Goal: Task Accomplishment & Management: Complete application form

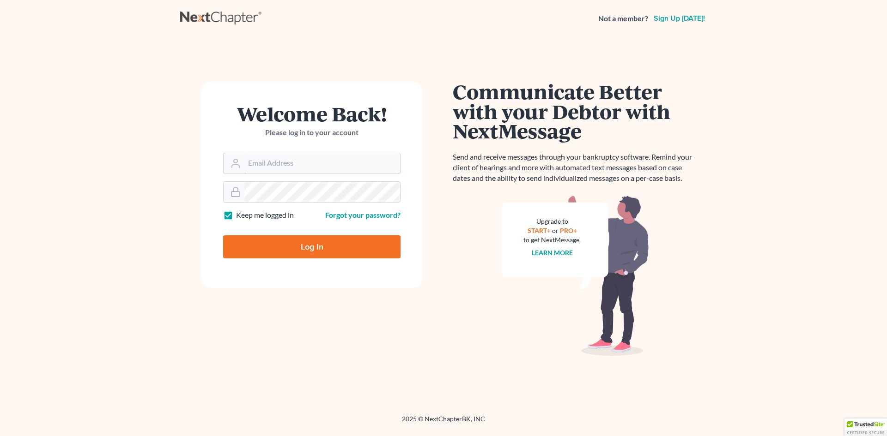
type input "brian.molloy@clearylawoffices.com"
click at [320, 248] on input "Log In" at bounding box center [311, 246] width 177 height 23
type input "Thinking..."
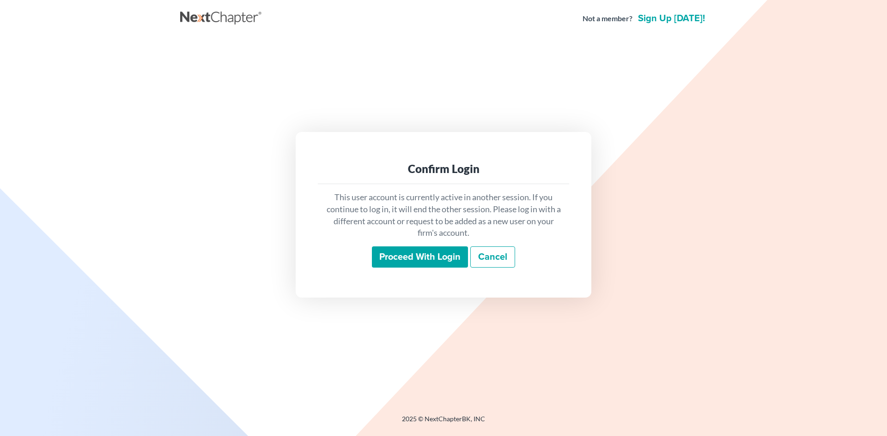
click at [410, 254] on input "Proceed with login" at bounding box center [420, 257] width 96 height 21
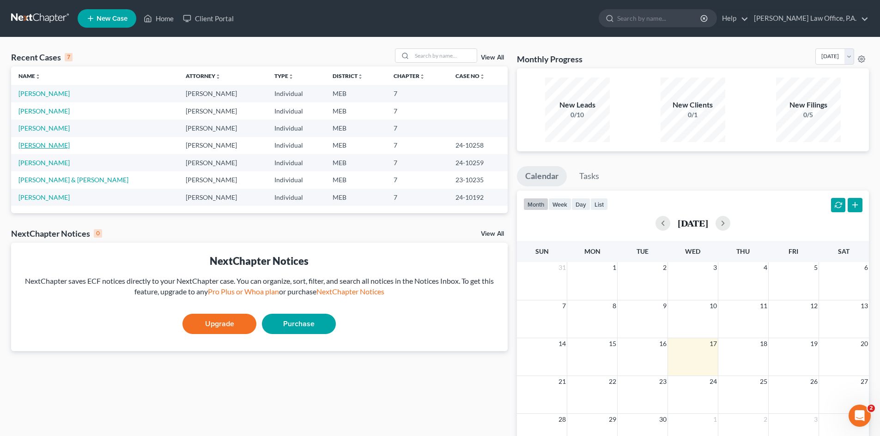
click at [51, 145] on link "Lyons, Willard" at bounding box center [43, 145] width 51 height 8
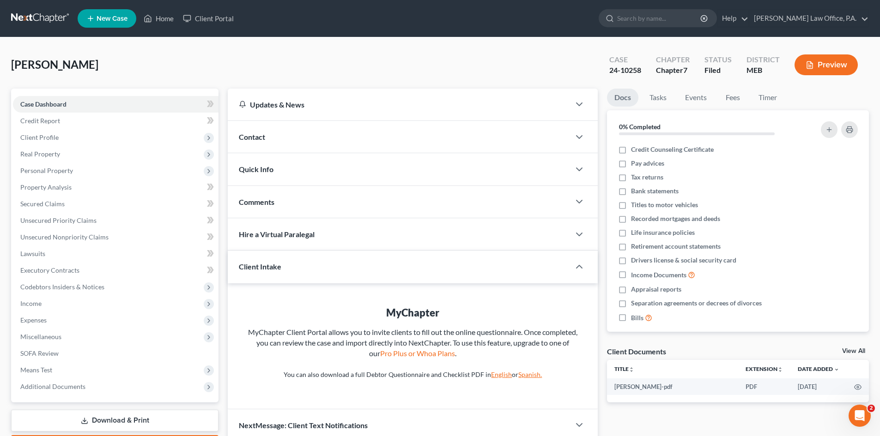
scroll to position [8, 0]
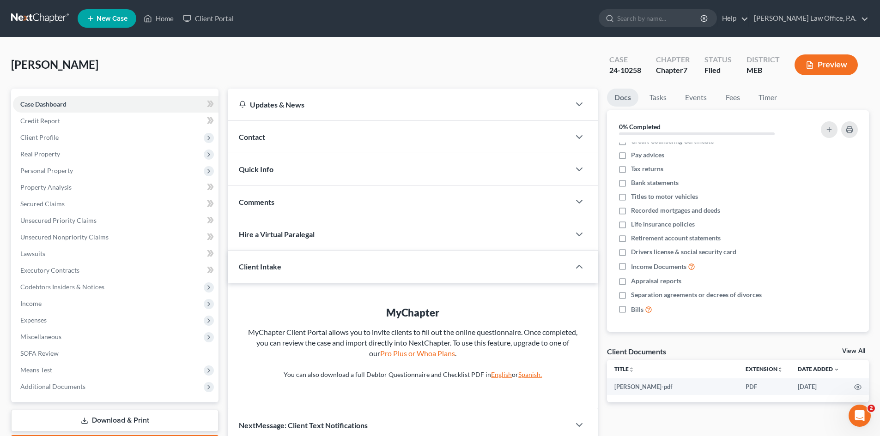
click at [106, 418] on link "Download & Print" at bounding box center [114, 421] width 207 height 22
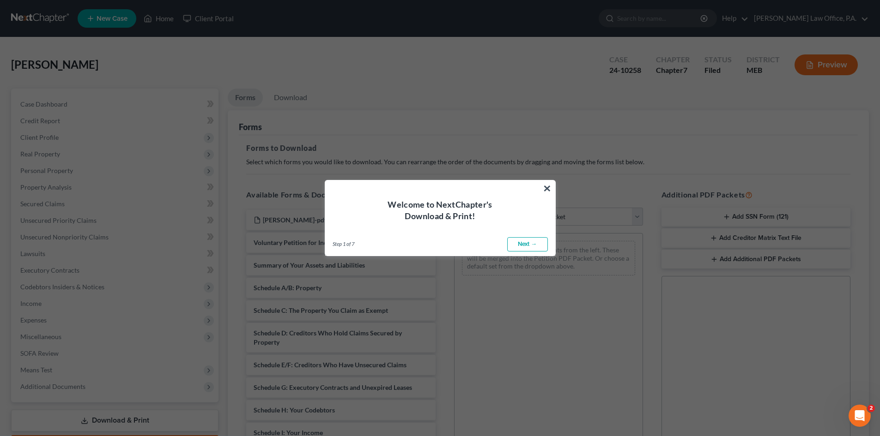
click at [522, 244] on link "Next →" at bounding box center [527, 244] width 41 height 15
select select "0"
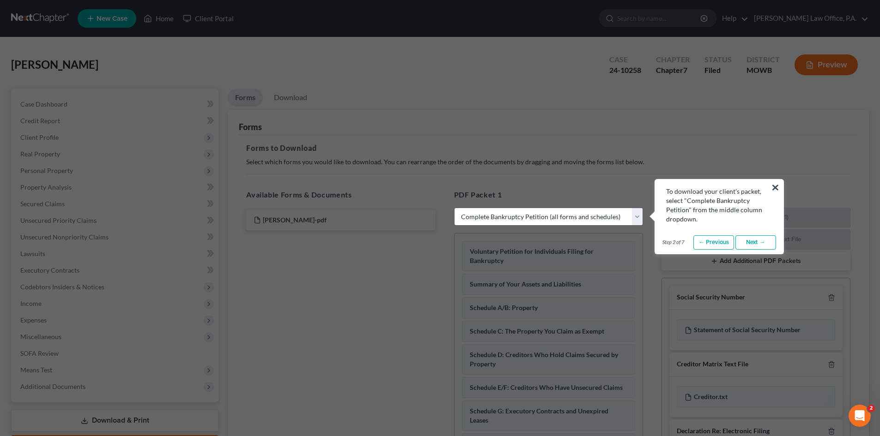
click at [522, 216] on select "Choose Default Petition PDF Packet Complete Bankruptcy Petition (all forms and …" at bounding box center [548, 217] width 189 height 18
click at [454, 208] on select "Choose Default Petition PDF Packet Complete Bankruptcy Petition (all forms and …" at bounding box center [548, 217] width 189 height 18
click at [765, 245] on link "Next →" at bounding box center [755, 242] width 41 height 15
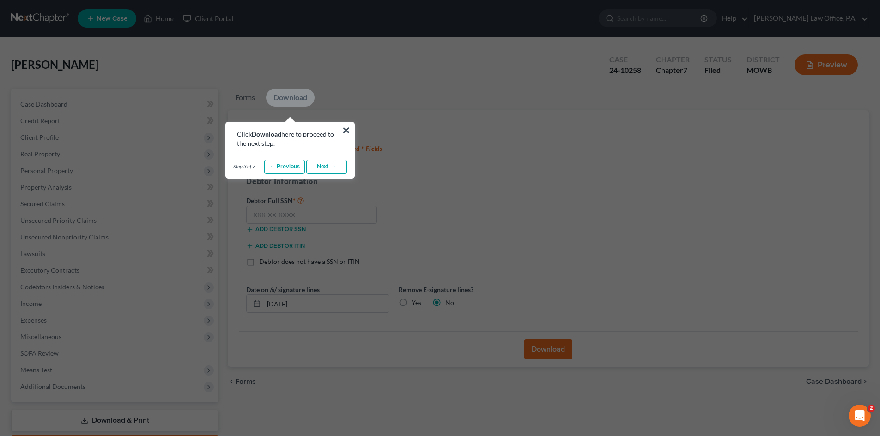
click at [333, 165] on link "Next →" at bounding box center [326, 167] width 41 height 15
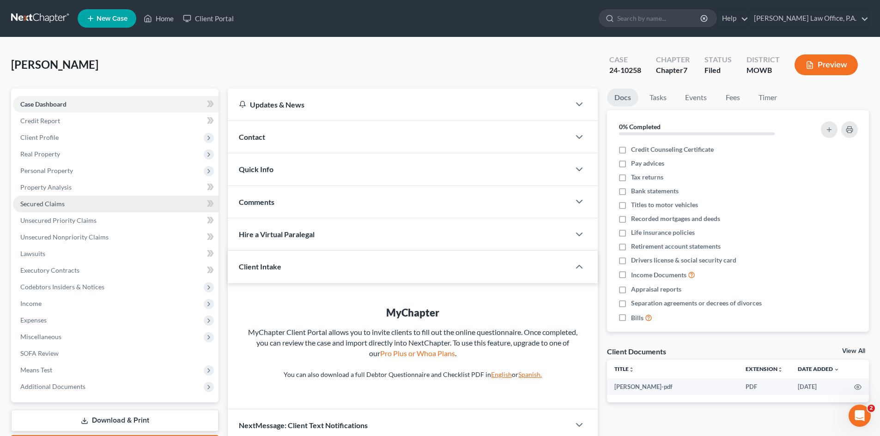
click at [56, 200] on span "Secured Claims" at bounding box center [42, 204] width 44 height 8
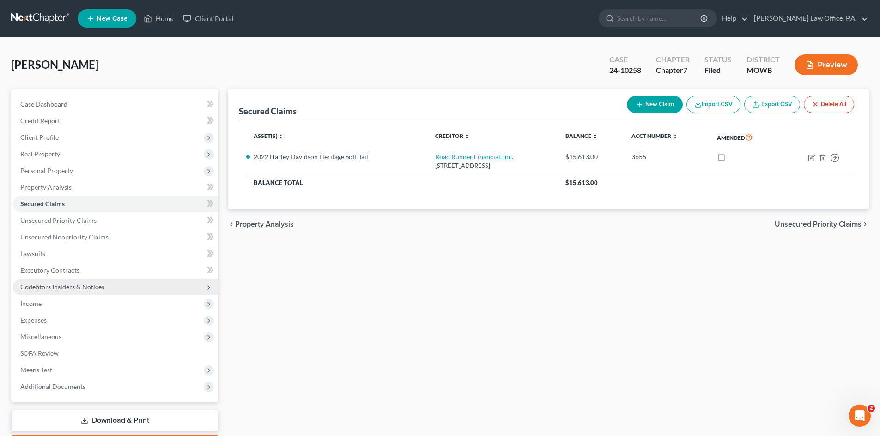
click at [95, 286] on span "Codebtors Insiders & Notices" at bounding box center [62, 287] width 84 height 8
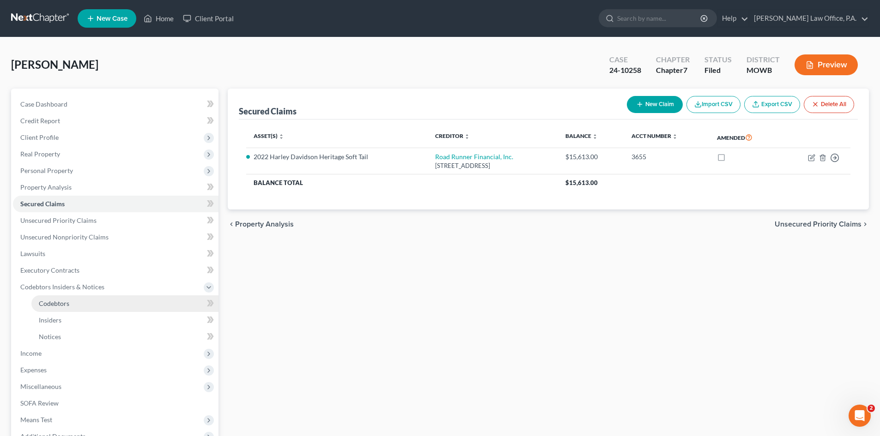
click at [56, 306] on span "Codebtors" at bounding box center [54, 304] width 30 height 8
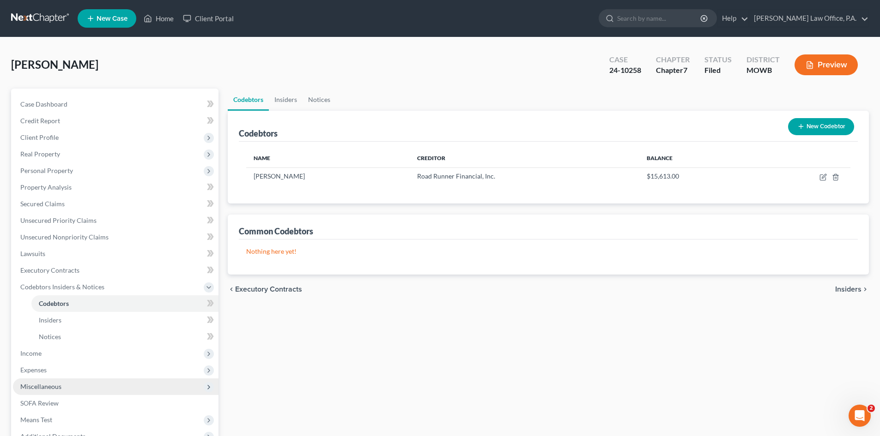
click at [57, 383] on span "Miscellaneous" at bounding box center [40, 387] width 41 height 8
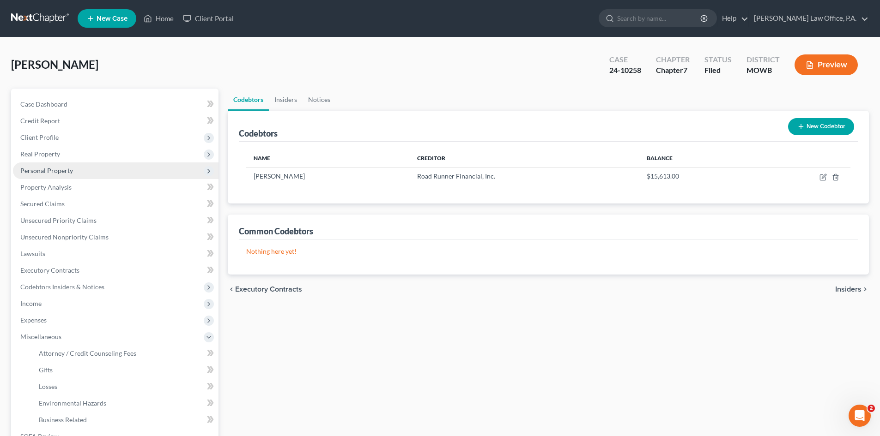
click at [51, 167] on span "Personal Property" at bounding box center [46, 171] width 53 height 8
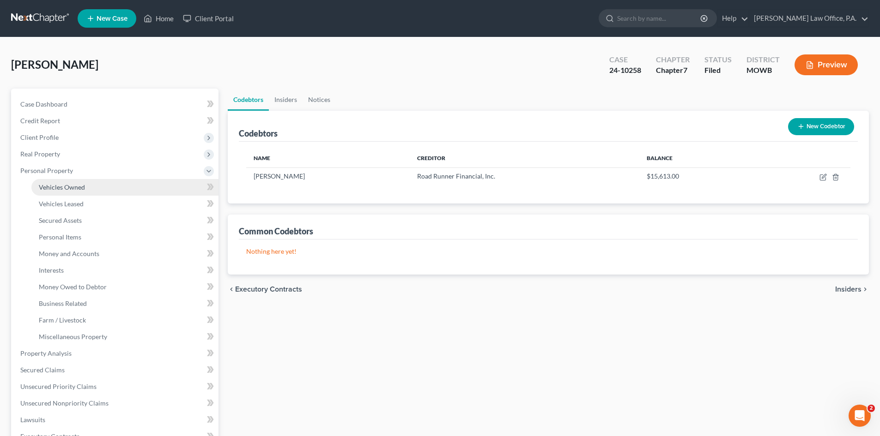
click at [48, 185] on span "Vehicles Owned" at bounding box center [62, 187] width 46 height 8
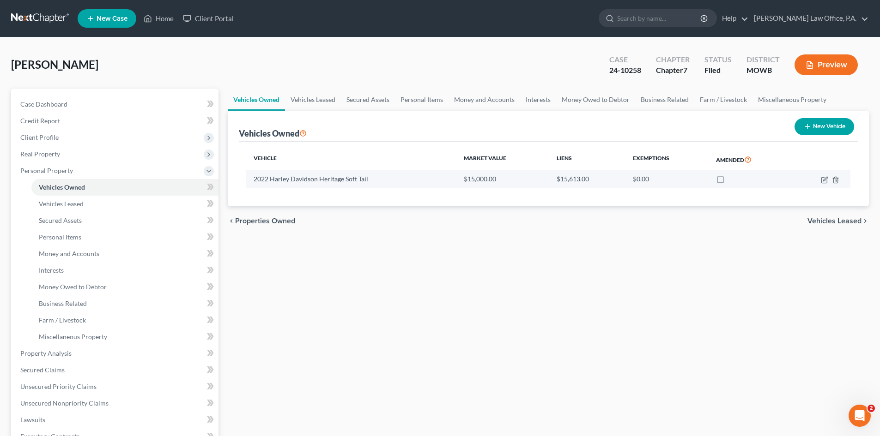
click at [290, 182] on td "2022 Harley Davidson Heritage Soft Tail" at bounding box center [351, 179] width 210 height 18
click at [821, 179] on icon "button" at bounding box center [824, 179] width 7 height 7
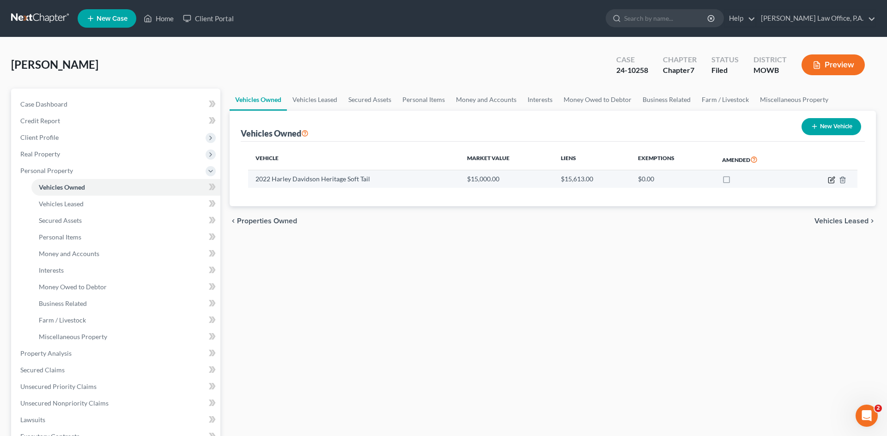
select select "7"
select select "4"
select select "2"
select select "3"
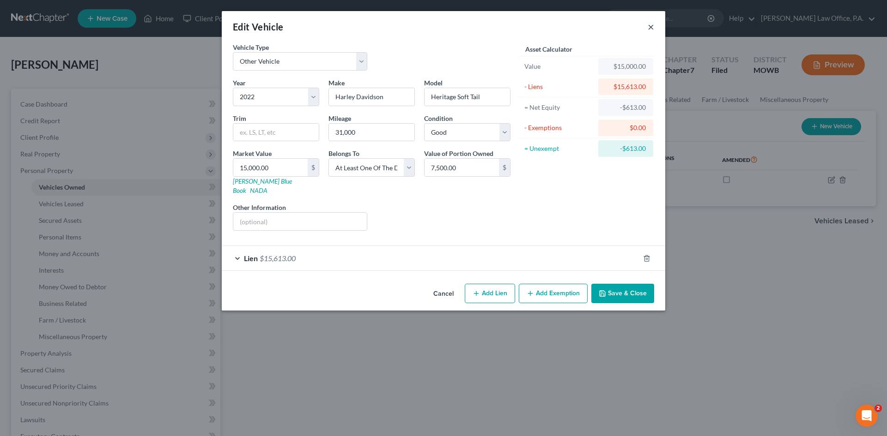
click at [651, 26] on button "×" at bounding box center [650, 26] width 6 height 11
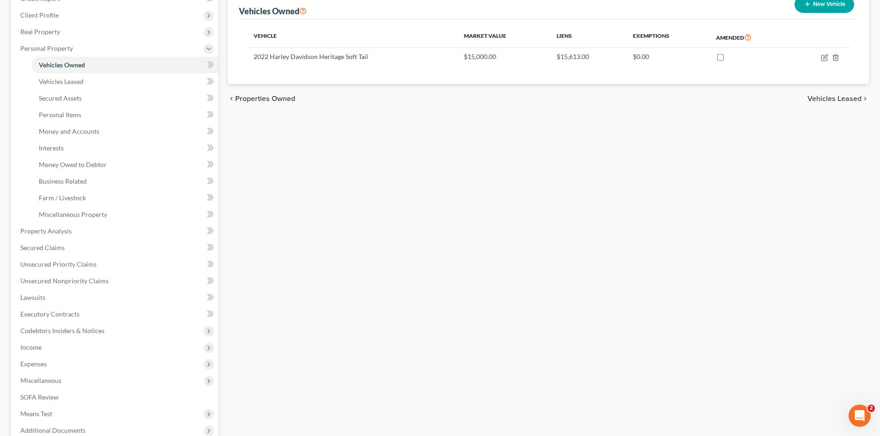
scroll to position [124, 0]
click at [29, 362] on span "Expenses" at bounding box center [33, 363] width 26 height 8
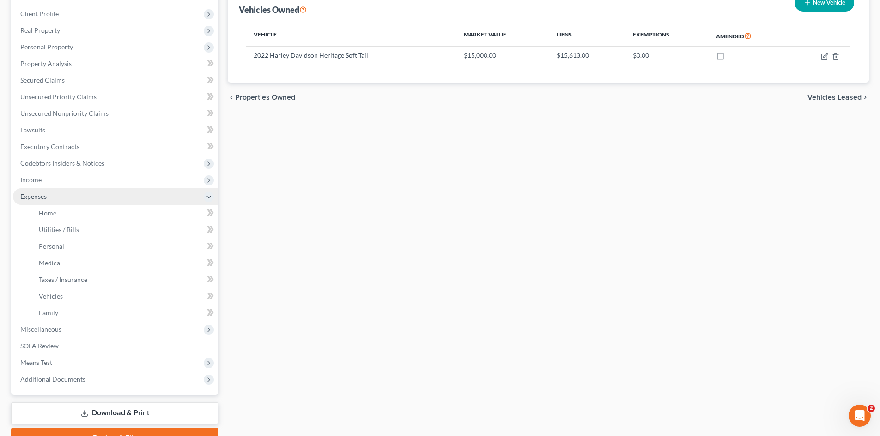
click at [32, 197] on span "Expenses" at bounding box center [33, 197] width 26 height 8
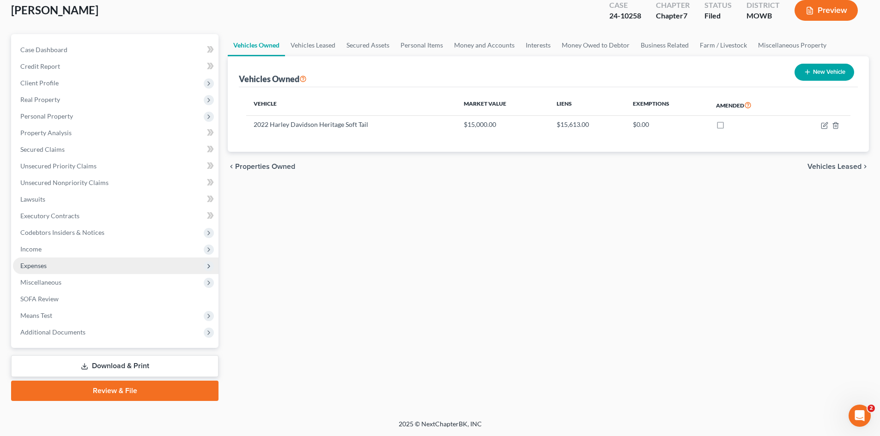
scroll to position [54, 0]
click at [33, 250] on span "Income" at bounding box center [30, 249] width 21 height 8
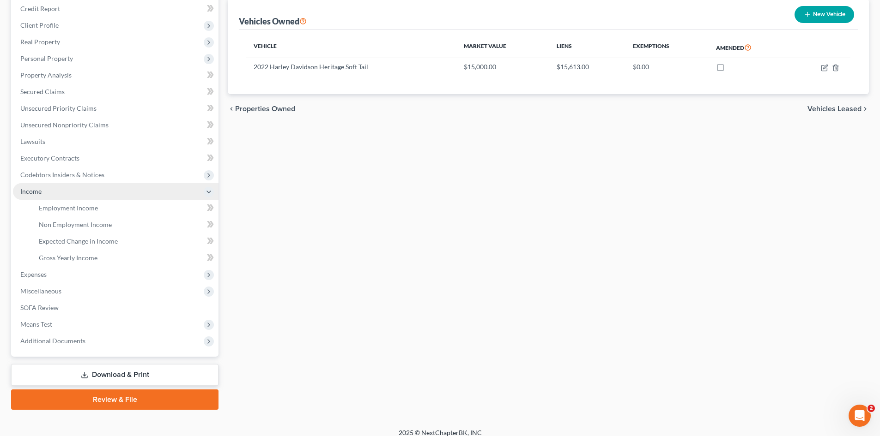
scroll to position [121, 0]
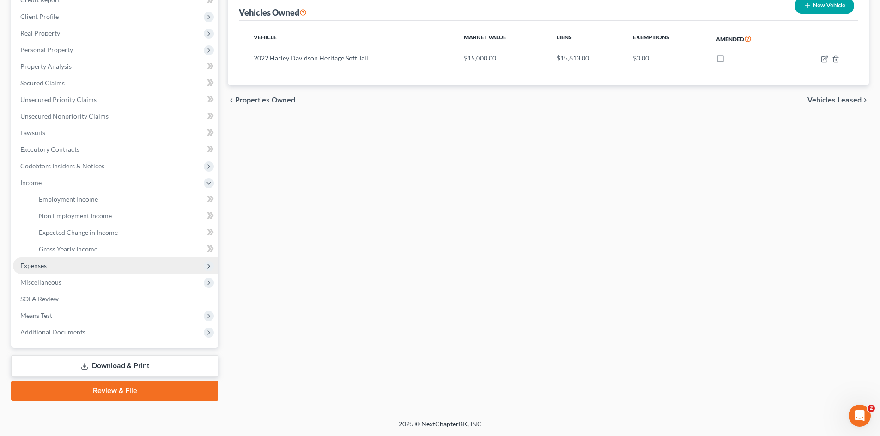
click at [26, 265] on span "Expenses" at bounding box center [33, 266] width 26 height 8
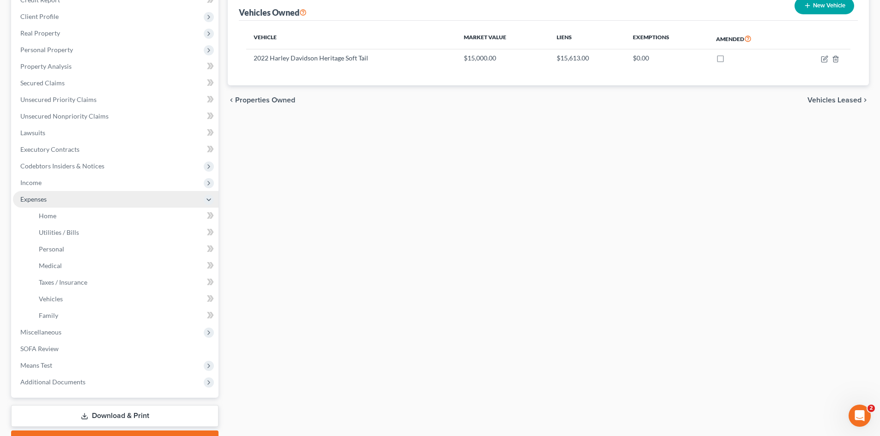
scroll to position [124, 0]
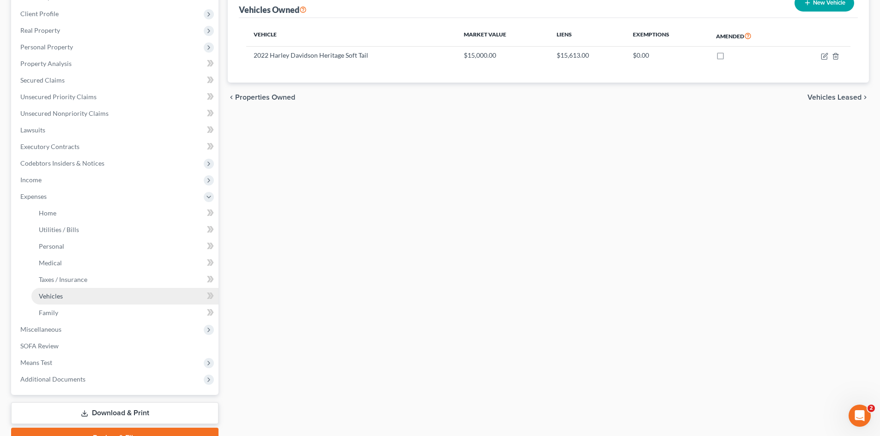
click at [46, 293] on span "Vehicles" at bounding box center [51, 296] width 24 height 8
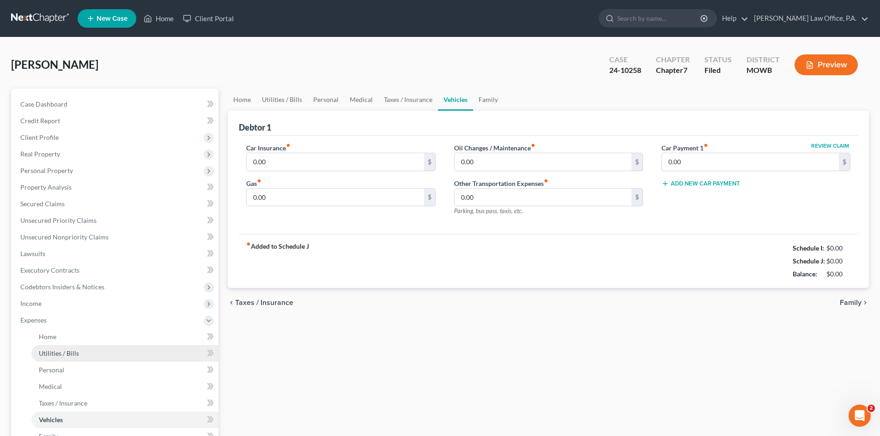
click at [51, 352] on span "Utilities / Bills" at bounding box center [59, 354] width 40 height 8
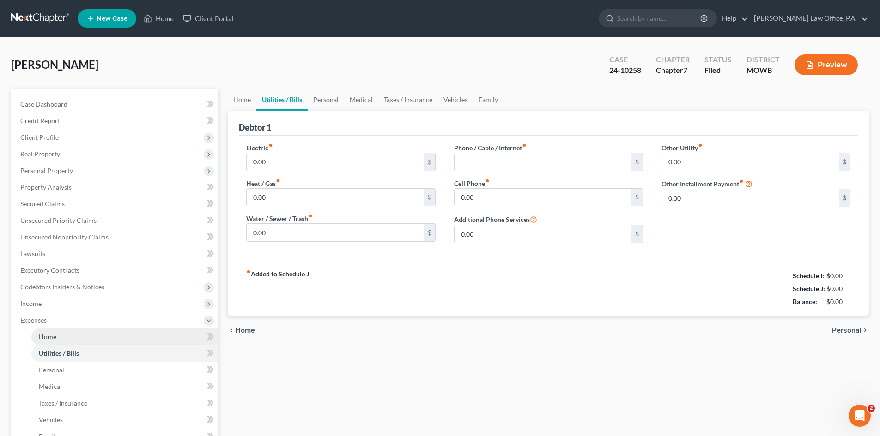
click at [43, 337] on span "Home" at bounding box center [48, 337] width 18 height 8
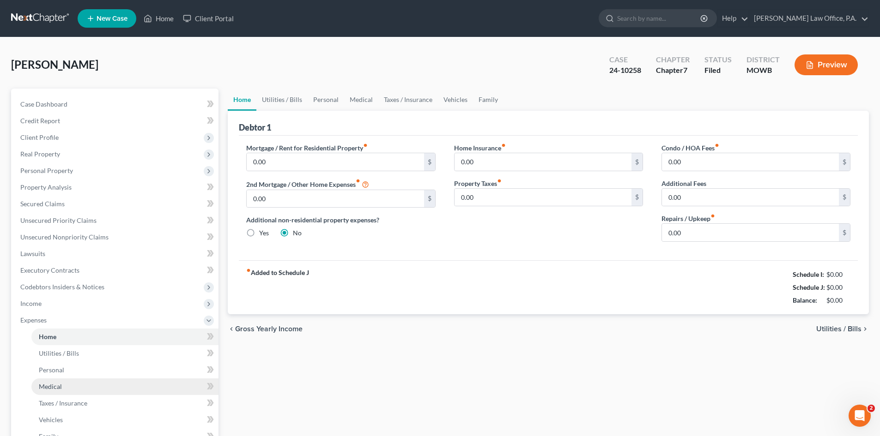
click at [44, 390] on span "Medical" at bounding box center [50, 387] width 23 height 8
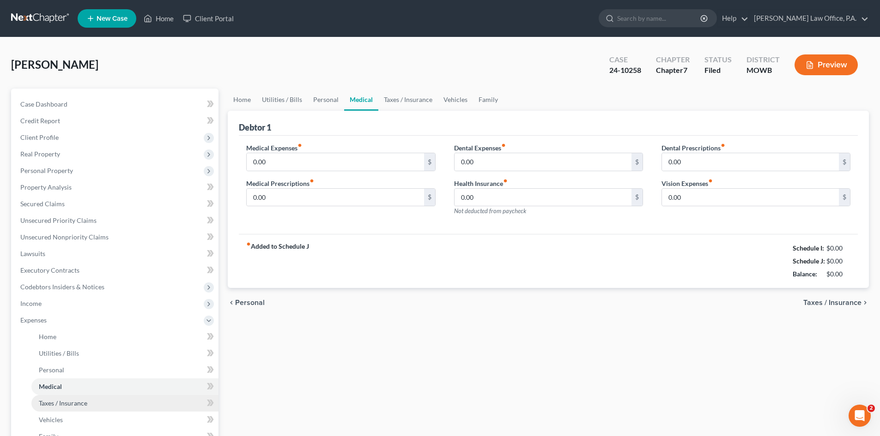
click at [57, 405] on span "Taxes / Insurance" at bounding box center [63, 403] width 48 height 8
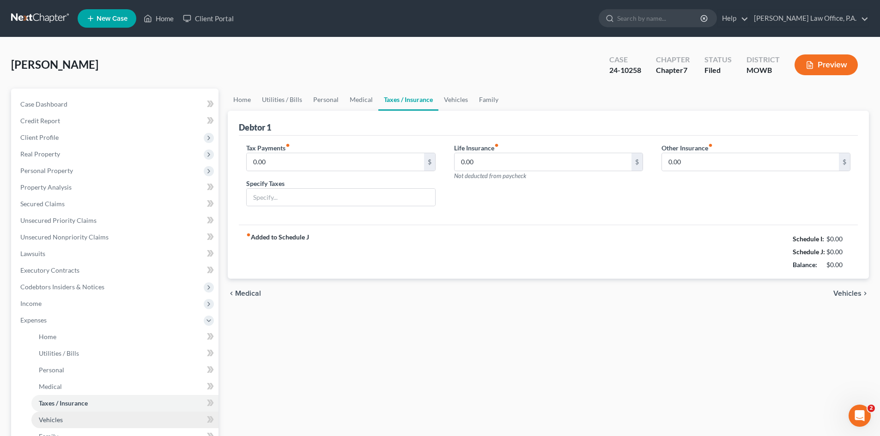
click at [62, 419] on link "Vehicles" at bounding box center [124, 420] width 187 height 17
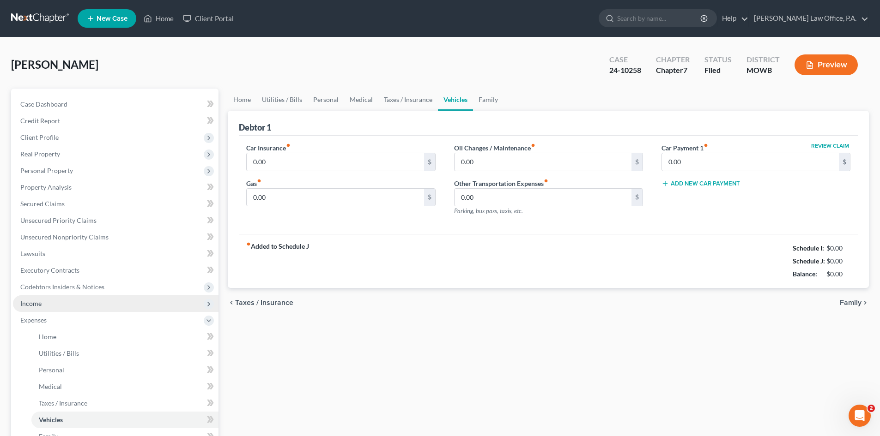
click at [31, 305] on span "Income" at bounding box center [30, 304] width 21 height 8
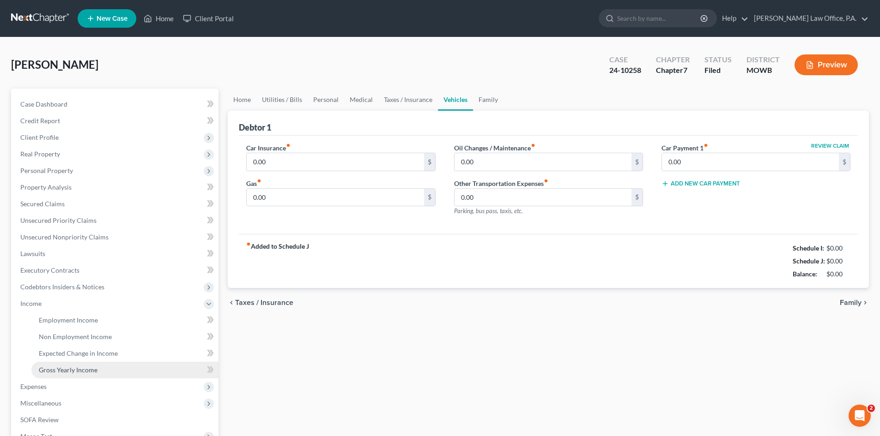
click at [75, 369] on span "Gross Yearly Income" at bounding box center [68, 370] width 59 height 8
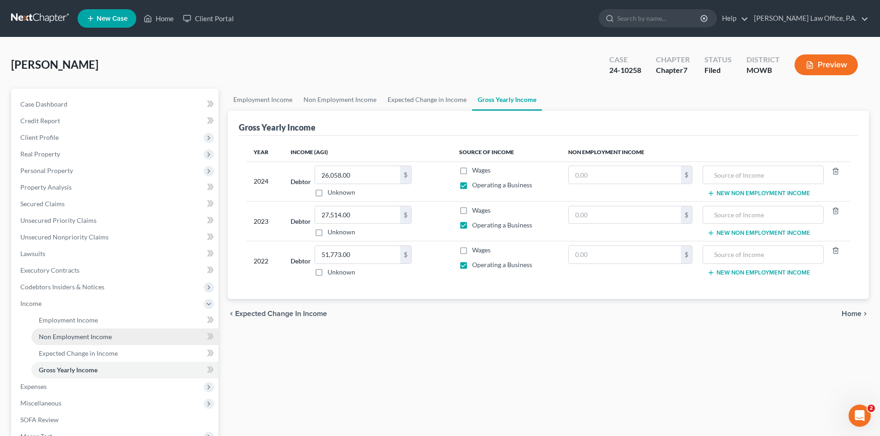
click at [63, 336] on span "Non Employment Income" at bounding box center [75, 337] width 73 height 8
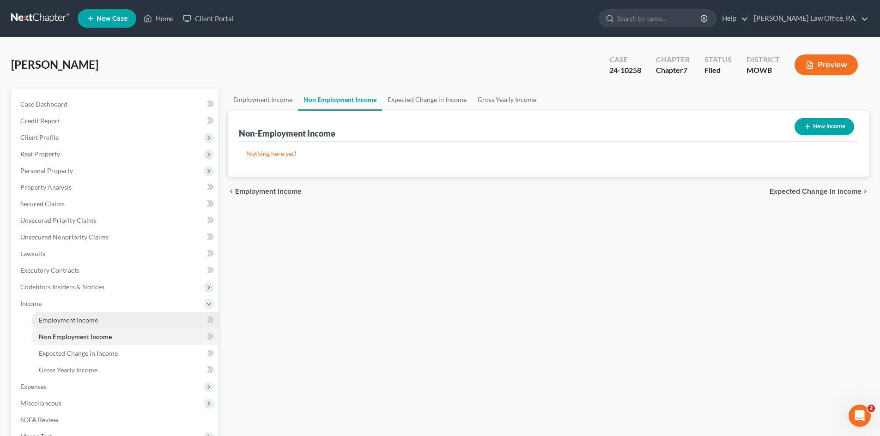
click at [52, 318] on span "Employment Income" at bounding box center [68, 320] width 59 height 8
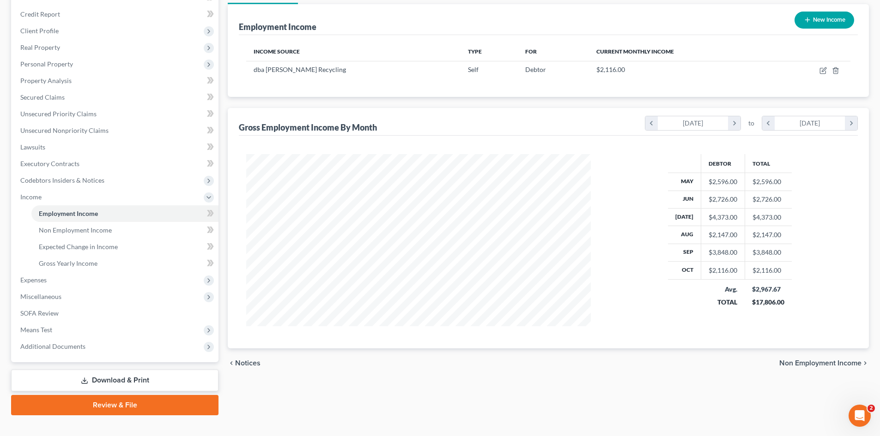
scroll to position [114, 0]
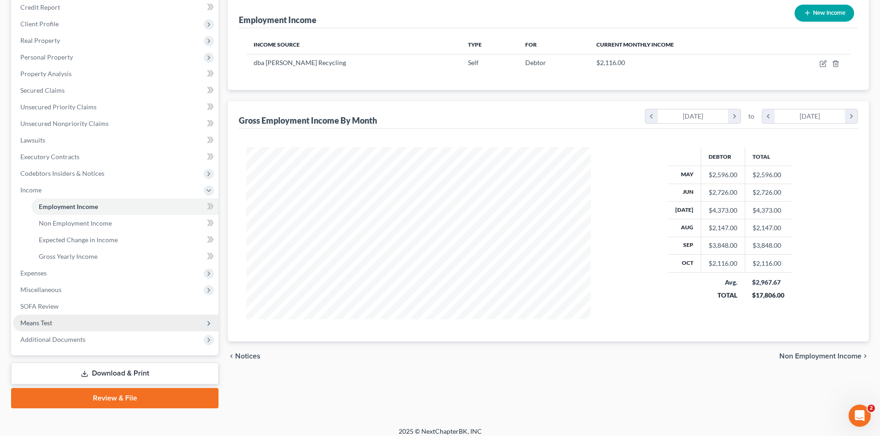
click at [27, 320] on span "Means Test" at bounding box center [36, 323] width 32 height 8
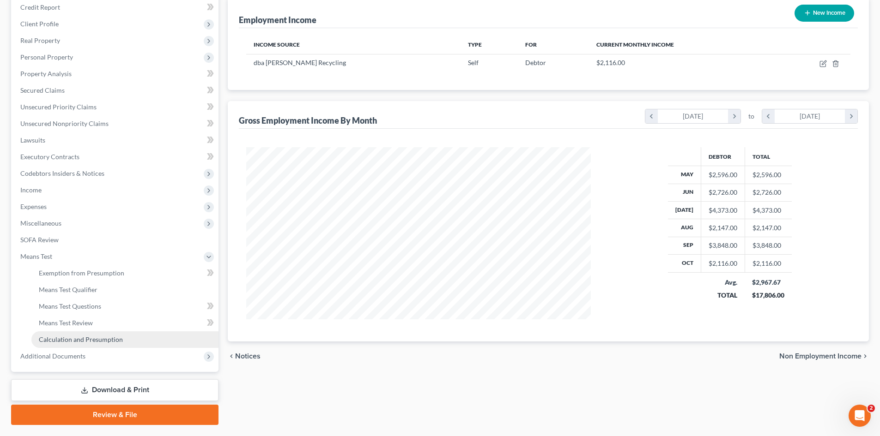
click at [71, 337] on span "Calculation and Presumption" at bounding box center [81, 340] width 84 height 8
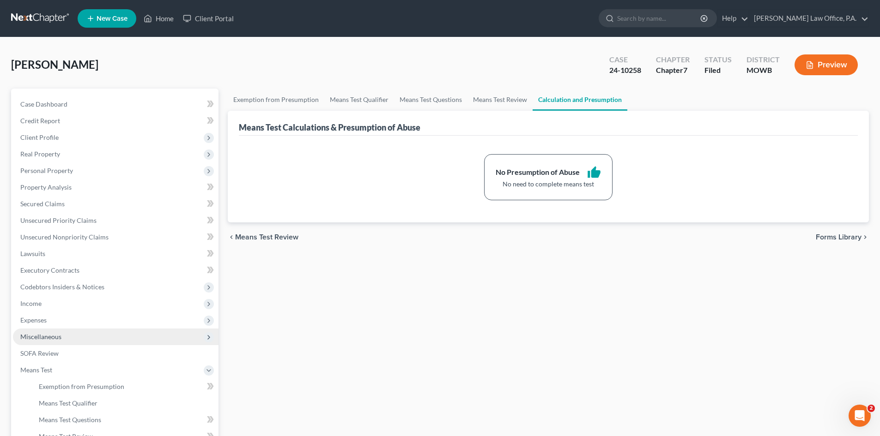
click at [36, 333] on span "Miscellaneous" at bounding box center [40, 337] width 41 height 8
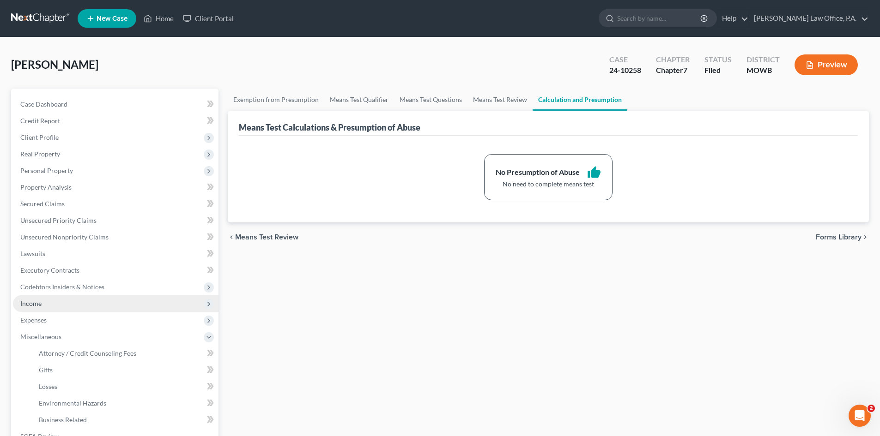
click at [26, 304] on span "Income" at bounding box center [30, 304] width 21 height 8
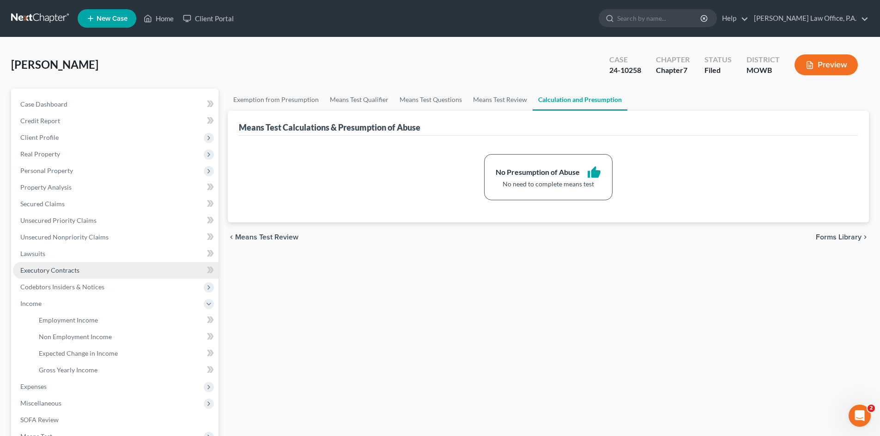
click at [71, 270] on span "Executory Contracts" at bounding box center [49, 270] width 59 height 8
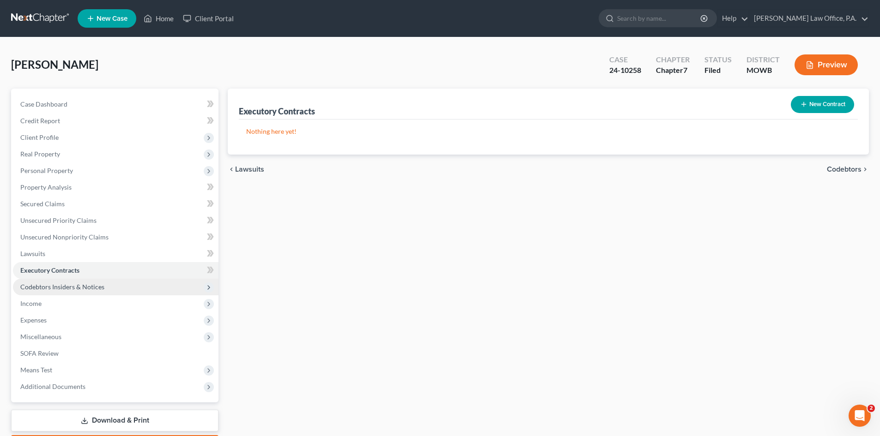
click at [66, 289] on span "Codebtors Insiders & Notices" at bounding box center [62, 287] width 84 height 8
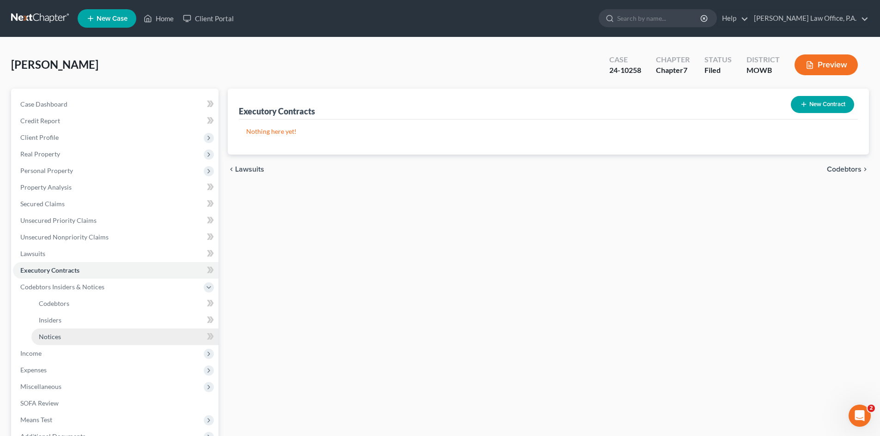
click at [49, 335] on span "Notices" at bounding box center [50, 337] width 22 height 8
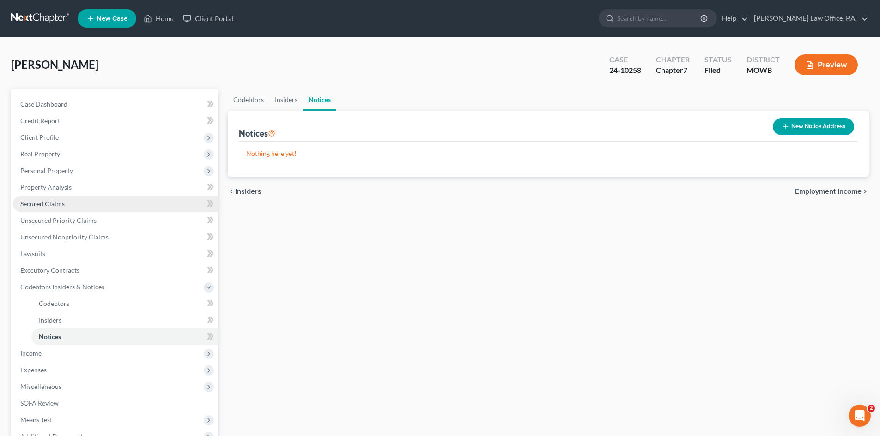
click at [42, 201] on span "Secured Claims" at bounding box center [42, 204] width 44 height 8
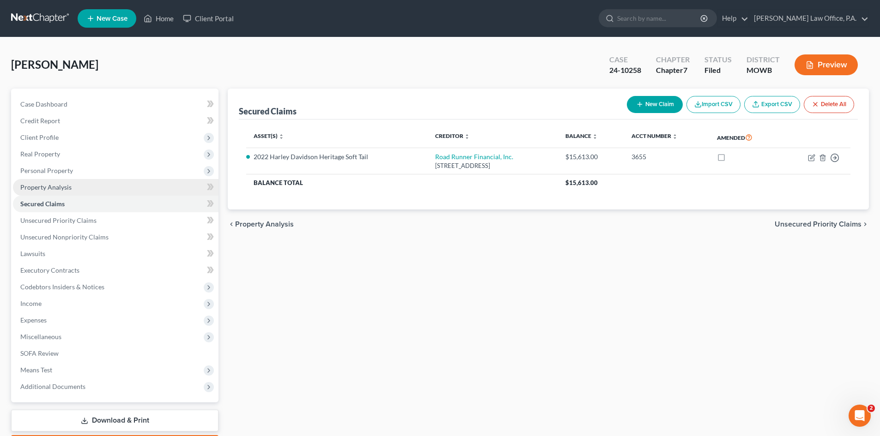
click at [43, 183] on span "Property Analysis" at bounding box center [45, 187] width 51 height 8
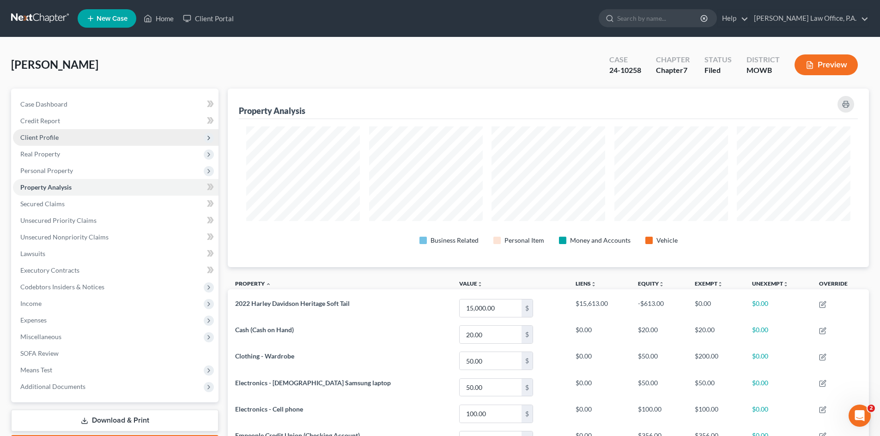
click at [42, 136] on span "Client Profile" at bounding box center [39, 137] width 38 height 8
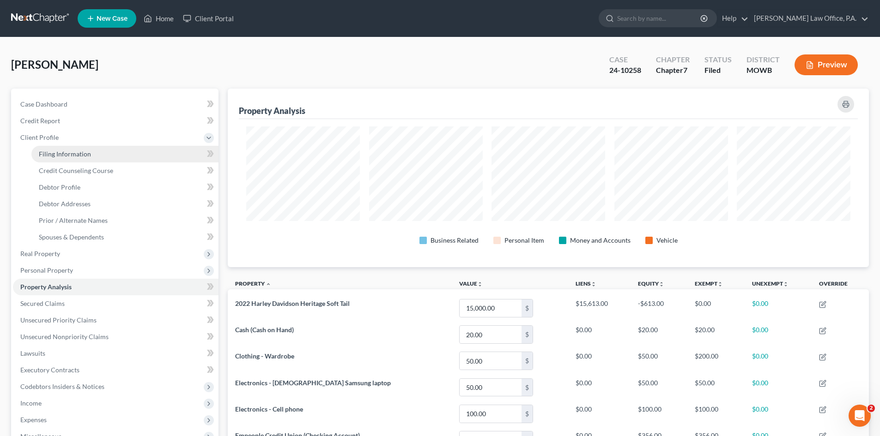
click at [78, 152] on span "Filing Information" at bounding box center [65, 154] width 52 height 8
select select "1"
select select "0"
select select "20"
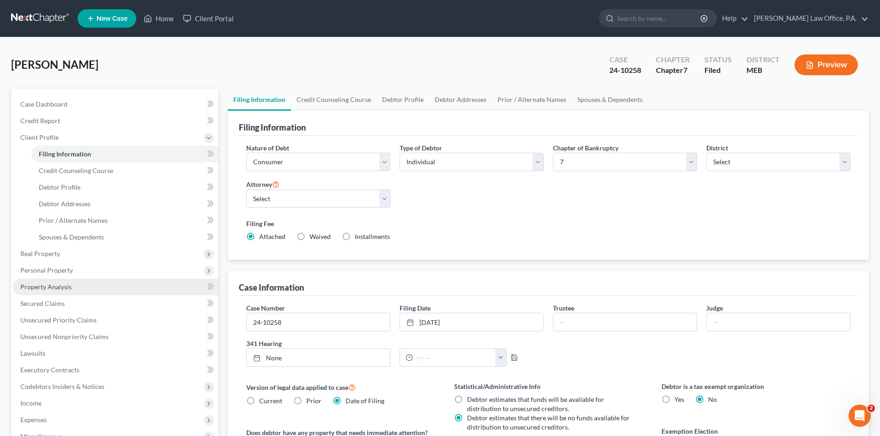
click at [59, 287] on span "Property Analysis" at bounding box center [45, 287] width 51 height 8
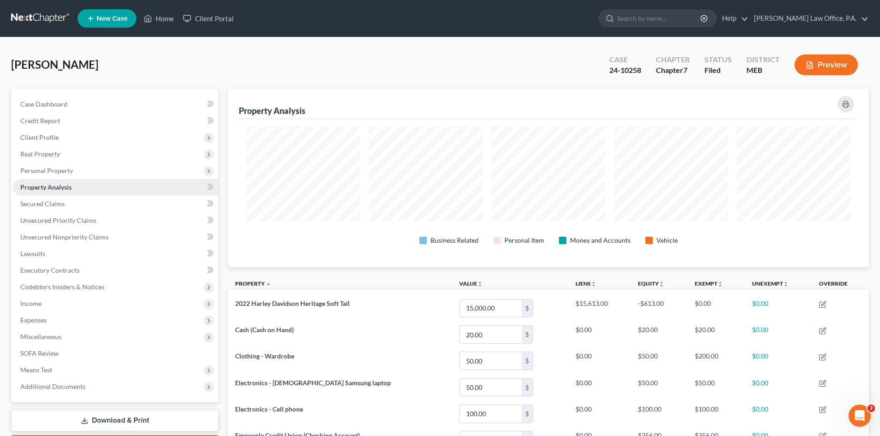
scroll to position [179, 641]
click at [41, 356] on span "SOFA Review" at bounding box center [39, 354] width 38 height 8
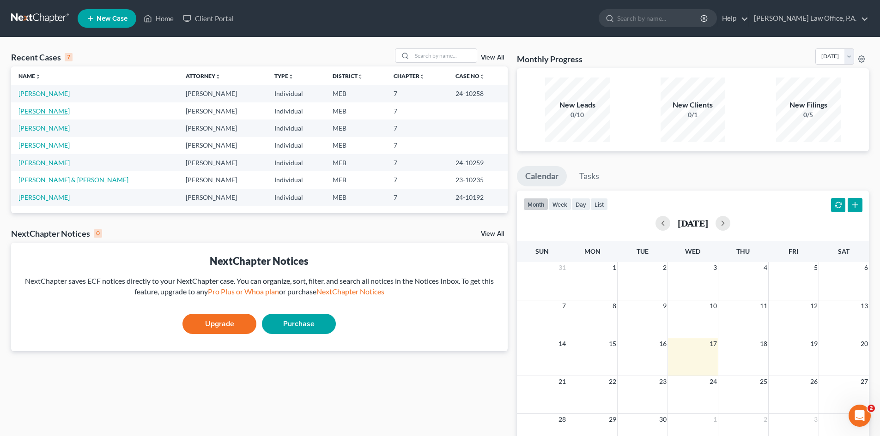
click at [25, 110] on link "Compton, Joshua" at bounding box center [43, 111] width 51 height 8
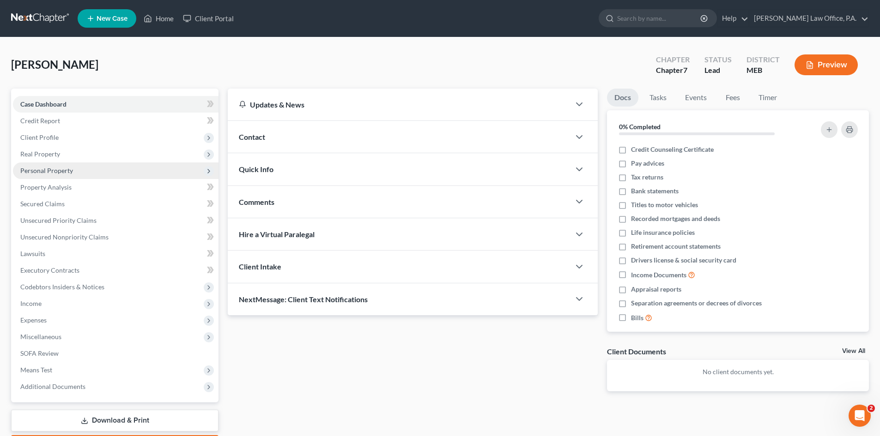
click at [43, 170] on span "Personal Property" at bounding box center [46, 171] width 53 height 8
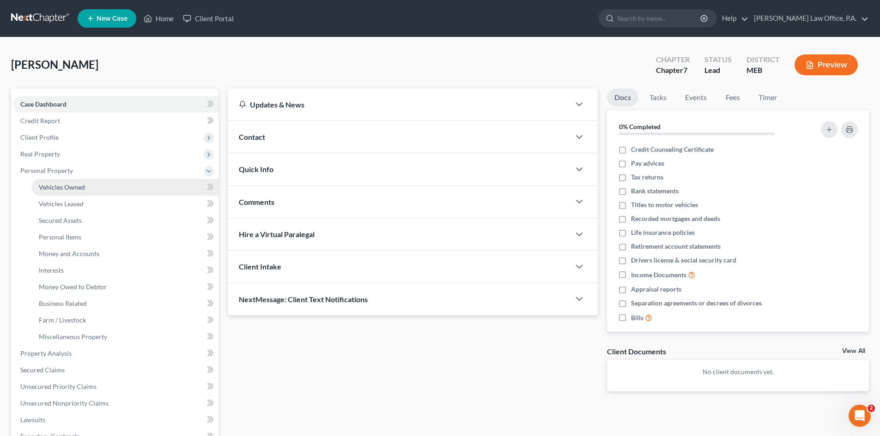
click at [54, 186] on span "Vehicles Owned" at bounding box center [62, 187] width 46 height 8
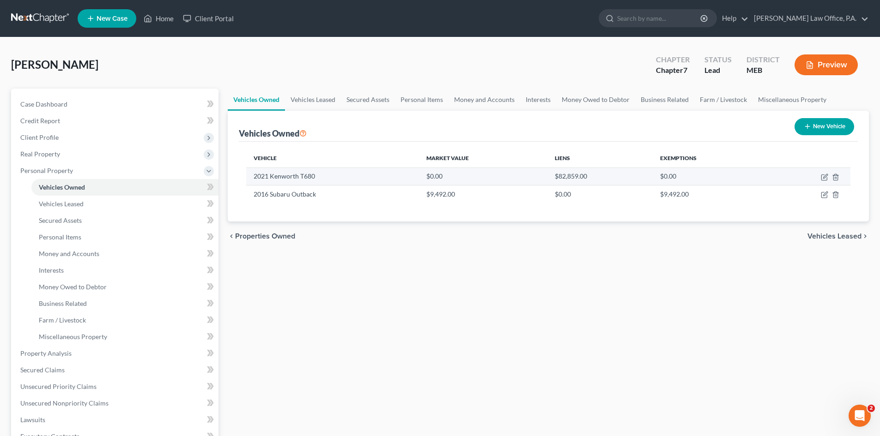
click at [819, 177] on td at bounding box center [808, 177] width 83 height 18
click at [822, 177] on icon "button" at bounding box center [824, 177] width 7 height 7
select select "1"
select select "5"
select select "2"
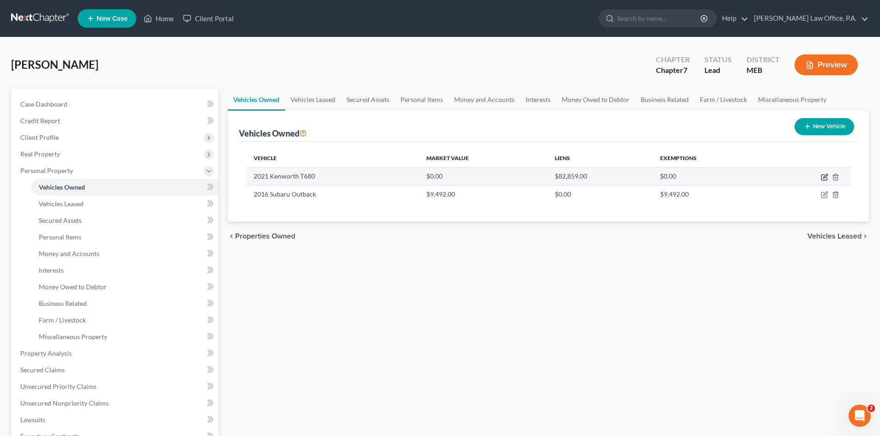
select select "0"
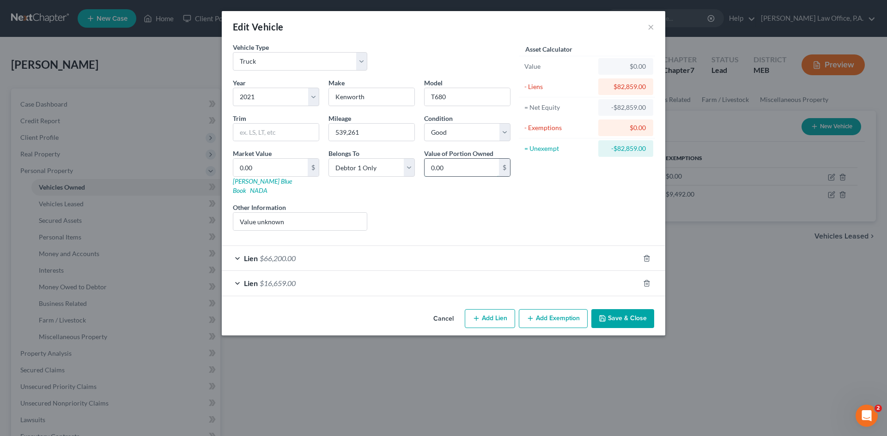
click at [436, 171] on input "0.00" at bounding box center [461, 168] width 74 height 18
click at [279, 162] on input "0.00" at bounding box center [270, 168] width 74 height 18
type input "4"
type input "4.00"
type input "45"
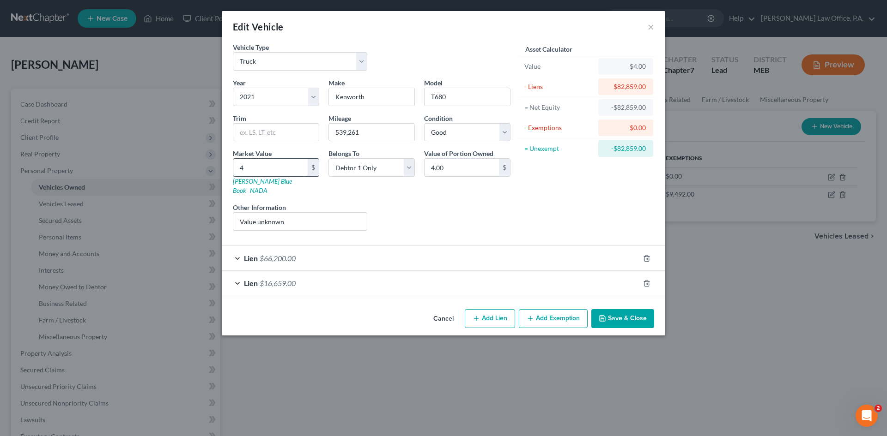
type input "45.00"
type input "450"
type input "450.00"
type input "4500"
type input "4,500.00"
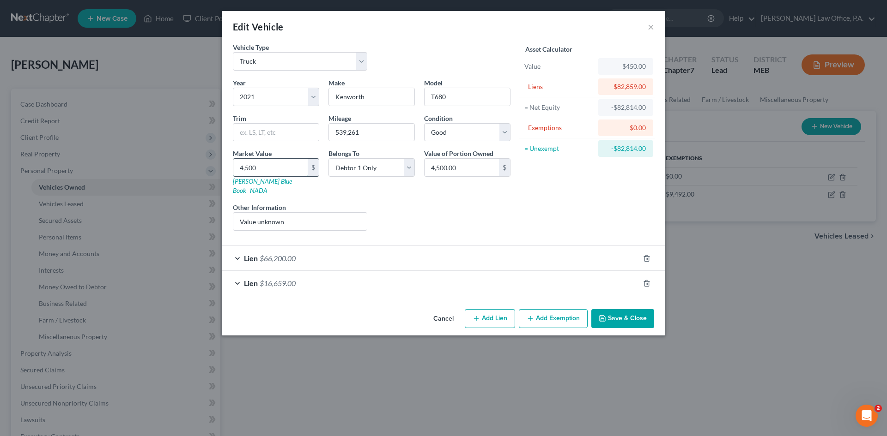
type input "4,5000"
type input "45,000.00"
click at [318, 213] on input "Value unknown" at bounding box center [299, 222] width 133 height 18
type input "V"
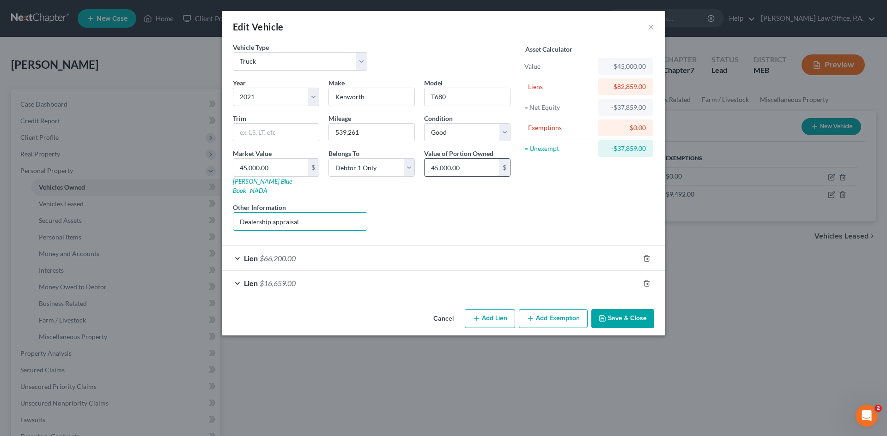
type input "Dealership appraisal"
click at [473, 170] on input "45,000.00" at bounding box center [461, 168] width 74 height 18
type input "0"
click at [618, 309] on button "Save & Close" at bounding box center [622, 318] width 63 height 19
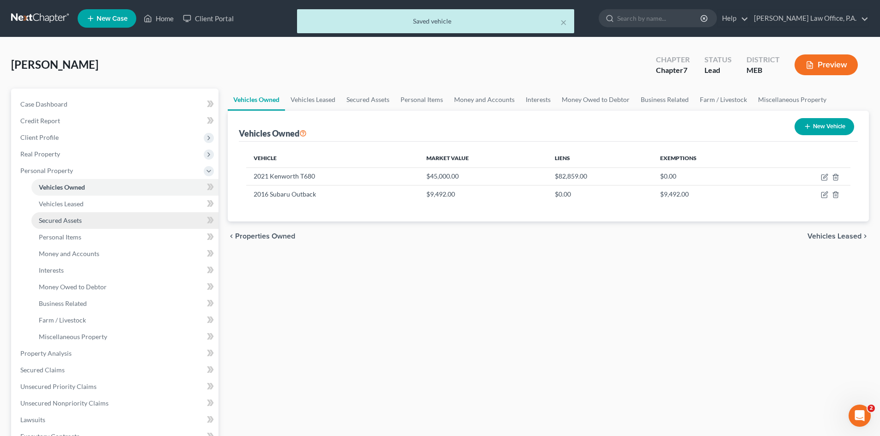
click at [49, 221] on span "Secured Assets" at bounding box center [60, 221] width 43 height 8
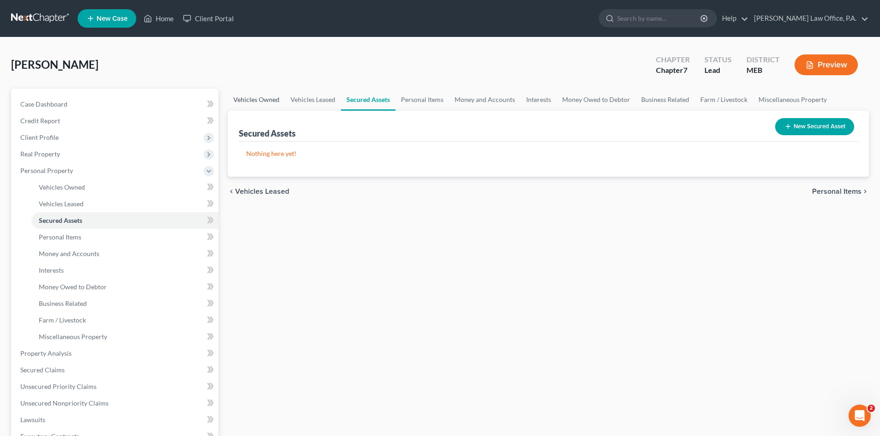
click at [255, 97] on link "Vehicles Owned" at bounding box center [256, 100] width 57 height 22
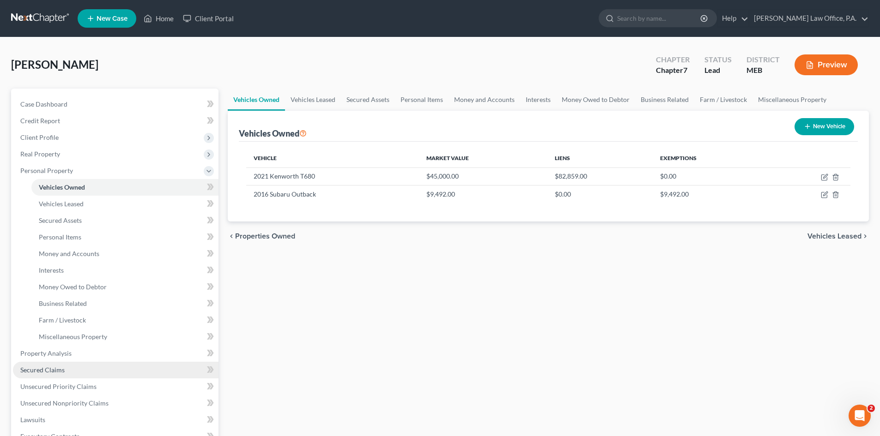
click at [59, 371] on span "Secured Claims" at bounding box center [42, 370] width 44 height 8
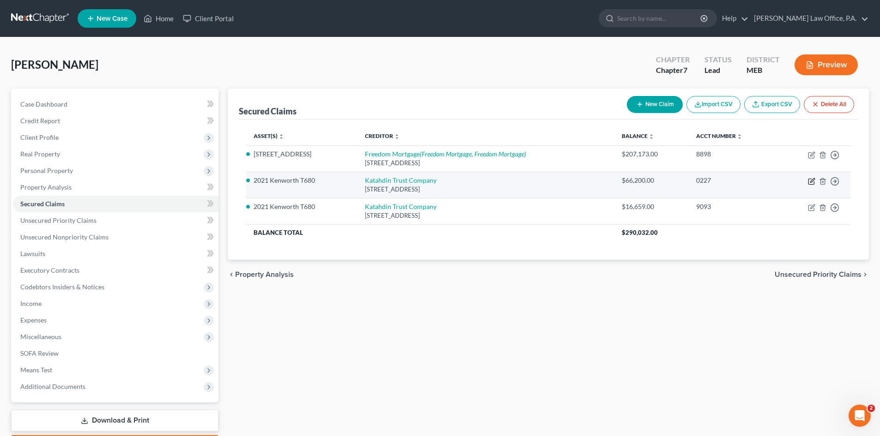
click at [811, 179] on icon "button" at bounding box center [811, 182] width 6 height 6
select select "20"
select select "0"
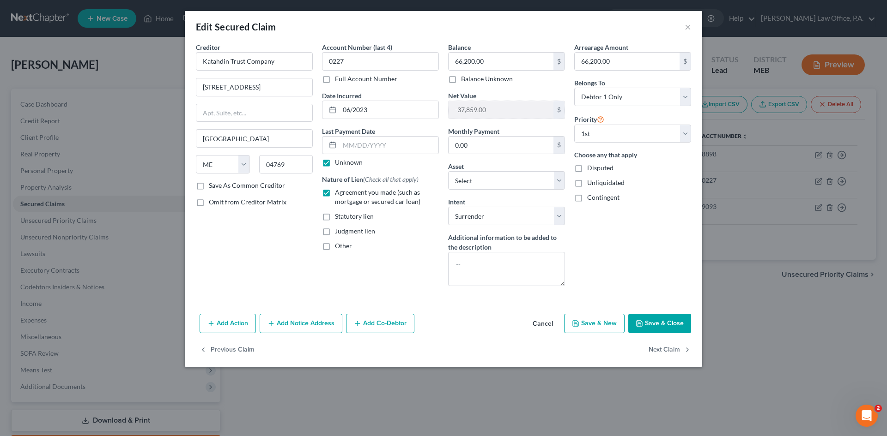
click at [666, 317] on button "Save & Close" at bounding box center [659, 323] width 63 height 19
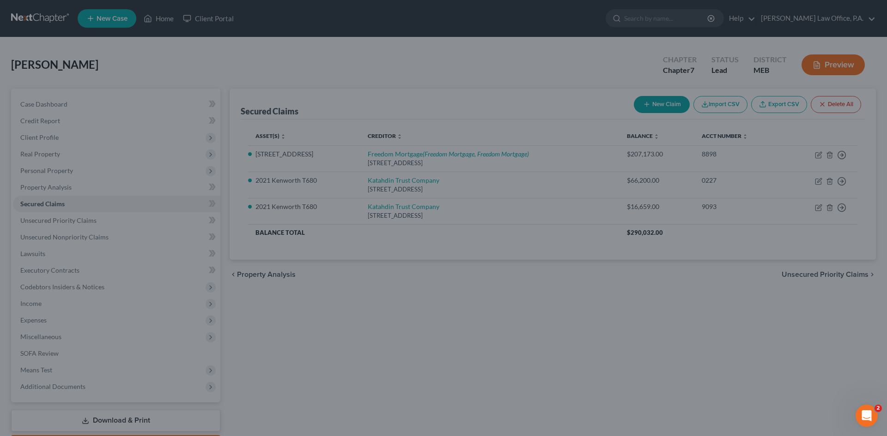
select select "6"
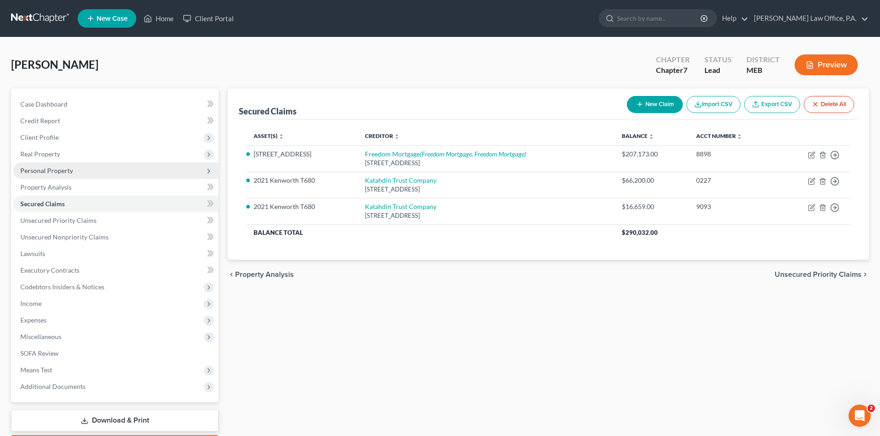
click at [56, 168] on span "Personal Property" at bounding box center [46, 171] width 53 height 8
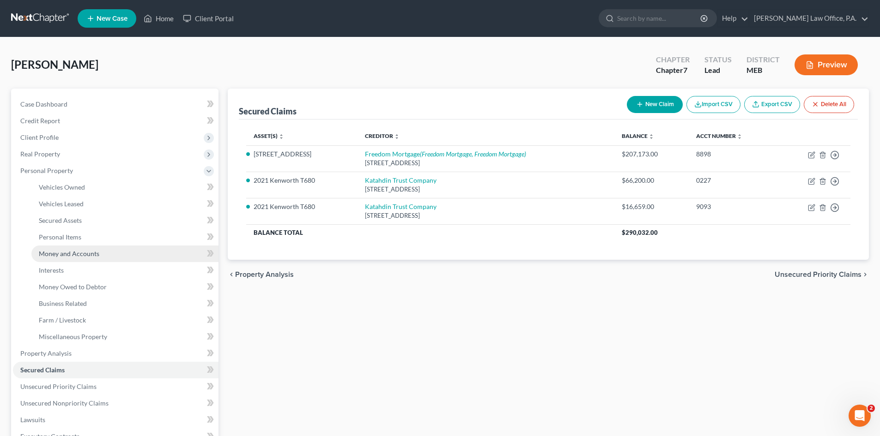
click at [76, 255] on span "Money and Accounts" at bounding box center [69, 254] width 60 height 8
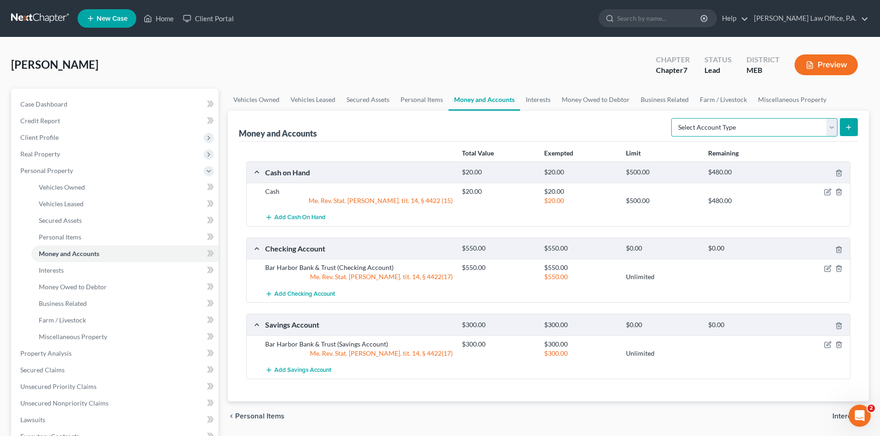
click at [830, 127] on select "Select Account Type Brokerage Cash on Hand Certificates of Deposit Checking Acc…" at bounding box center [754, 127] width 166 height 18
select select "checking"
click at [673, 118] on select "Select Account Type Brokerage Cash on Hand Certificates of Deposit Checking Acc…" at bounding box center [754, 127] width 166 height 18
click at [852, 124] on icon "submit" at bounding box center [848, 127] width 7 height 7
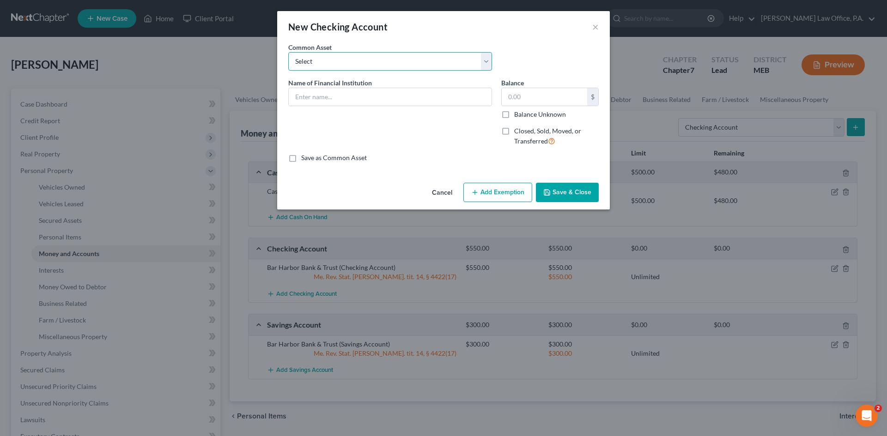
click at [491, 61] on select "Select TD Bank Machias Savings Bank" at bounding box center [390, 61] width 204 height 18
click at [302, 60] on select "Select TD Bank Machias Savings Bank" at bounding box center [390, 61] width 204 height 18
click at [306, 99] on input "text" at bounding box center [390, 97] width 203 height 18
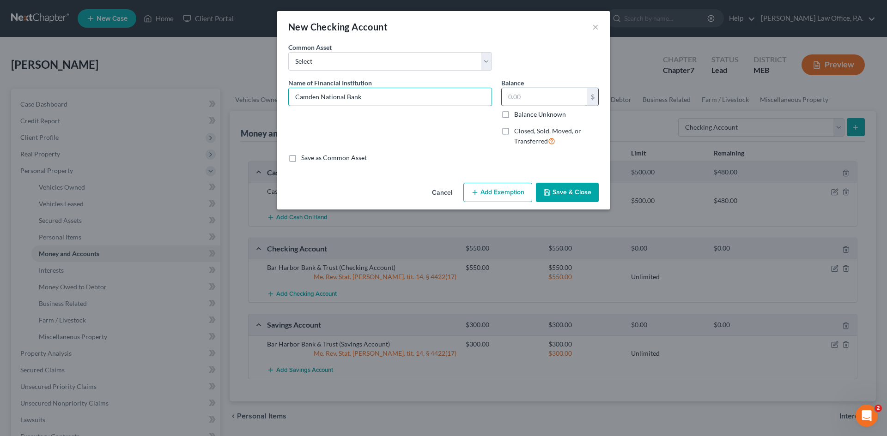
type input "Camden National Bank"
click at [522, 92] on input "text" at bounding box center [543, 97] width 85 height 18
type input "188.73"
click at [486, 194] on button "Add Exemption" at bounding box center [497, 192] width 69 height 19
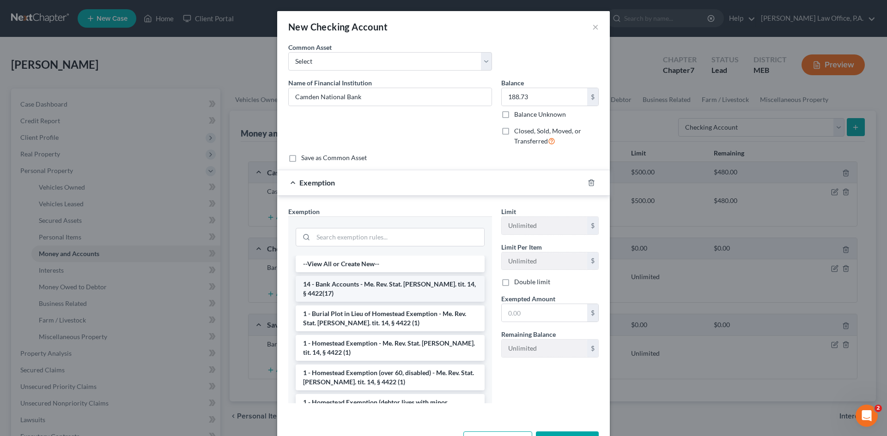
click at [407, 282] on li "14 - Bank Accounts - Me. Rev. Stat. Ann. tit. 14, § 4422(17)" at bounding box center [390, 289] width 189 height 26
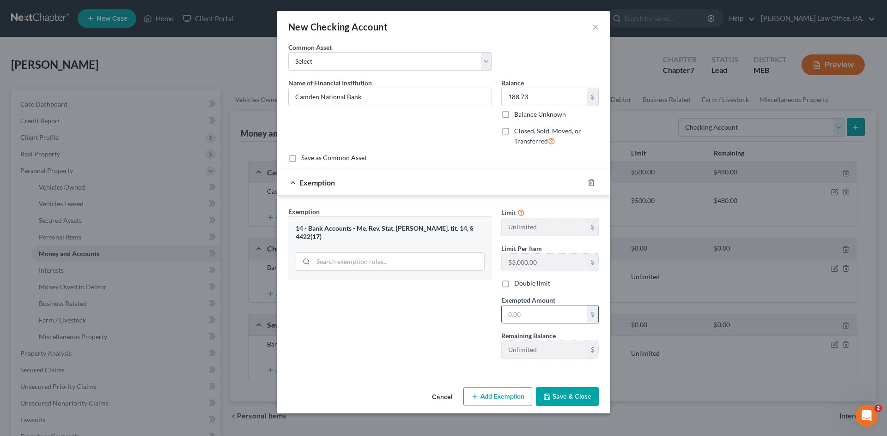
click at [532, 315] on input "text" at bounding box center [543, 315] width 85 height 18
type input "188.73"
click at [569, 395] on button "Save & Close" at bounding box center [567, 396] width 63 height 19
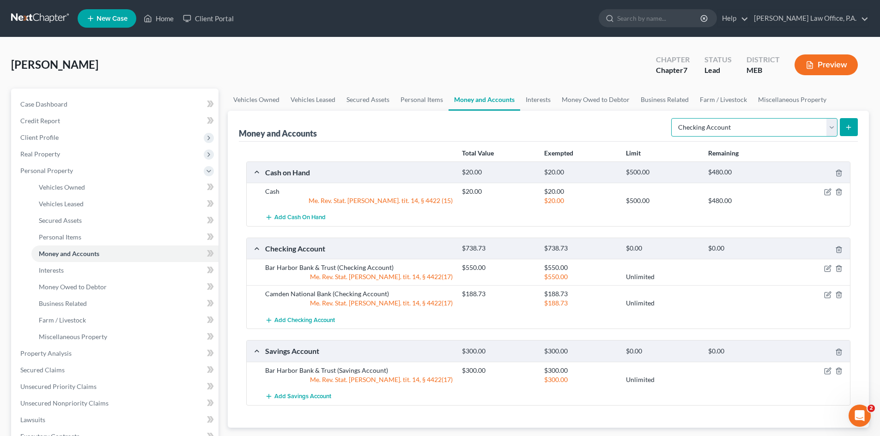
click at [833, 127] on select "Select Account Type Brokerage Cash on Hand Certificates of Deposit Checking Acc…" at bounding box center [754, 127] width 166 height 18
select select "savings"
click at [673, 118] on select "Select Account Type Brokerage Cash on Hand Certificates of Deposit Checking Acc…" at bounding box center [754, 127] width 166 height 18
click at [847, 123] on button "submit" at bounding box center [848, 127] width 18 height 18
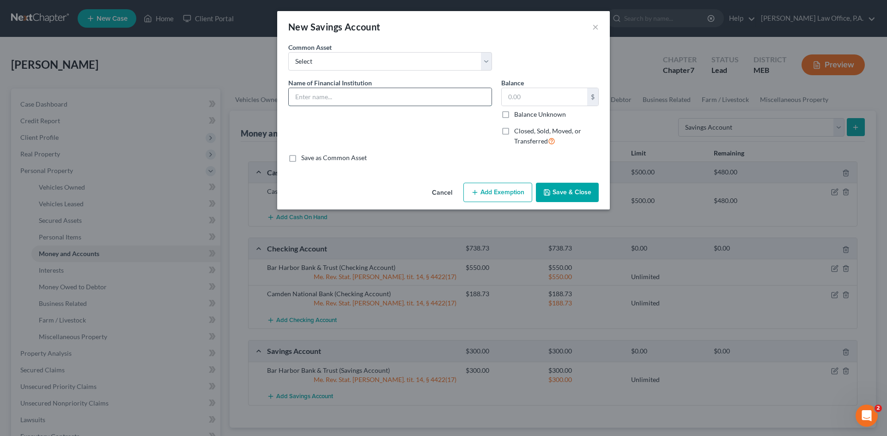
click at [326, 91] on input "text" at bounding box center [390, 97] width 203 height 18
click at [320, 95] on input "text" at bounding box center [390, 97] width 203 height 18
type input "a"
type input "Camden National Bank"
click at [543, 95] on input "text" at bounding box center [543, 97] width 85 height 18
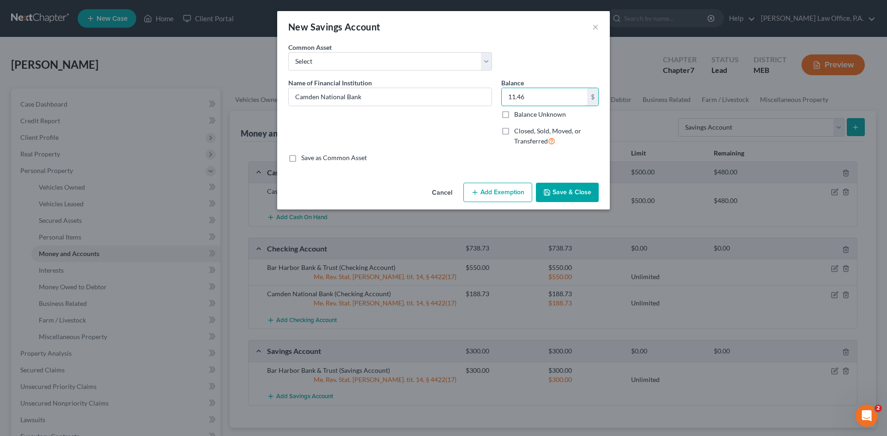
type input "11.46"
click at [493, 192] on button "Add Exemption" at bounding box center [497, 192] width 69 height 19
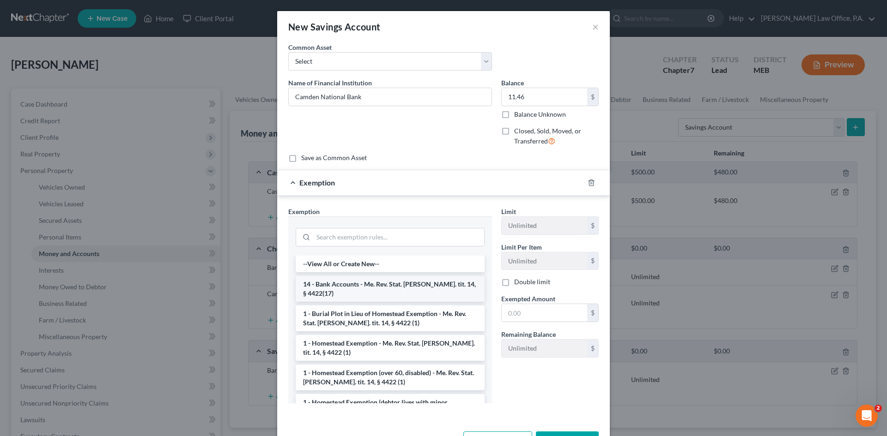
click at [381, 282] on li "14 - Bank Accounts - Me. Rev. Stat. Ann. tit. 14, § 4422(17)" at bounding box center [390, 289] width 189 height 26
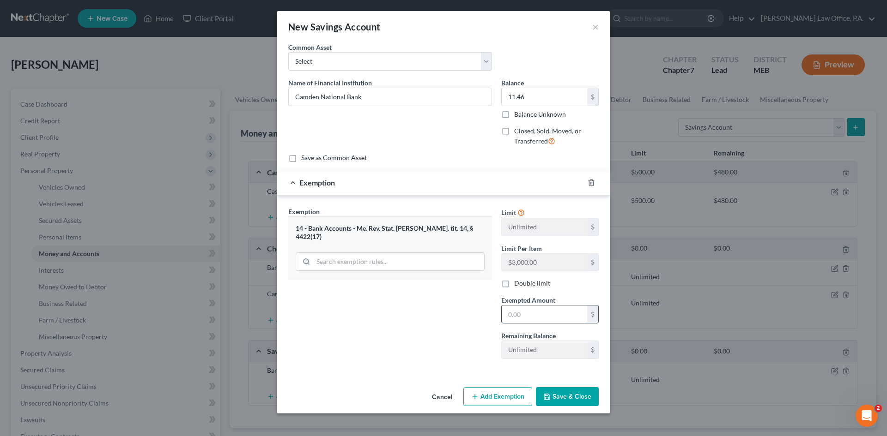
click at [517, 320] on input "text" at bounding box center [543, 315] width 85 height 18
type input "11.46"
click at [575, 392] on button "Save & Close" at bounding box center [567, 396] width 63 height 19
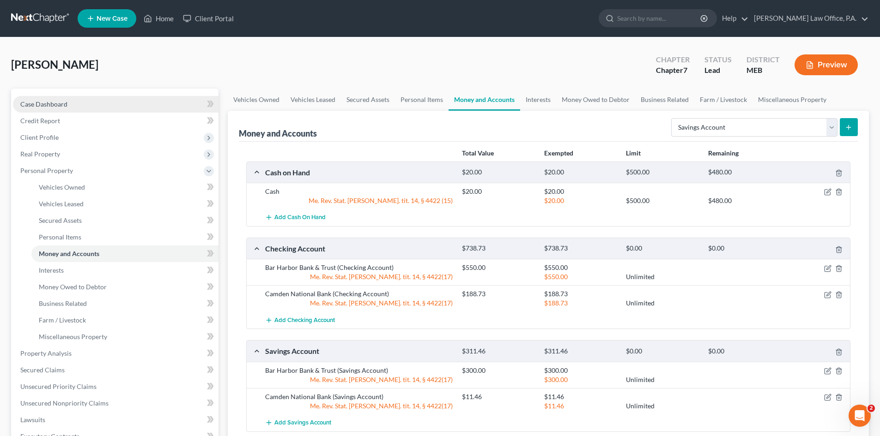
click at [42, 103] on span "Case Dashboard" at bounding box center [43, 104] width 47 height 8
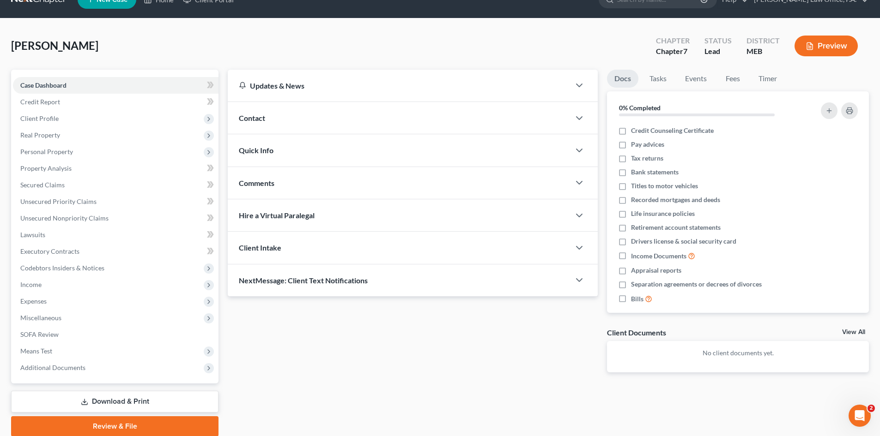
scroll to position [54, 0]
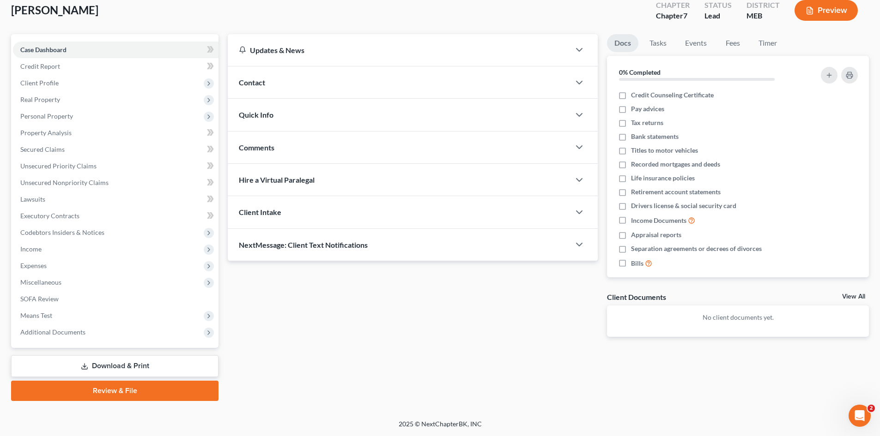
click at [103, 363] on link "Download & Print" at bounding box center [114, 367] width 207 height 22
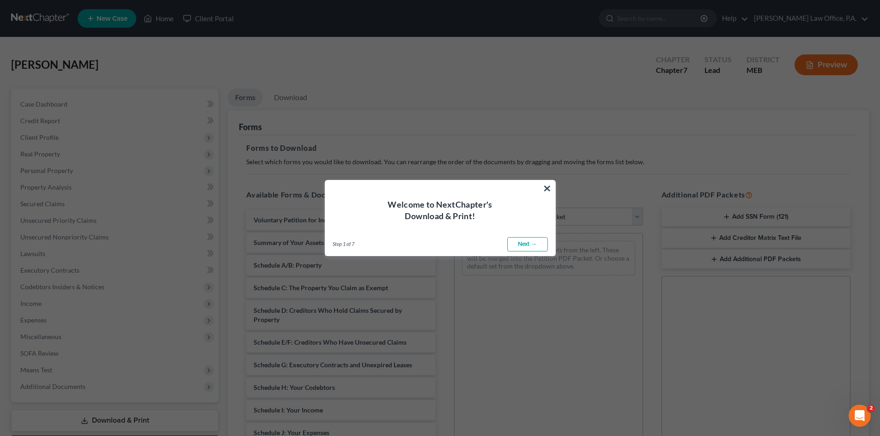
click at [525, 245] on link "Next →" at bounding box center [527, 244] width 41 height 15
select select "0"
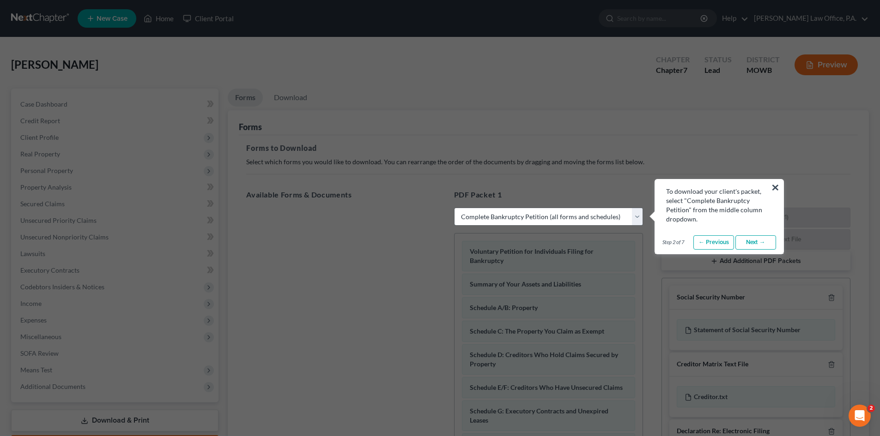
click at [566, 216] on select "Choose Default Petition PDF Packet Complete Bankruptcy Petition (all forms and …" at bounding box center [548, 217] width 189 height 18
click at [454, 208] on select "Choose Default Petition PDF Packet Complete Bankruptcy Petition (all forms and …" at bounding box center [548, 217] width 189 height 18
click at [758, 242] on link "Next →" at bounding box center [755, 242] width 41 height 15
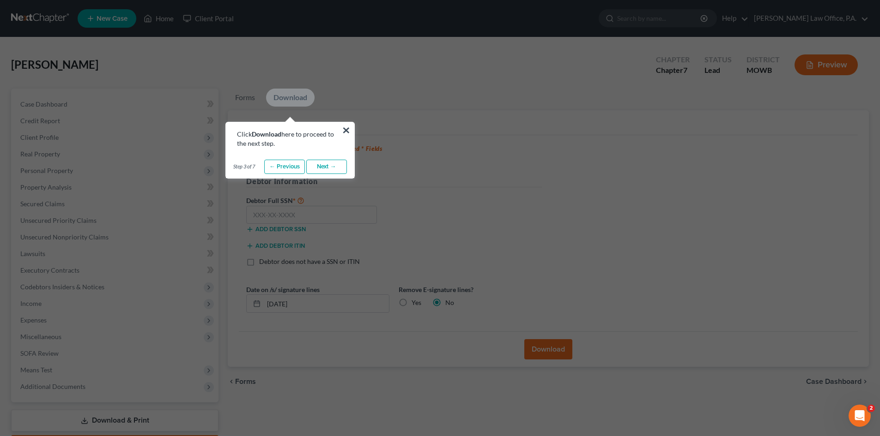
click at [287, 97] on link "Download" at bounding box center [290, 98] width 48 height 18
click at [321, 169] on link "Next →" at bounding box center [326, 167] width 41 height 15
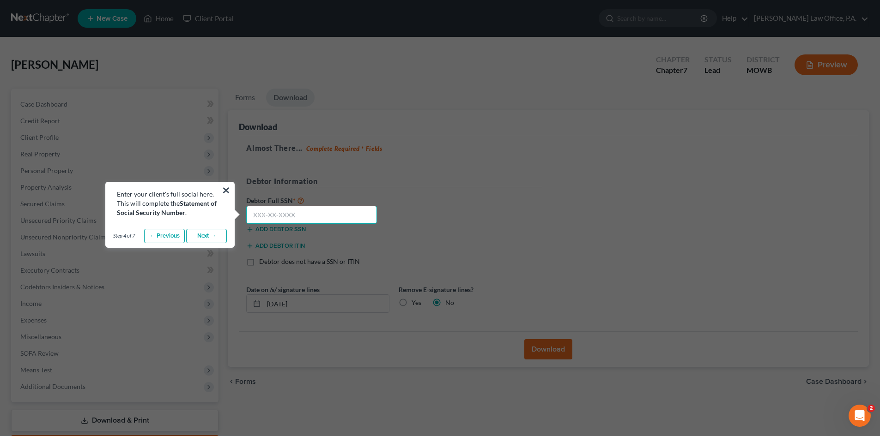
click at [260, 214] on input "text" at bounding box center [311, 215] width 131 height 18
type input "309-84-5290"
click at [204, 235] on link "Next →" at bounding box center [206, 236] width 41 height 15
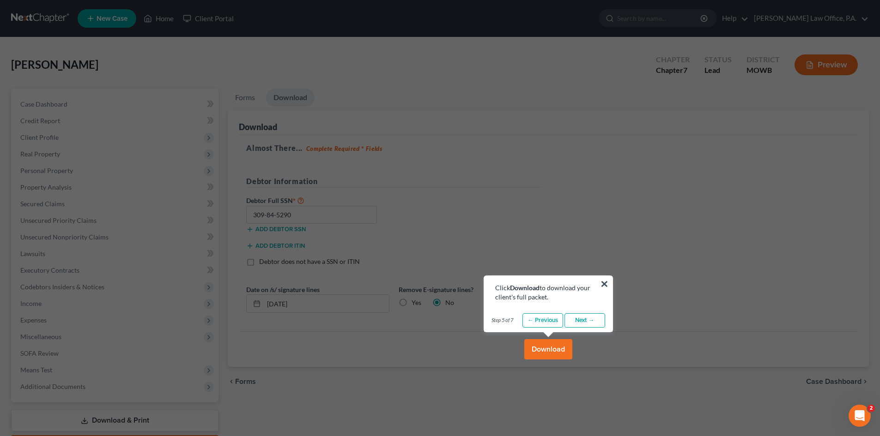
click at [540, 349] on button "Download" at bounding box center [548, 349] width 48 height 20
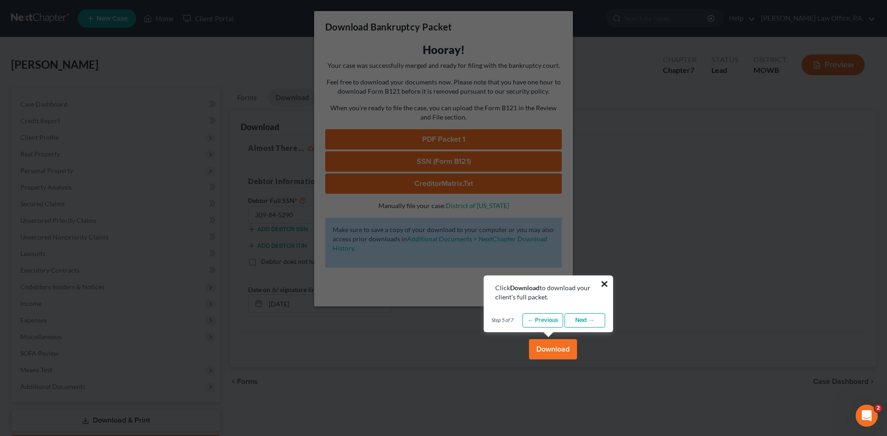
click at [604, 281] on button "×" at bounding box center [604, 284] width 9 height 15
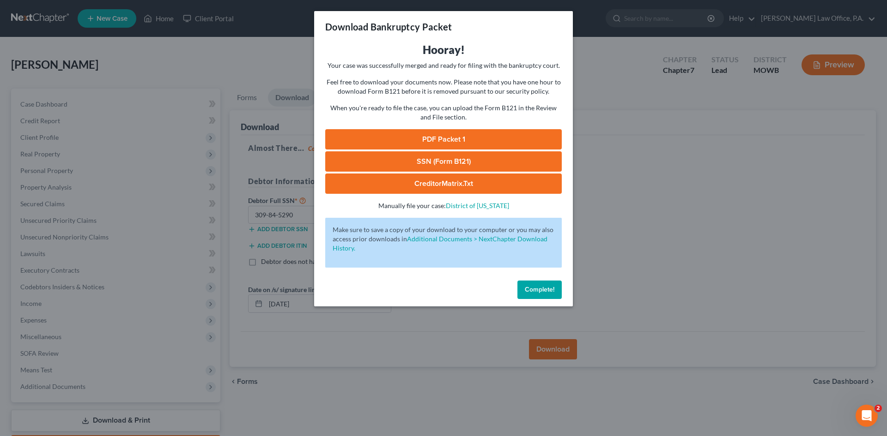
click at [438, 158] on link "SSN (Form B121)" at bounding box center [443, 161] width 236 height 20
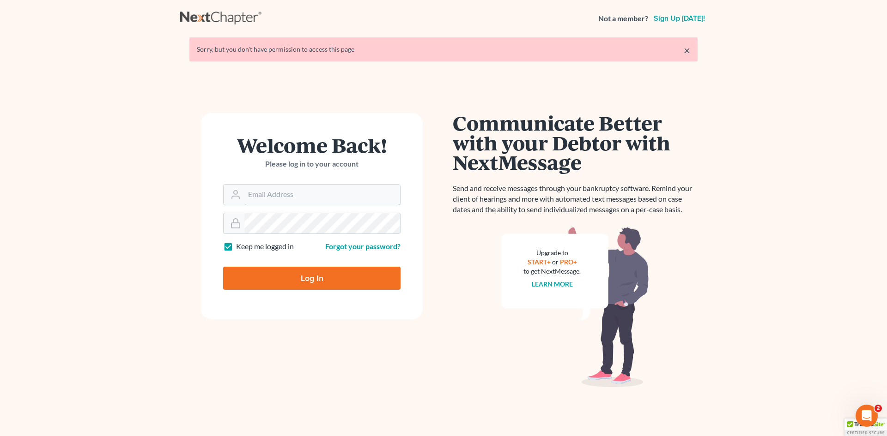
type input "brian.molloy@clearylawoffices.com"
click at [282, 280] on input "Log In" at bounding box center [311, 278] width 177 height 23
type input "Thinking..."
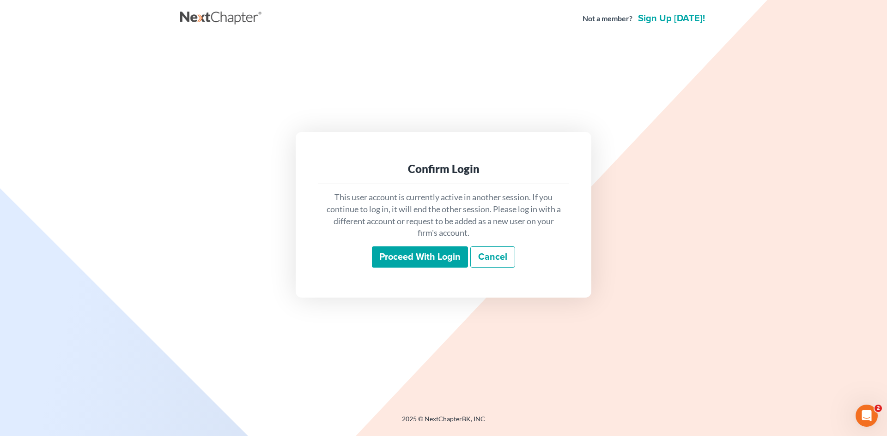
click at [431, 261] on input "Proceed with login" at bounding box center [420, 257] width 96 height 21
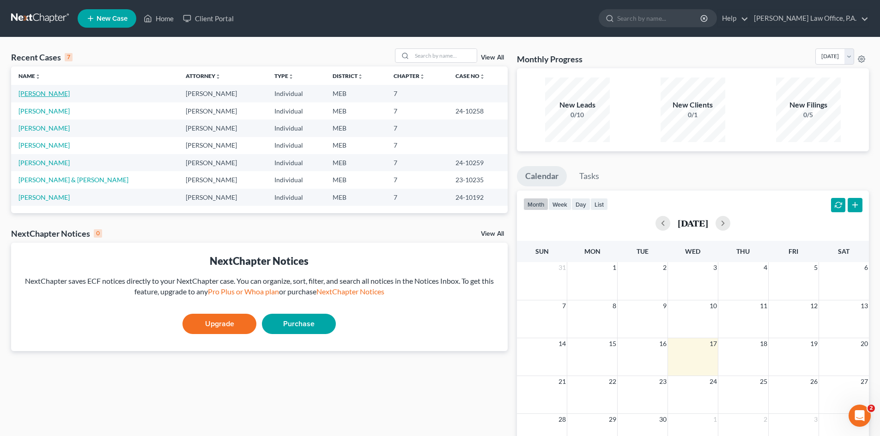
click at [47, 91] on link "Compton, Joshua" at bounding box center [43, 94] width 51 height 8
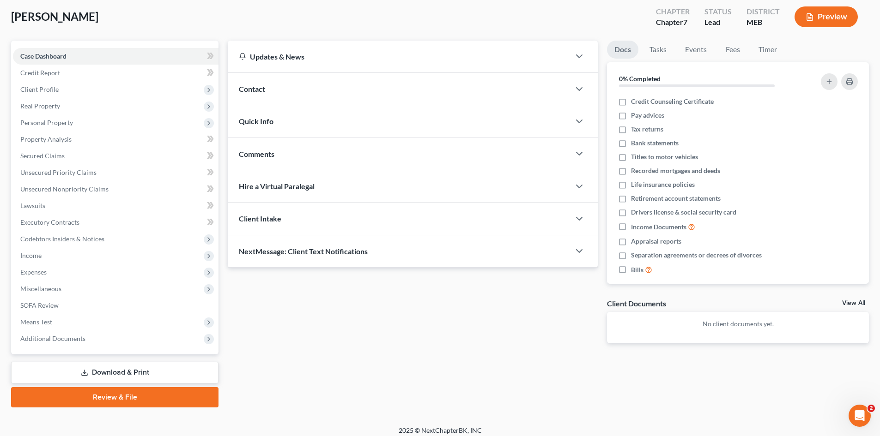
scroll to position [54, 0]
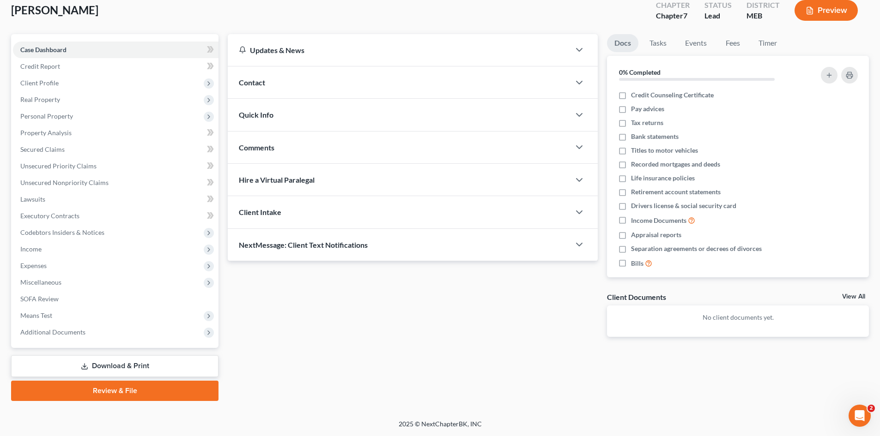
click at [114, 389] on link "Review & File" at bounding box center [114, 391] width 207 height 20
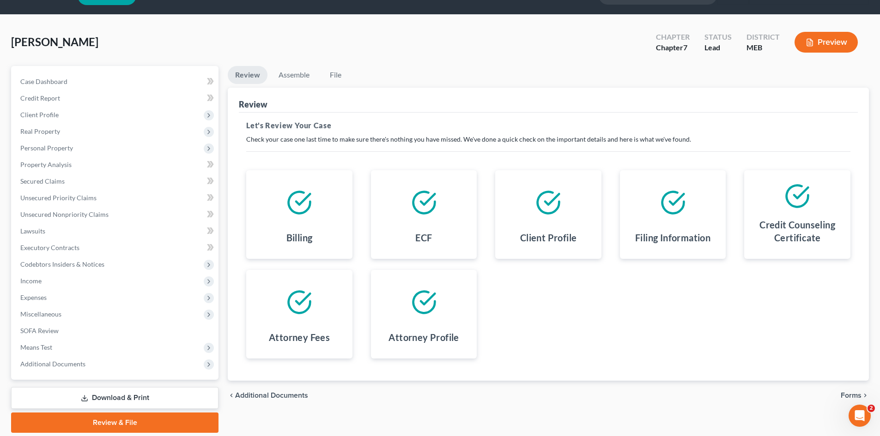
scroll to position [32, 0]
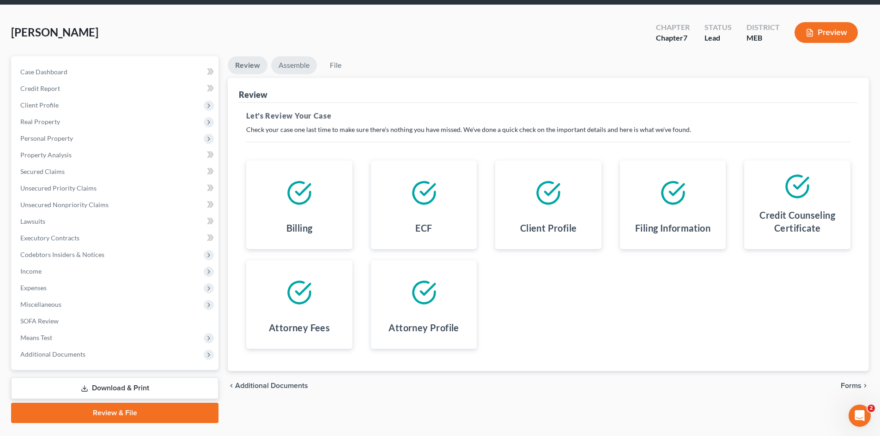
click at [289, 63] on link "Assemble" at bounding box center [294, 65] width 46 height 18
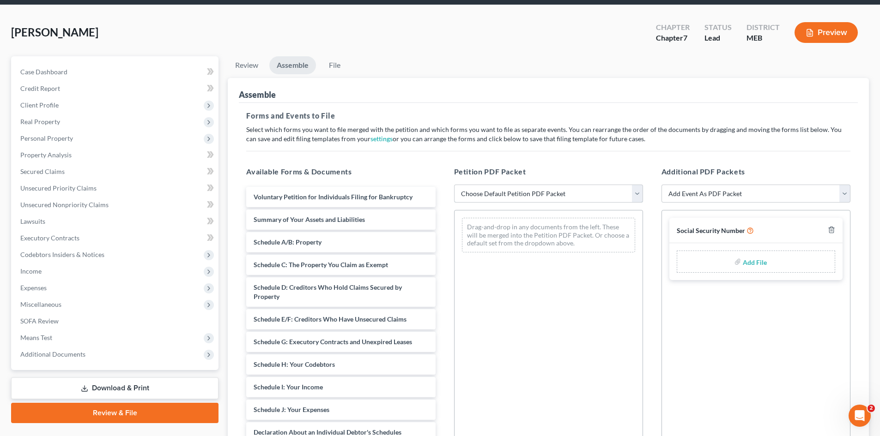
click at [635, 193] on select "Choose Default Petition PDF Packet Complete Bankruptcy Petition (all forms and …" at bounding box center [548, 194] width 189 height 18
select select "0"
click at [454, 185] on select "Choose Default Petition PDF Packet Complete Bankruptcy Petition (all forms and …" at bounding box center [548, 194] width 189 height 18
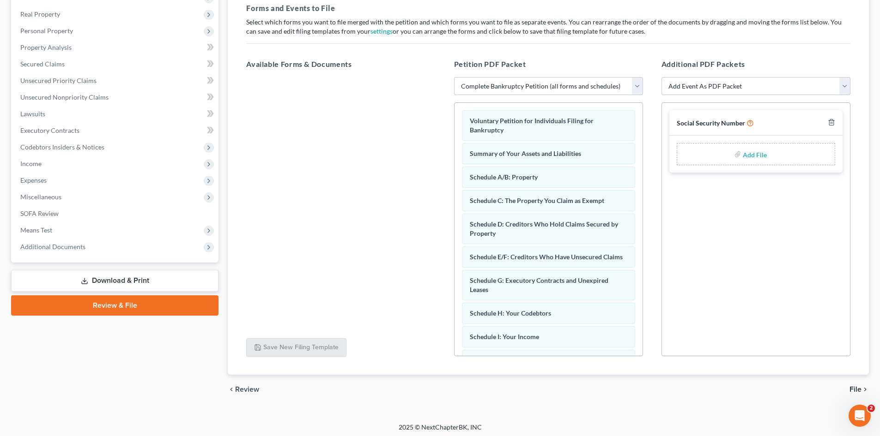
scroll to position [108, 0]
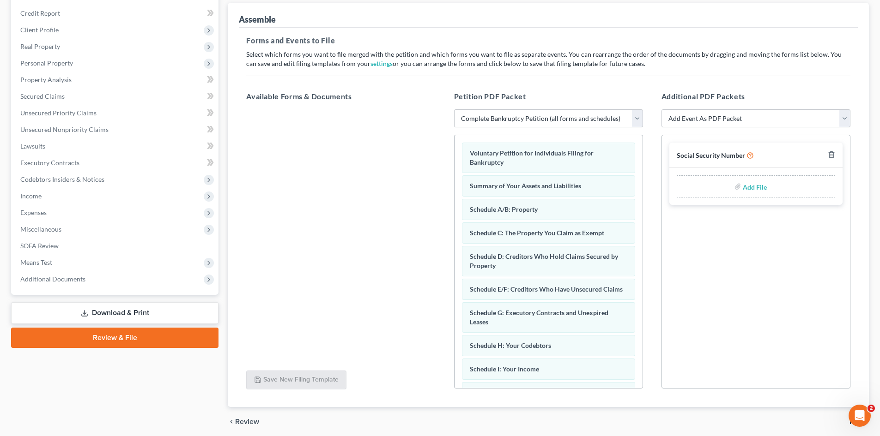
click at [767, 190] on label "Add File" at bounding box center [756, 188] width 26 height 17
click at [749, 188] on input "file" at bounding box center [754, 186] width 22 height 17
type input "C:\fakepath\c12e39c9-7fbf-47f7-b802-b5b3dbfa9deb.pdf"
click at [843, 121] on select "Add Event As PDF Packet Certificate of Credit Counseling Social Security Number" at bounding box center [755, 118] width 189 height 18
select select "0"
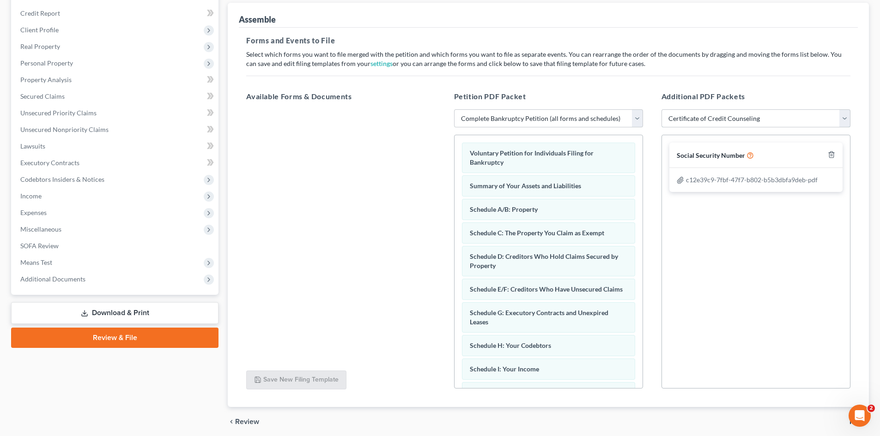
click at [661, 109] on select "Add Event As PDF Packet Certificate of Credit Counseling Social Security Number" at bounding box center [755, 118] width 189 height 18
select select
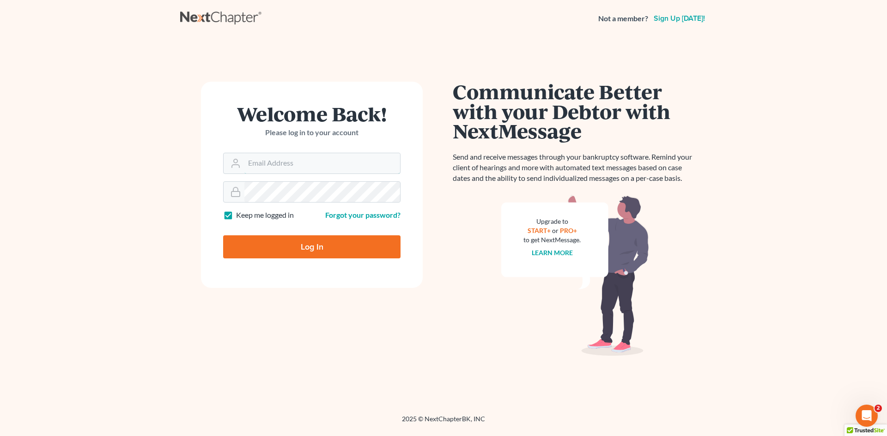
type input "[PERSON_NAME][EMAIL_ADDRESS][PERSON_NAME][DOMAIN_NAME]"
click at [317, 242] on input "Log In" at bounding box center [311, 246] width 177 height 23
type input "Thinking..."
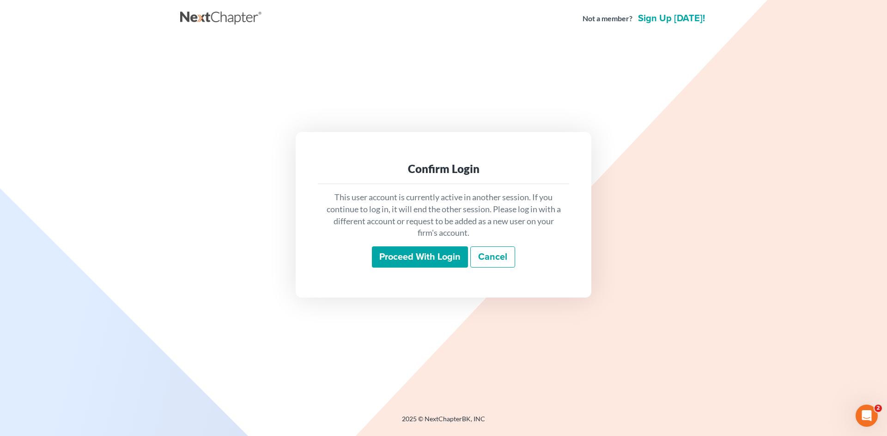
click at [429, 261] on input "Proceed with login" at bounding box center [420, 257] width 96 height 21
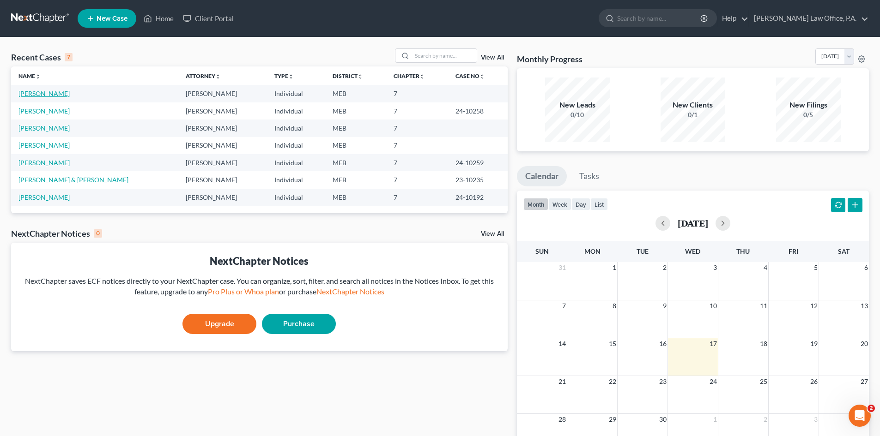
click at [48, 94] on link "[PERSON_NAME]" at bounding box center [43, 94] width 51 height 8
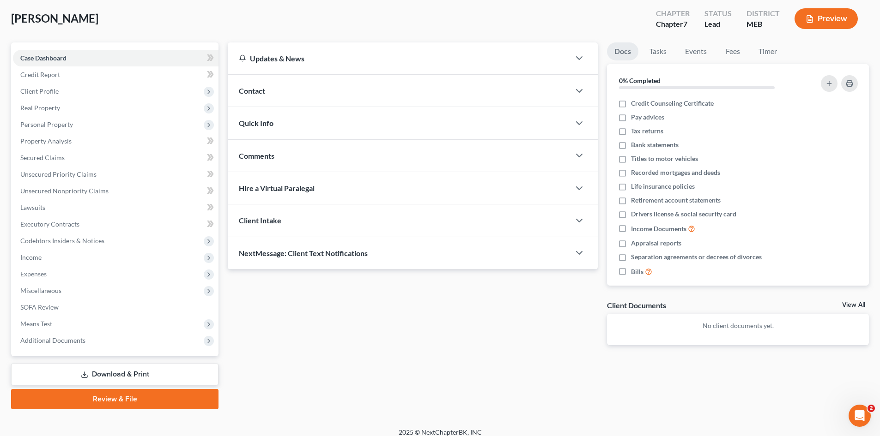
scroll to position [54, 0]
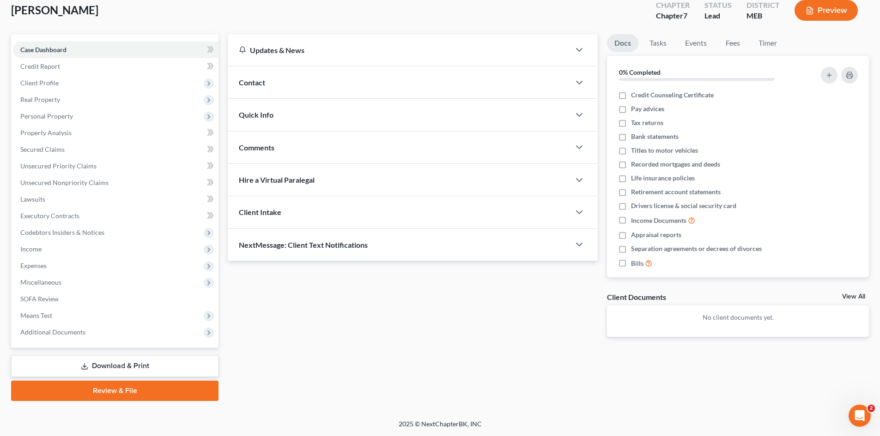
click at [115, 392] on link "Review & File" at bounding box center [114, 391] width 207 height 20
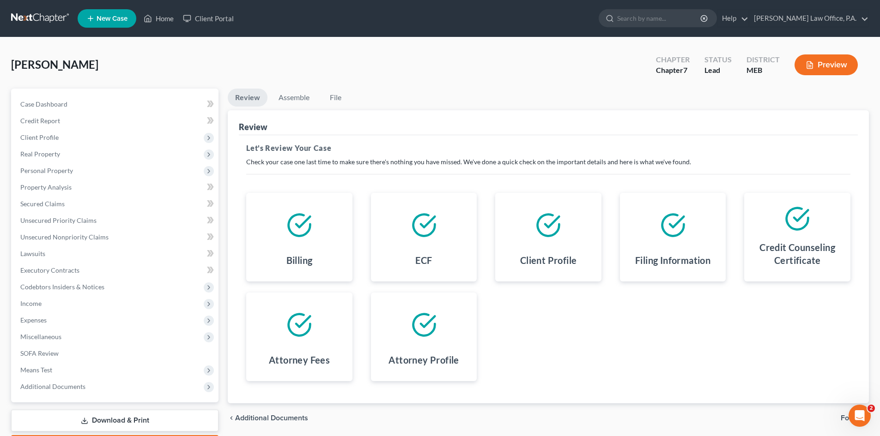
click at [785, 226] on icon at bounding box center [797, 219] width 26 height 26
click at [787, 218] on icon at bounding box center [797, 219] width 22 height 22
click at [820, 64] on button "Preview" at bounding box center [825, 64] width 63 height 21
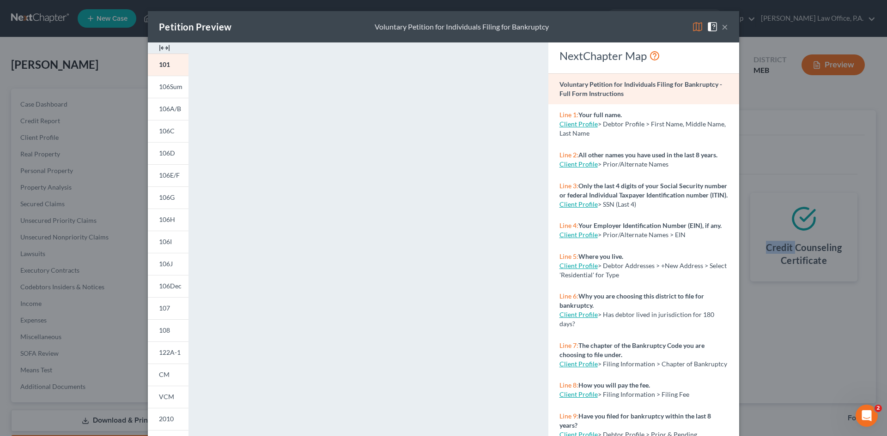
click at [721, 27] on button "×" at bounding box center [724, 26] width 6 height 11
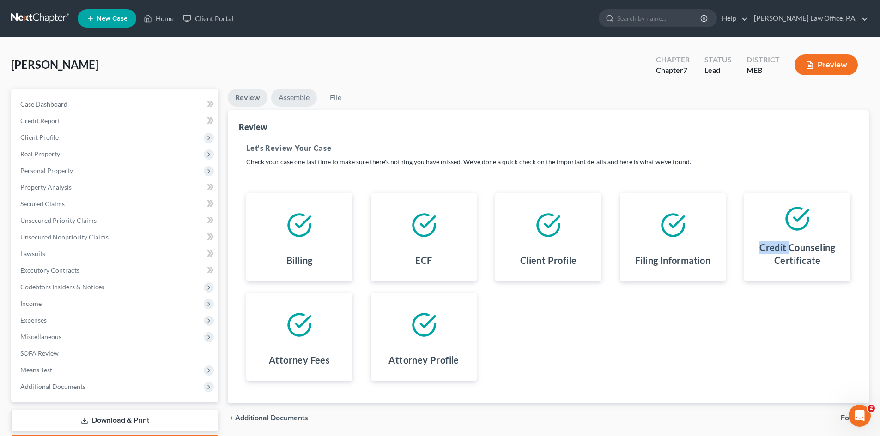
click at [301, 94] on link "Assemble" at bounding box center [294, 98] width 46 height 18
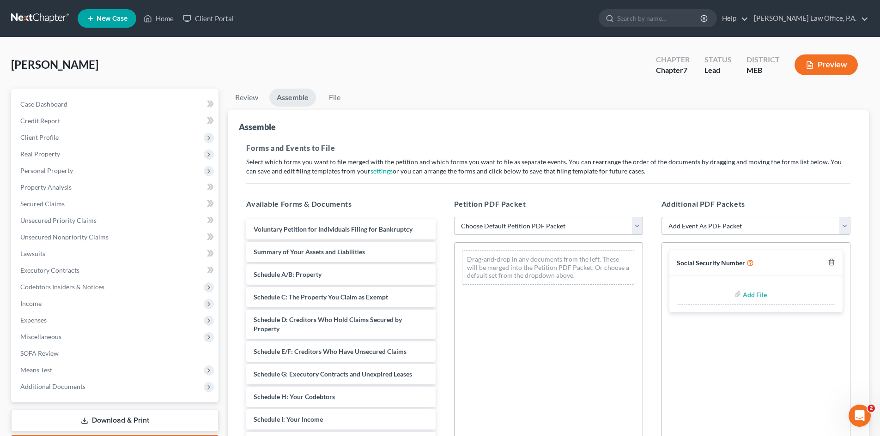
click at [744, 299] on input "file" at bounding box center [754, 294] width 22 height 17
type input "C:\fakepath\c12e39c9-7fbf-47f7-b802-b5b3dbfa9deb.pdf"
click at [841, 223] on select "Add Event As PDF Packet Certificate of Credit Counseling Social Security Number" at bounding box center [755, 226] width 189 height 18
select select "0"
click at [661, 217] on select "Add Event As PDF Packet Certificate of Credit Counseling Social Security Number" at bounding box center [755, 226] width 189 height 18
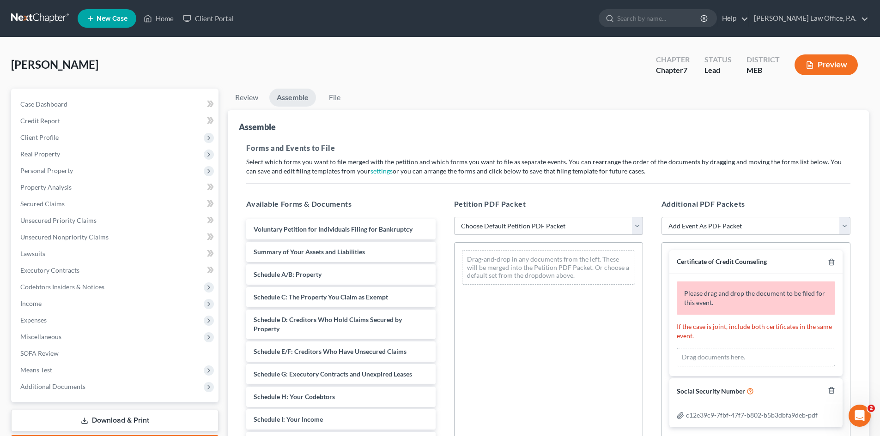
click at [717, 355] on div "Drag documents here." at bounding box center [755, 357] width 158 height 18
click at [717, 363] on div "Drag documents here." at bounding box center [755, 357] width 158 height 18
click at [717, 358] on div "Drag documents here." at bounding box center [755, 357] width 158 height 18
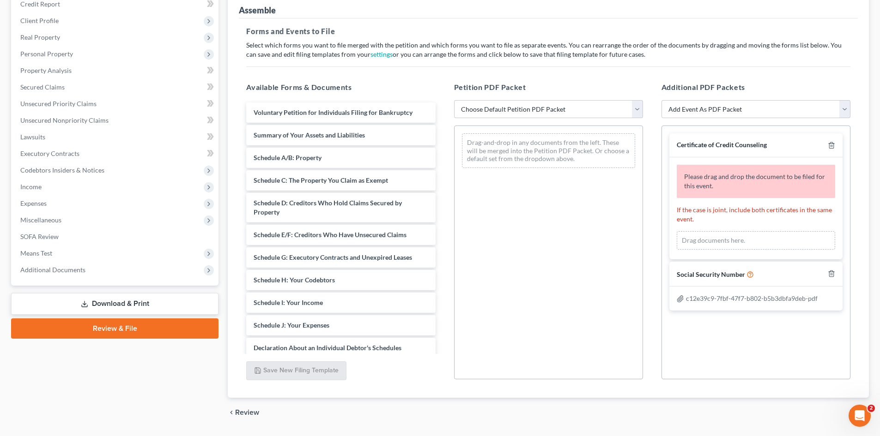
scroll to position [139, 0]
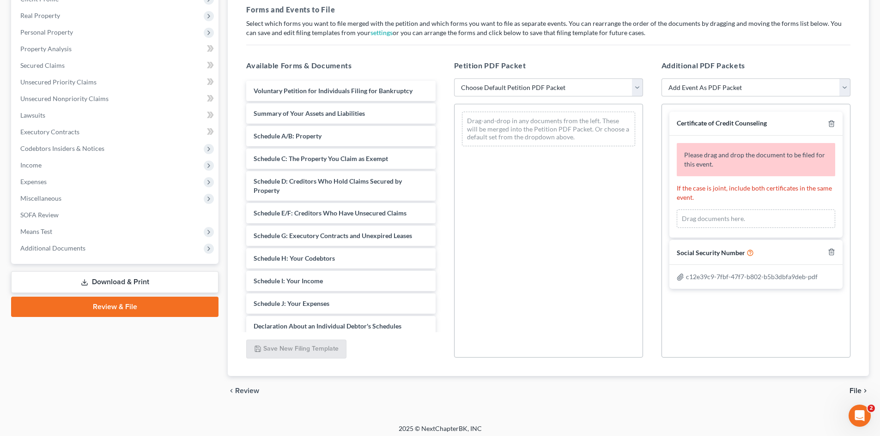
click at [731, 229] on div "Please drag and drop the document to be filed for this event. If the case is jo…" at bounding box center [755, 187] width 173 height 102
click at [728, 218] on div "Drag documents here." at bounding box center [755, 219] width 158 height 18
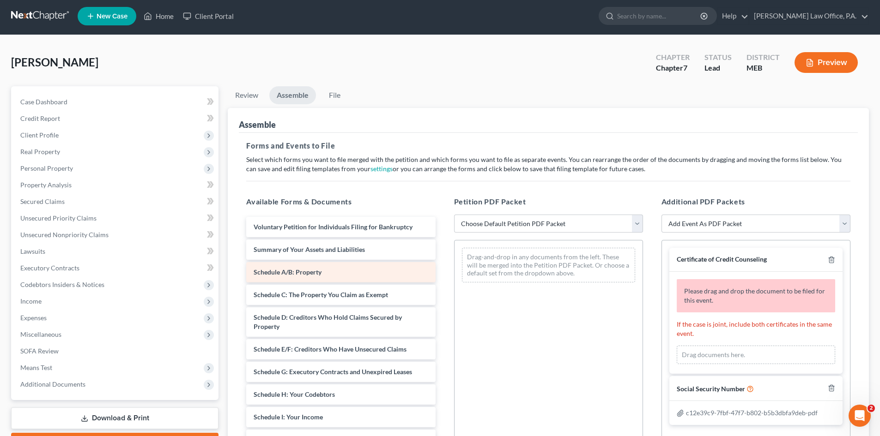
scroll to position [0, 0]
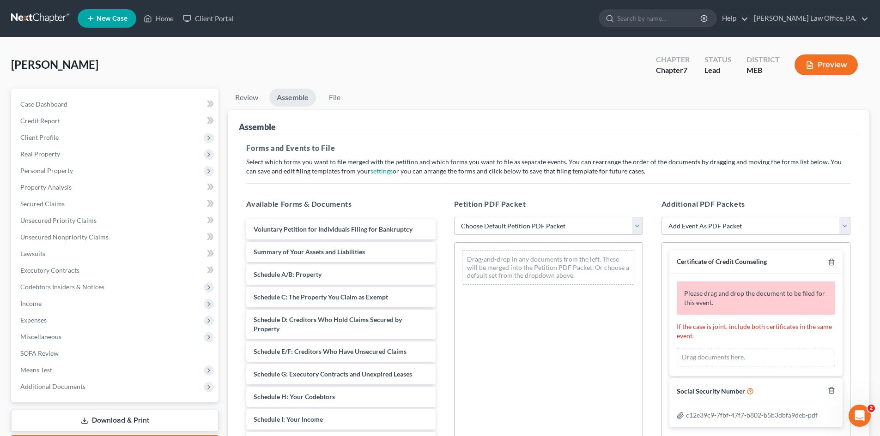
click at [712, 231] on select "Add Event As PDF Packet Certificate of Credit Counseling Social Security Number" at bounding box center [755, 226] width 189 height 18
click at [712, 232] on select "Add Event As PDF Packet Certificate of Credit Counseling Social Security Number" at bounding box center [755, 226] width 189 height 18
click at [713, 232] on select "Add Event As PDF Packet Certificate of Credit Counseling Social Security Number" at bounding box center [755, 226] width 189 height 18
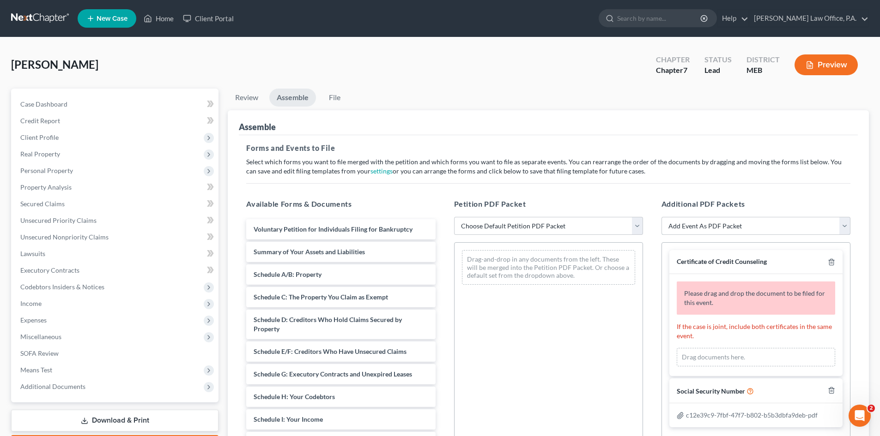
select select "0"
click at [661, 217] on select "Add Event As PDF Packet Certificate of Credit Counseling Social Security Number" at bounding box center [755, 226] width 189 height 18
click at [827, 263] on icon "button" at bounding box center [830, 262] width 7 height 7
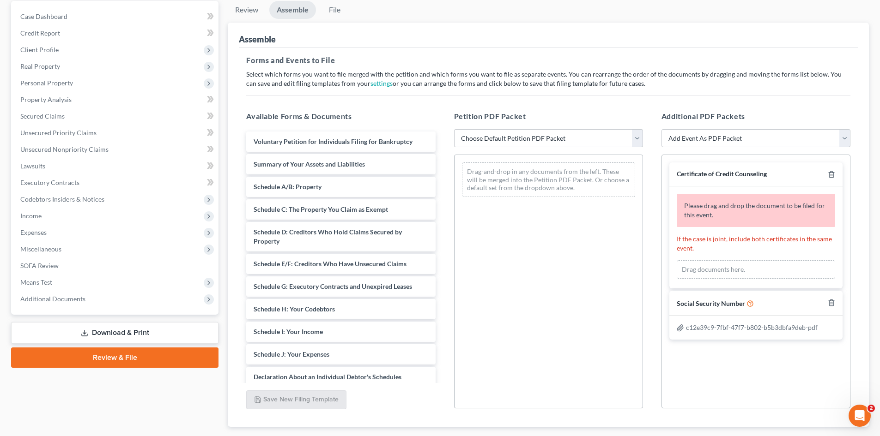
scroll to position [92, 0]
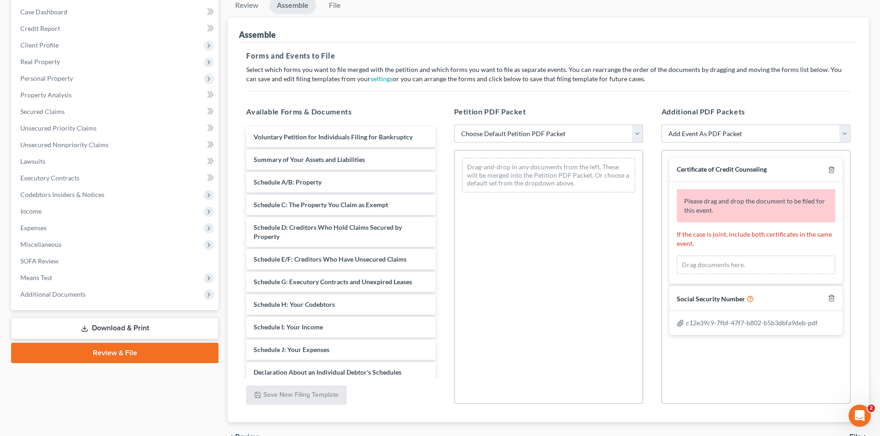
click at [519, 133] on select "Choose Default Petition PDF Packet Complete Bankruptcy Petition (all forms and …" at bounding box center [548, 134] width 189 height 18
click at [519, 134] on select "Choose Default Petition PDF Packet Complete Bankruptcy Petition (all forms and …" at bounding box center [548, 134] width 189 height 18
click at [731, 172] on span "Certificate of Credit Counseling" at bounding box center [721, 169] width 90 height 8
click at [830, 167] on icon "button" at bounding box center [831, 170] width 4 height 6
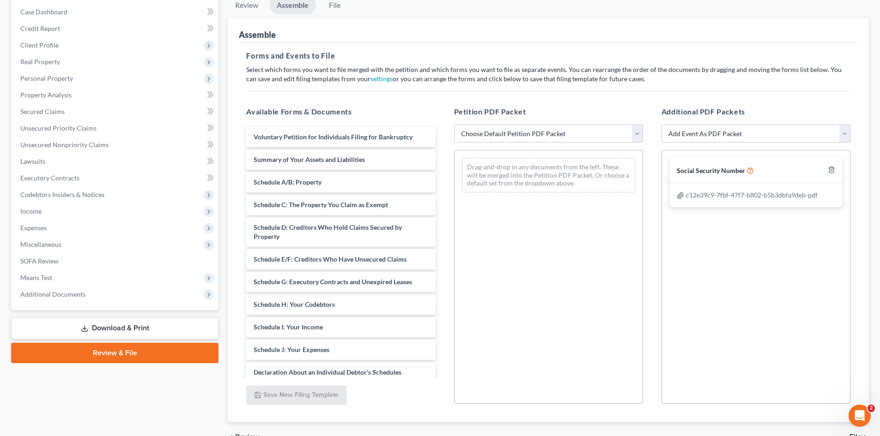
click at [803, 142] on select "Add Event As PDF Packet Certificate of Credit Counseling Social Security Number" at bounding box center [755, 134] width 189 height 18
select select "0"
click at [661, 125] on select "Add Event As PDF Packet Certificate of Credit Counseling Social Security Number" at bounding box center [755, 134] width 189 height 18
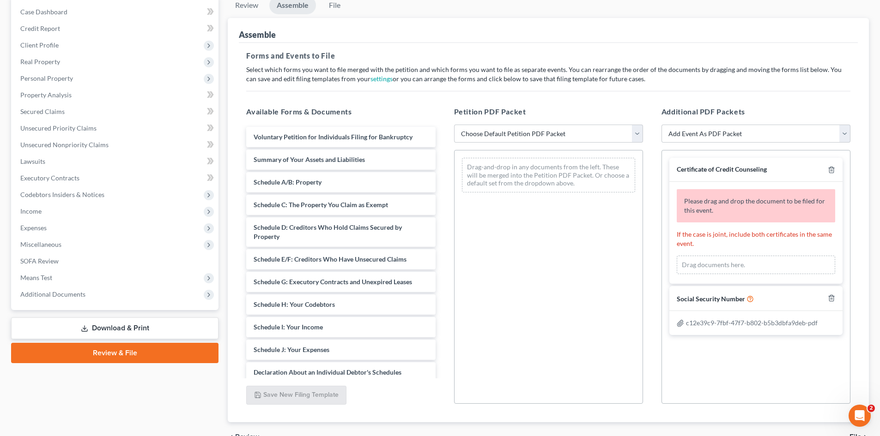
click at [725, 265] on div "Drag documents here." at bounding box center [755, 265] width 158 height 18
click at [831, 133] on select "Add Event As PDF Packet Certificate of Credit Counseling Social Security Number" at bounding box center [755, 134] width 189 height 18
click at [828, 135] on select "Add Event As PDF Packet Certificate of Credit Counseling Social Security Number" at bounding box center [755, 134] width 189 height 18
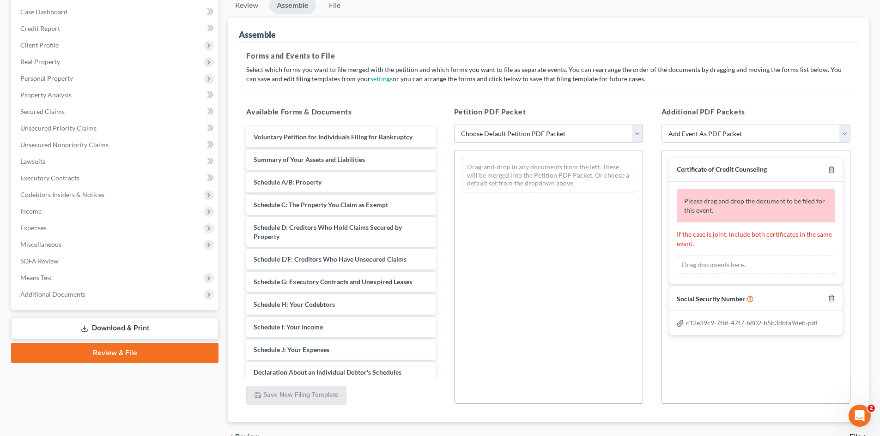
click at [829, 166] on div at bounding box center [829, 169] width 11 height 9
click at [830, 165] on div at bounding box center [829, 169] width 11 height 9
click at [831, 168] on polyline "button" at bounding box center [831, 168] width 6 height 0
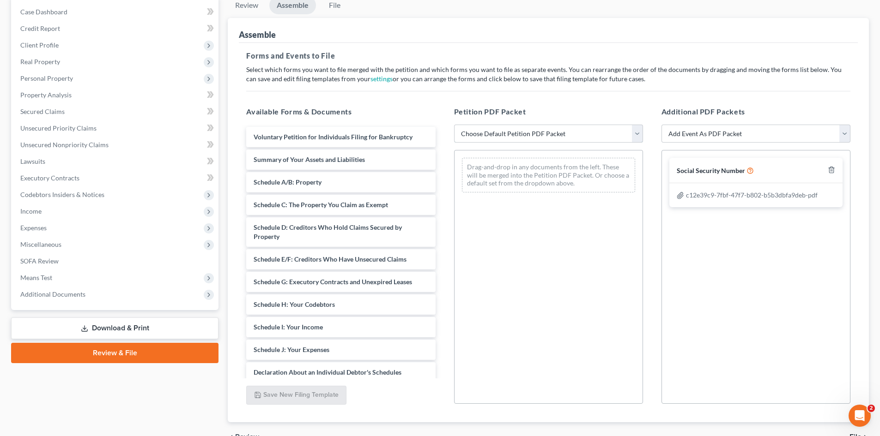
click at [592, 137] on select "Choose Default Petition PDF Packet Complete Bankruptcy Petition (all forms and …" at bounding box center [548, 134] width 189 height 18
drag, startPoint x: 592, startPoint y: 140, endPoint x: 604, endPoint y: 141, distance: 11.1
click at [594, 140] on select "Choose Default Petition PDF Packet Complete Bankruptcy Petition (all forms and …" at bounding box center [548, 134] width 189 height 18
click at [714, 130] on select "Add Event As PDF Packet Certificate of Credit Counseling Social Security Number" at bounding box center [755, 134] width 189 height 18
select select "0"
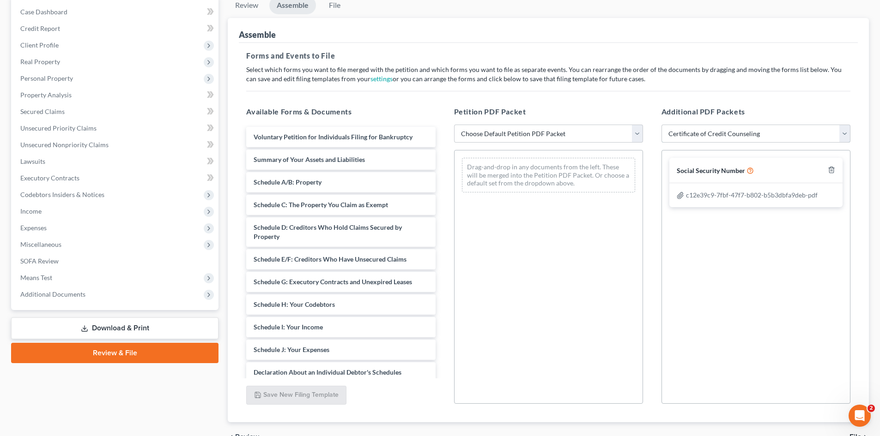
click at [661, 125] on select "Add Event As PDF Packet Certificate of Credit Counseling Social Security Number" at bounding box center [755, 134] width 189 height 18
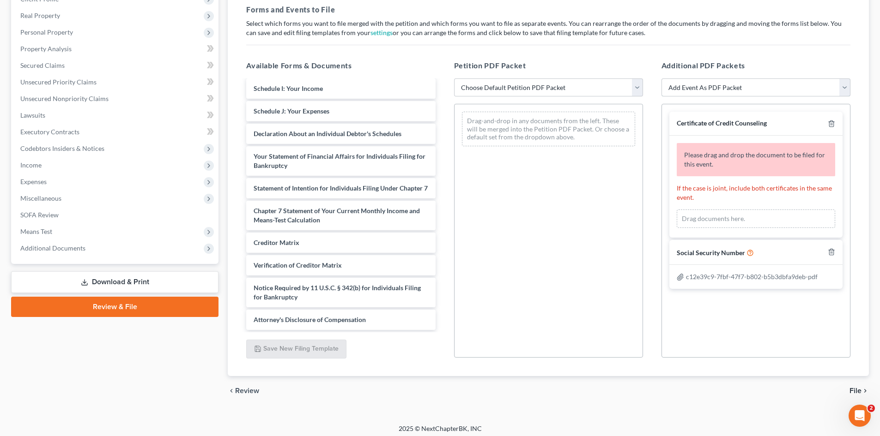
scroll to position [143, 0]
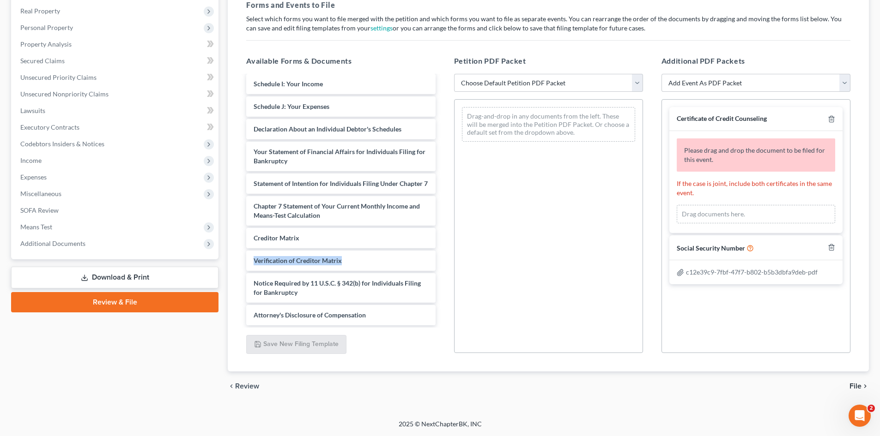
drag, startPoint x: 429, startPoint y: 251, endPoint x: 434, endPoint y: 244, distance: 8.5
click at [433, 243] on div "Voluntary Petition for Individuals Filing for Bankruptcy Summary of Your Assets…" at bounding box center [341, 105] width 204 height 442
click at [738, 218] on div "Drag documents here." at bounding box center [755, 214] width 158 height 18
click at [739, 218] on div "Drag documents here." at bounding box center [755, 214] width 158 height 18
click at [734, 218] on div "Drag documents here." at bounding box center [755, 214] width 158 height 18
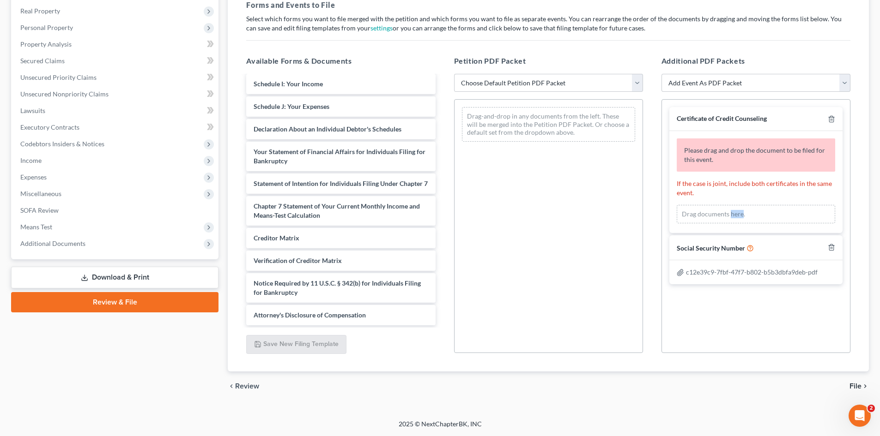
click at [734, 217] on div "Drag documents here." at bounding box center [755, 214] width 158 height 18
drag, startPoint x: 742, startPoint y: 207, endPoint x: 764, endPoint y: 218, distance: 24.4
click at [763, 218] on div "Drag documents here." at bounding box center [755, 214] width 158 height 18
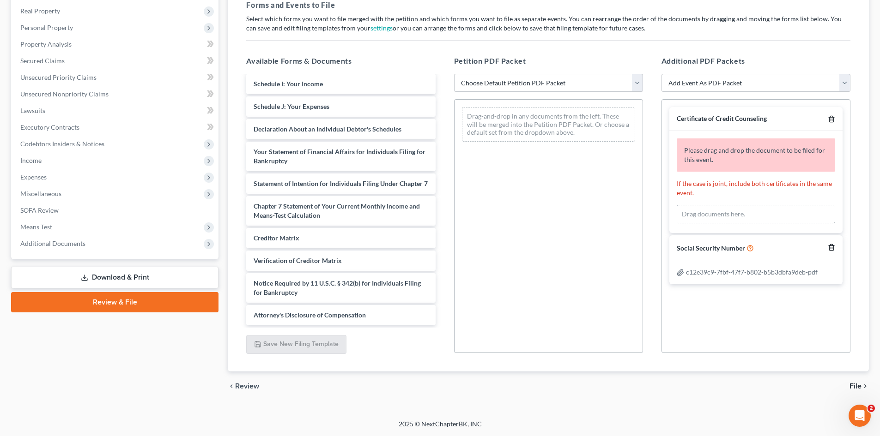
click at [829, 121] on icon "button" at bounding box center [830, 118] width 7 height 7
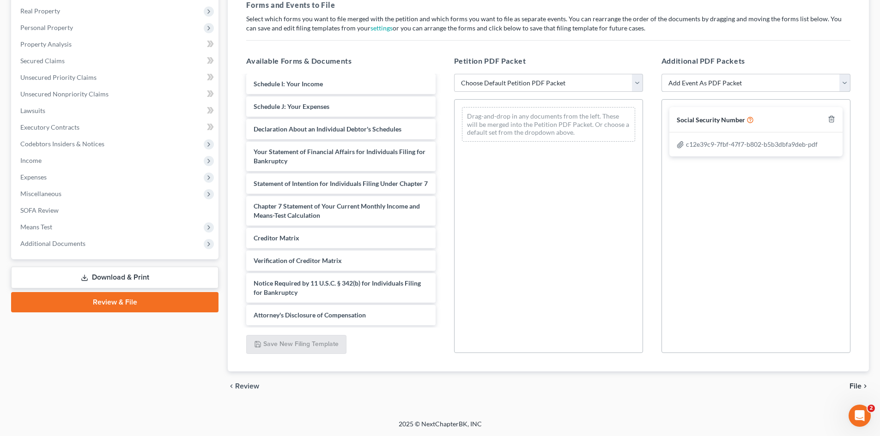
click at [667, 84] on select "Add Event As PDF Packet Certificate of Credit Counseling Social Security Number" at bounding box center [755, 83] width 189 height 18
click at [661, 74] on select "Add Event As PDF Packet Certificate of Credit Counseling Social Security Number" at bounding box center [755, 83] width 189 height 18
click at [693, 85] on select "Add Event As PDF Packet Certificate of Credit Counseling Social Security Number" at bounding box center [755, 83] width 189 height 18
select select "1"
click at [661, 74] on select "Add Event As PDF Packet Certificate of Credit Counseling Social Security Number" at bounding box center [755, 83] width 189 height 18
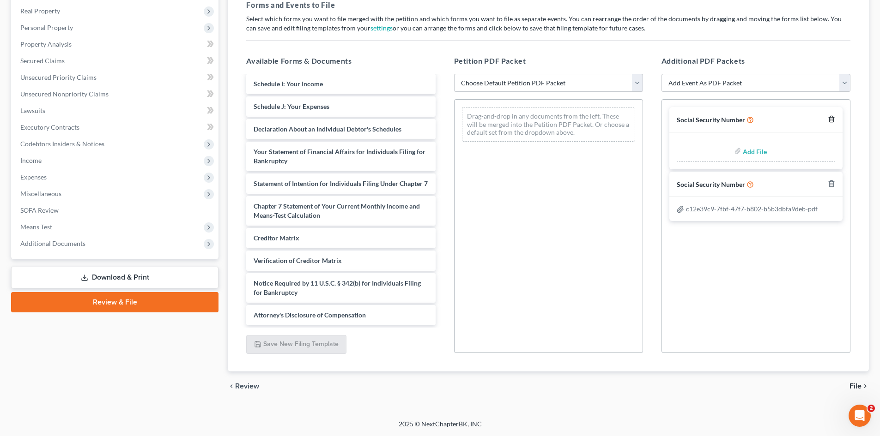
click at [830, 117] on icon "button" at bounding box center [831, 119] width 4 height 6
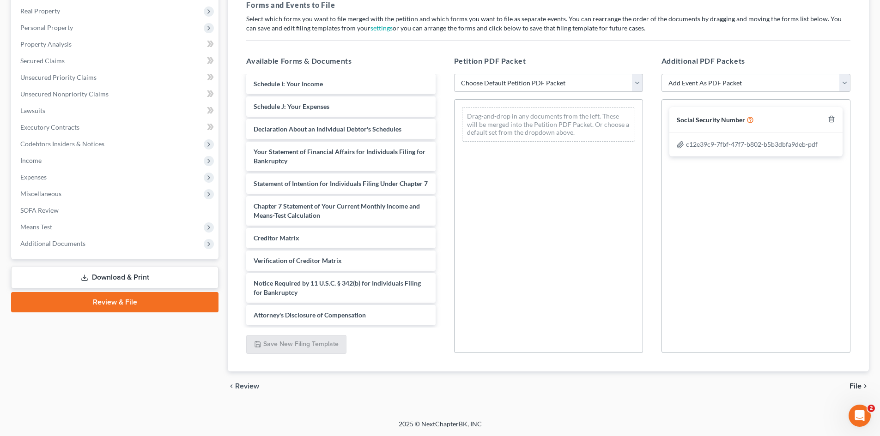
click at [782, 80] on select "Add Event As PDF Packet Certificate of Credit Counseling Social Security Number" at bounding box center [755, 83] width 189 height 18
select select "0"
click at [661, 74] on select "Add Event As PDF Packet Certificate of Credit Counseling Social Security Number" at bounding box center [755, 83] width 189 height 18
select select
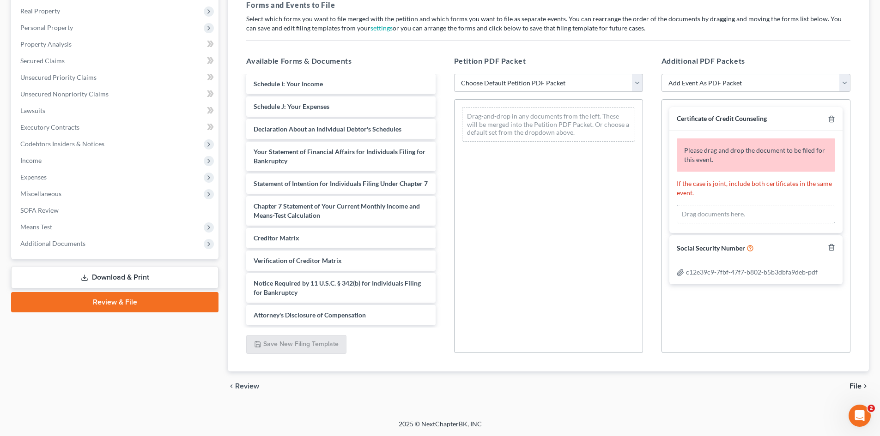
click at [689, 210] on div "Drag documents here." at bounding box center [755, 214] width 158 height 18
click at [856, 413] on icon "Open Intercom Messenger" at bounding box center [858, 414] width 15 height 15
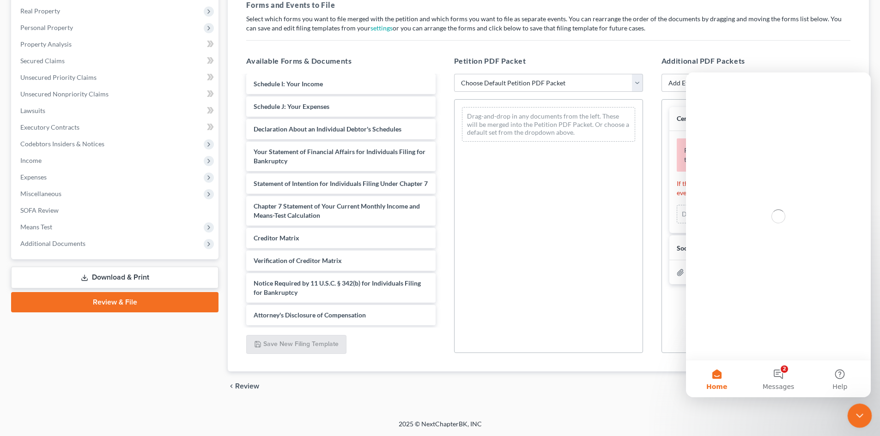
scroll to position [0, 0]
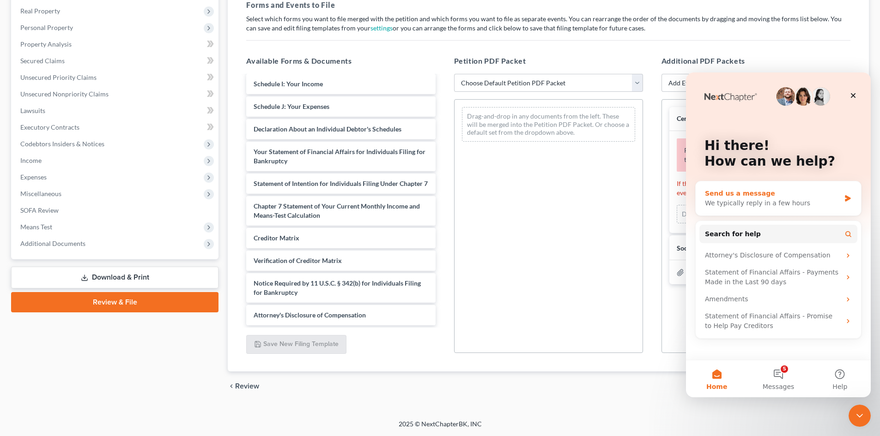
click at [714, 195] on div "Send us a message" at bounding box center [772, 194] width 135 height 10
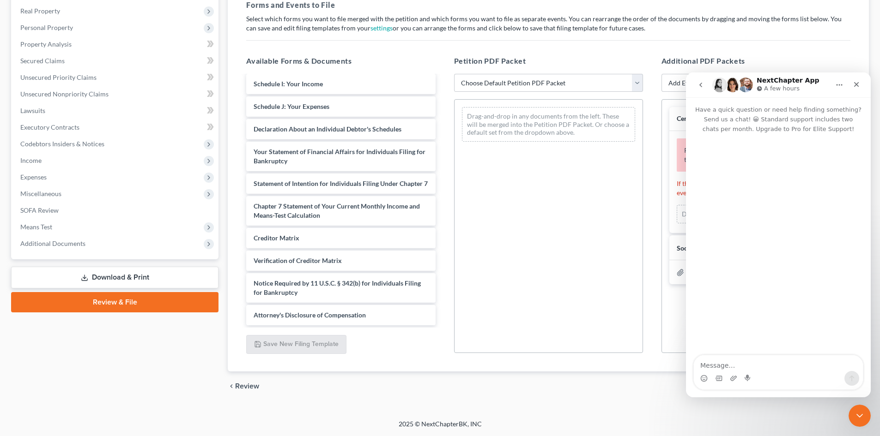
click at [748, 355] on div "Intercom messenger" at bounding box center [778, 245] width 185 height 223
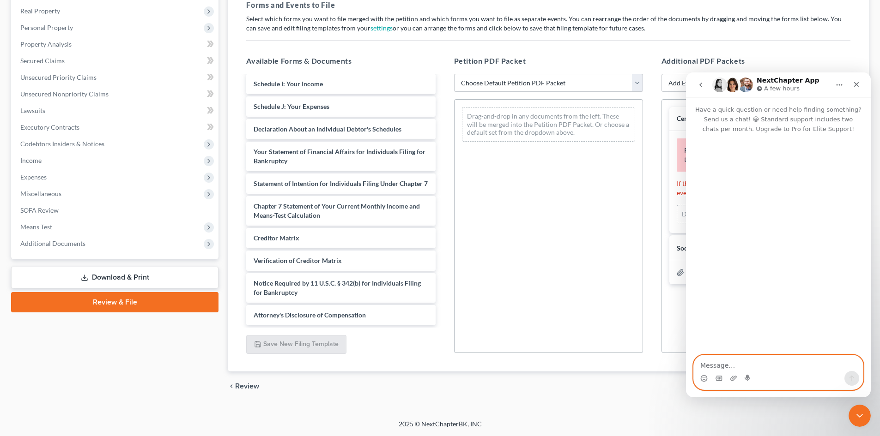
click at [705, 360] on textarea "Message…" at bounding box center [778, 364] width 169 height 16
type textarea "Trying to drag & drop certificate of credit counseling. Doesn't appear to work.…"
click at [851, 377] on icon "Send a message…" at bounding box center [851, 379] width 5 height 6
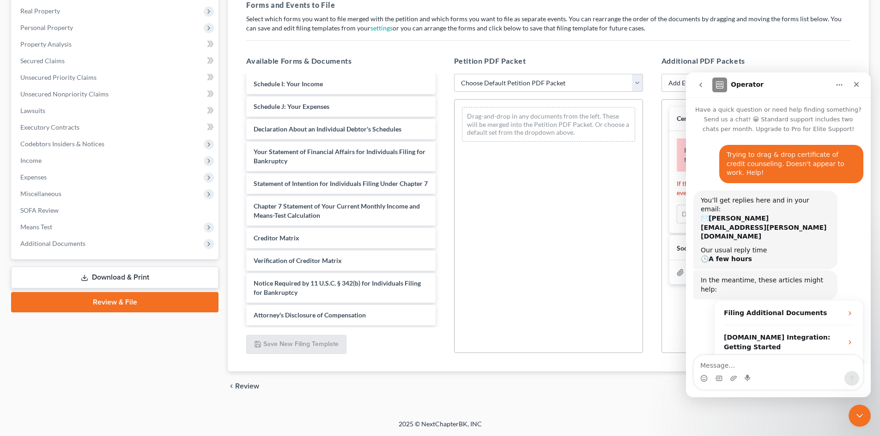
scroll to position [26, 0]
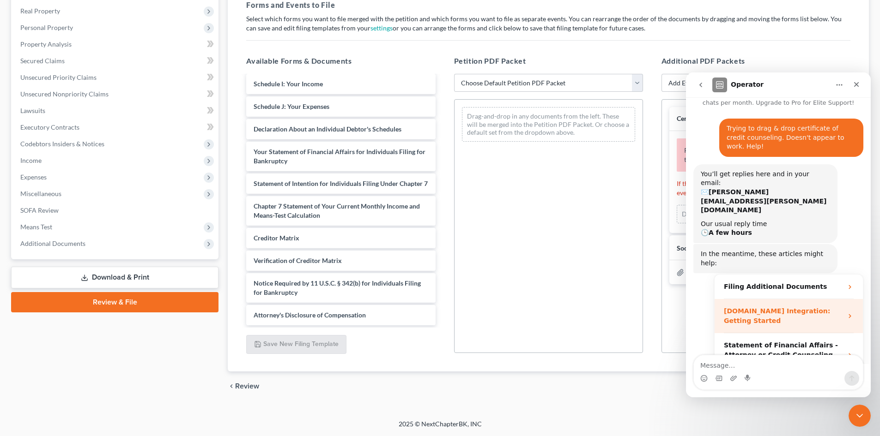
click at [747, 307] on div "DebtorCC.org Integration: Getting Started" at bounding box center [783, 316] width 119 height 19
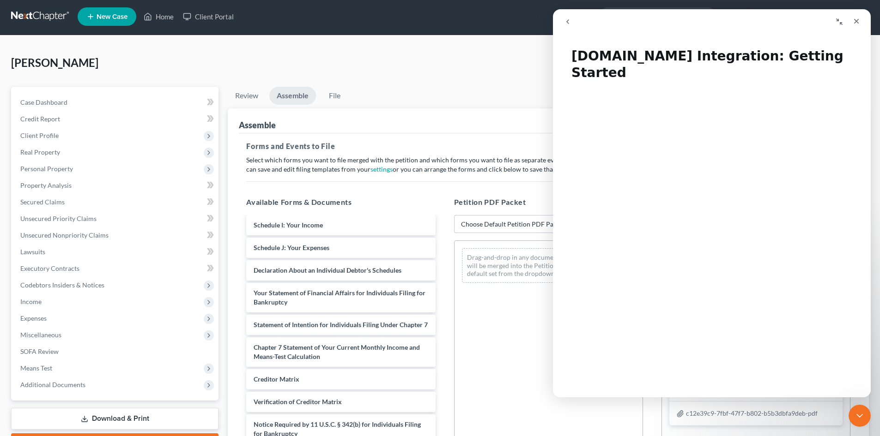
scroll to position [0, 0]
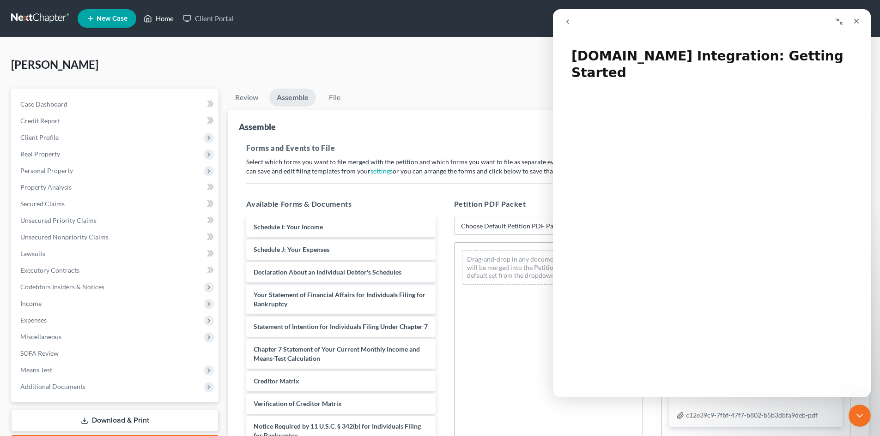
click at [158, 19] on link "Home" at bounding box center [158, 18] width 39 height 17
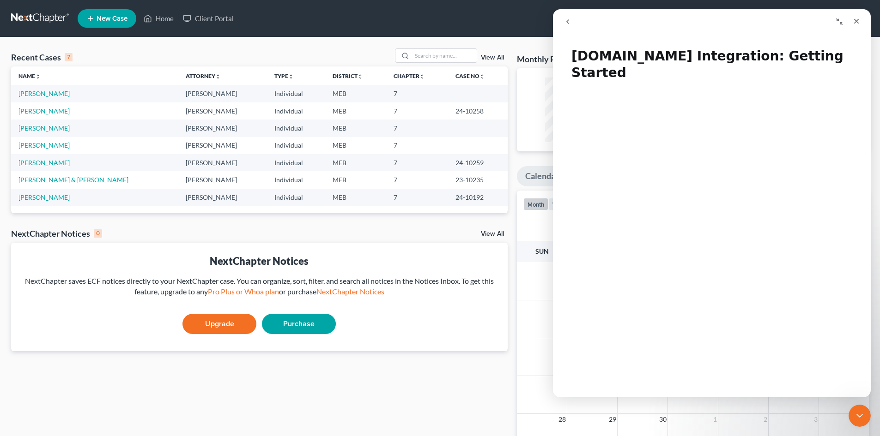
click at [835, 23] on icon "Collapse window" at bounding box center [838, 21] width 7 height 7
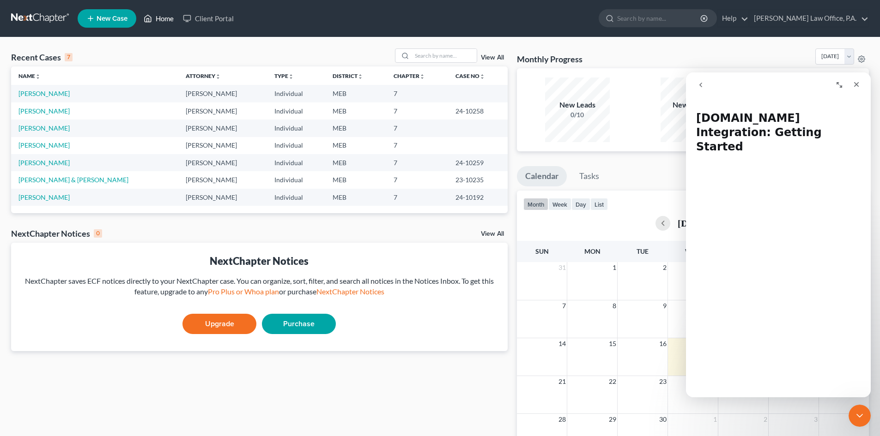
click at [154, 18] on link "Home" at bounding box center [158, 18] width 39 height 17
click at [162, 16] on link "Home" at bounding box center [158, 18] width 39 height 17
click at [673, 18] on input "search" at bounding box center [659, 18] width 85 height 17
click at [748, 20] on link "Help" at bounding box center [732, 18] width 31 height 17
click at [232, 20] on link "Client Portal" at bounding box center [208, 18] width 60 height 17
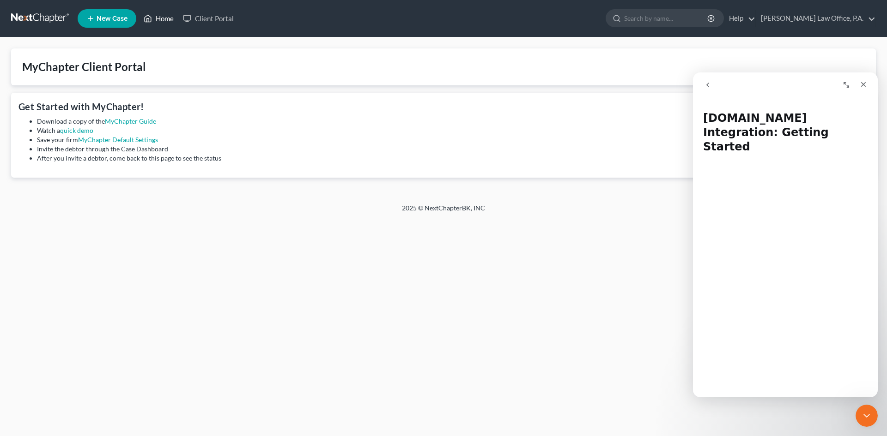
click at [161, 17] on link "Home" at bounding box center [158, 18] width 39 height 17
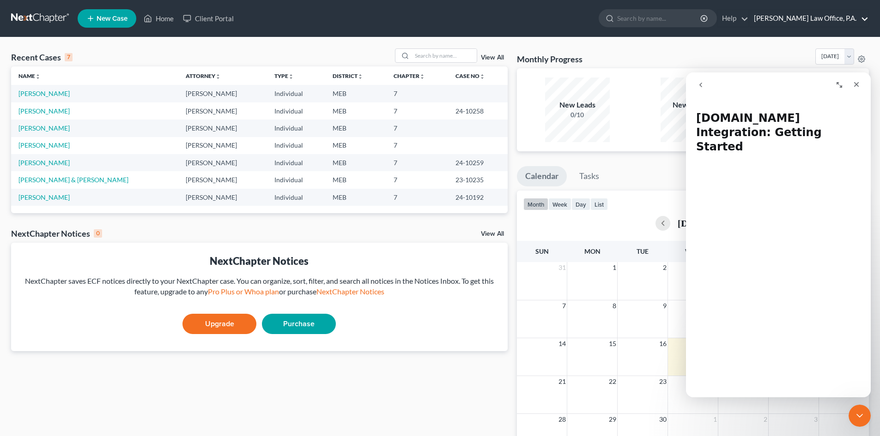
click at [832, 21] on link "[PERSON_NAME] Law Office, P.A." at bounding box center [808, 18] width 119 height 17
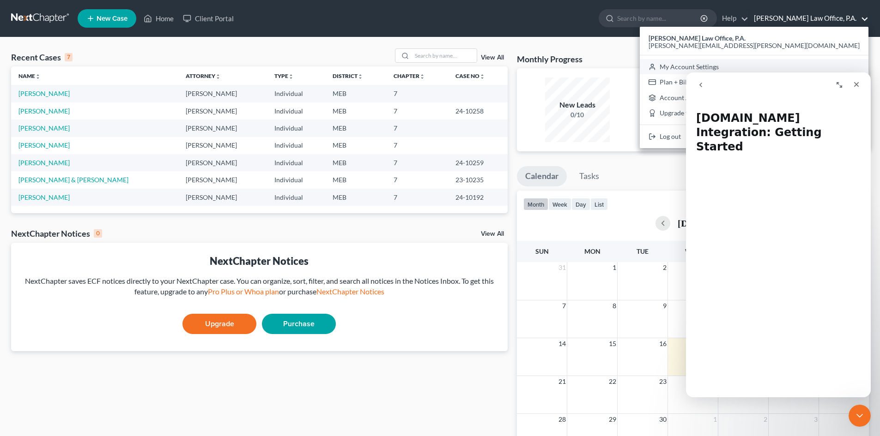
click at [809, 66] on link "My Account Settings" at bounding box center [754, 67] width 229 height 16
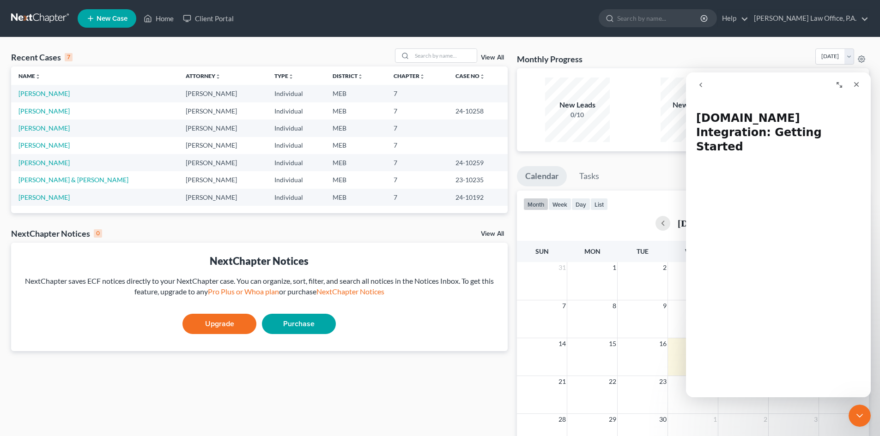
select select "37"
select select "24"
select select "20"
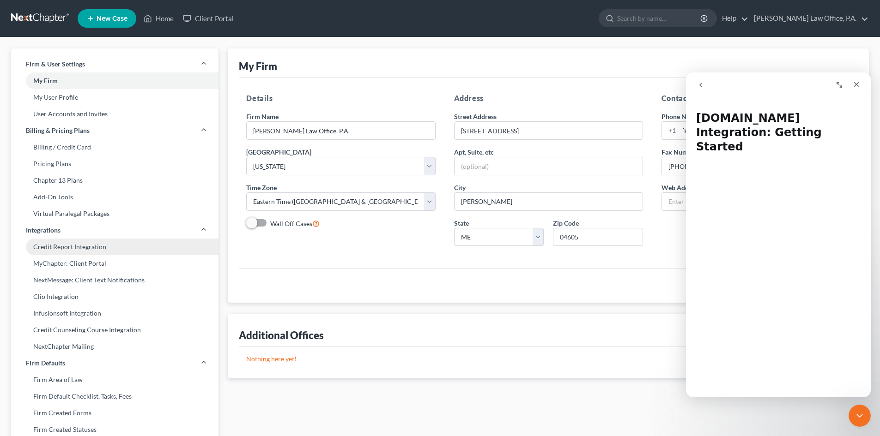
click at [93, 245] on link "Credit Report Integration" at bounding box center [114, 247] width 207 height 17
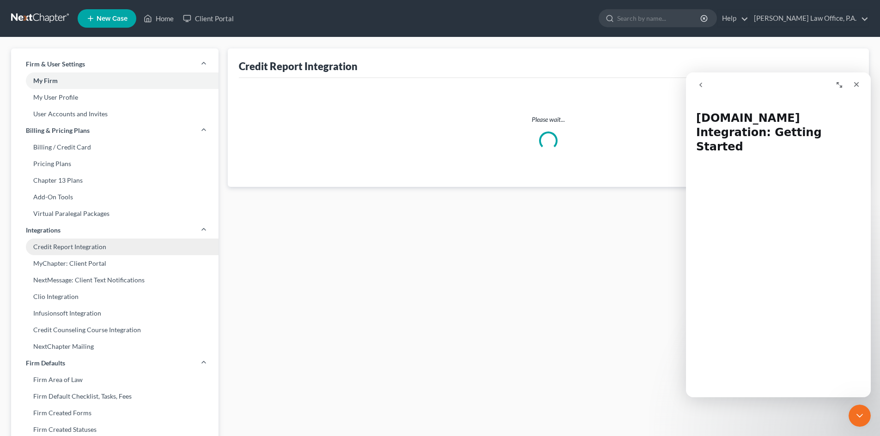
select select "20"
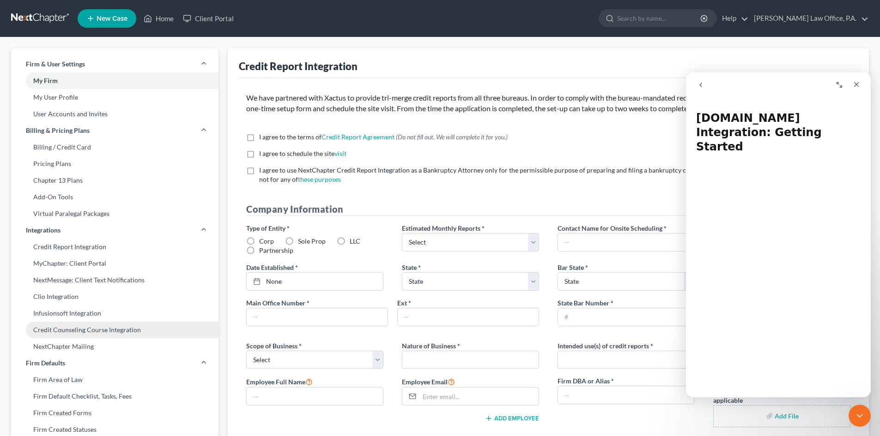
click at [63, 332] on link "Credit Counseling Course Integration" at bounding box center [114, 330] width 207 height 17
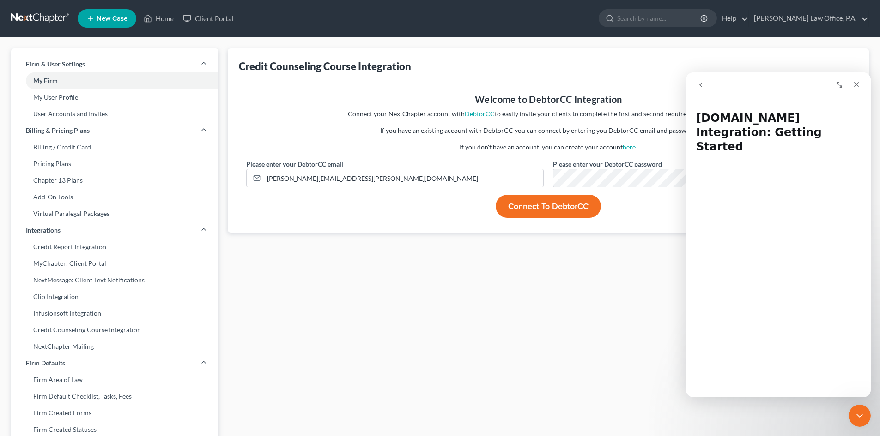
click at [536, 206] on button "Connect to DebtorCC" at bounding box center [547, 206] width 105 height 23
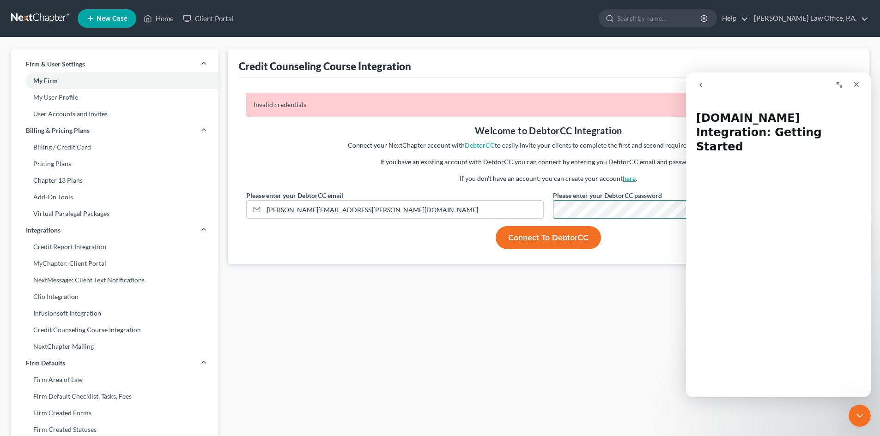
click at [626, 178] on link "here" at bounding box center [628, 179] width 13 height 8
click at [851, 82] on div "Close" at bounding box center [856, 84] width 17 height 17
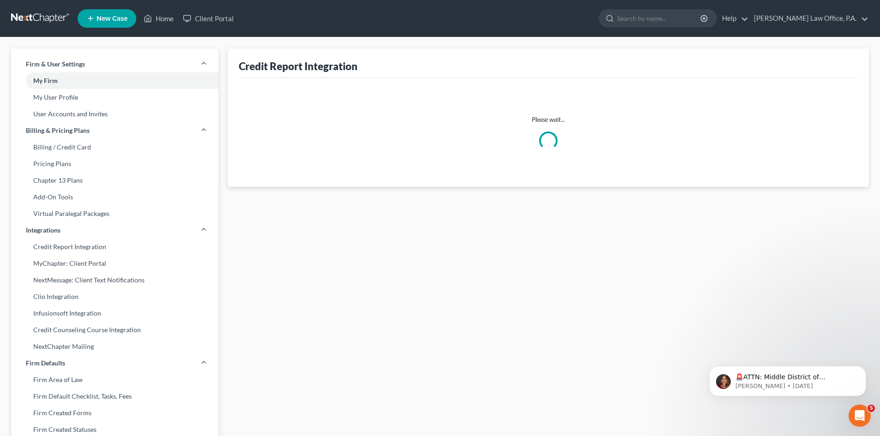
select select "20"
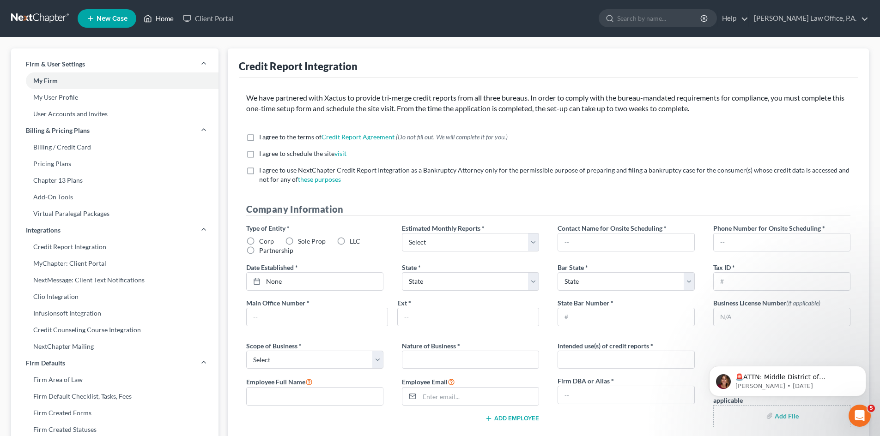
click at [158, 17] on link "Home" at bounding box center [158, 18] width 39 height 17
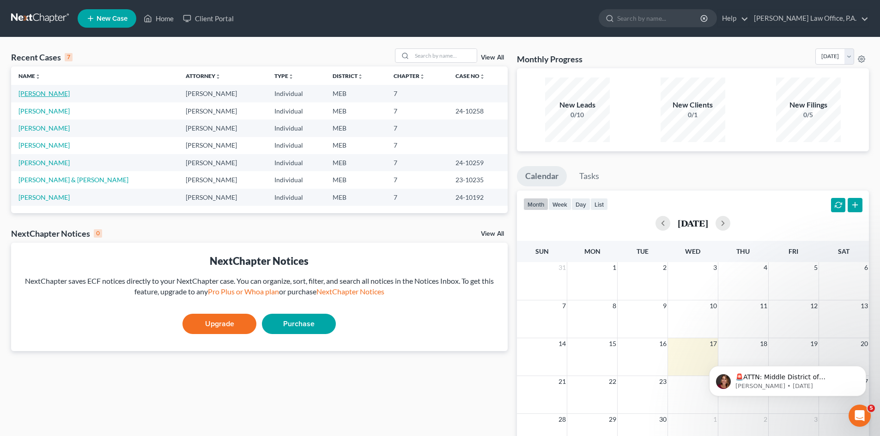
click at [44, 94] on link "[PERSON_NAME]" at bounding box center [43, 94] width 51 height 8
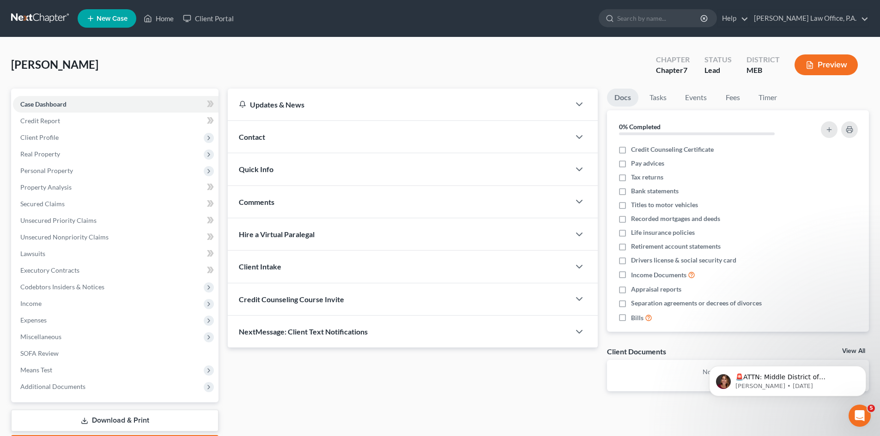
scroll to position [54, 0]
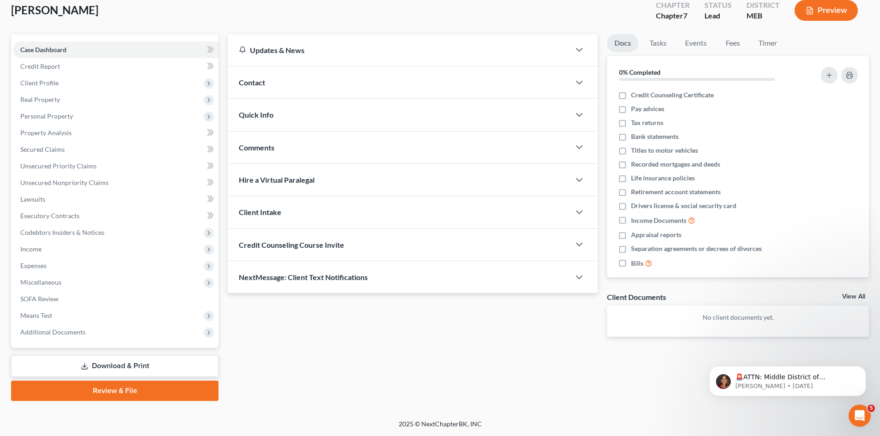
click at [114, 393] on link "Review & File" at bounding box center [114, 391] width 207 height 20
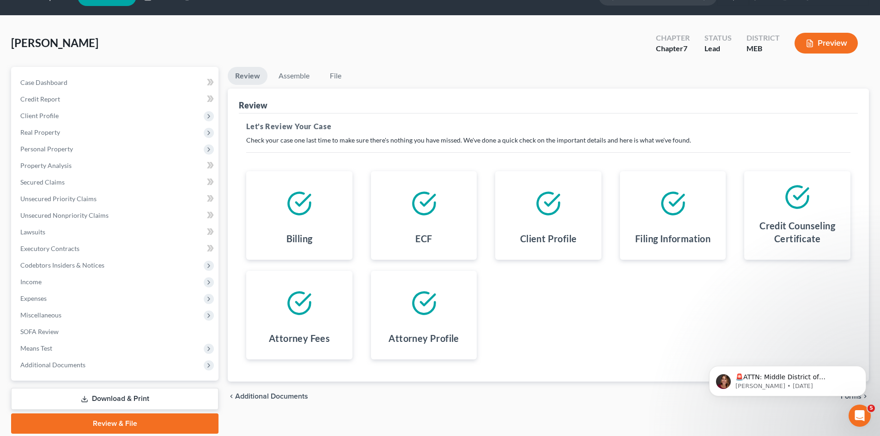
scroll to position [11, 0]
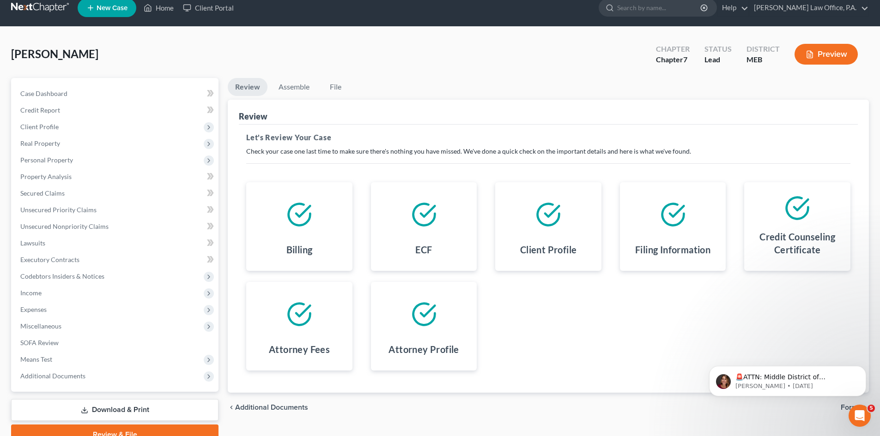
click at [828, 53] on button "Preview" at bounding box center [825, 54] width 63 height 21
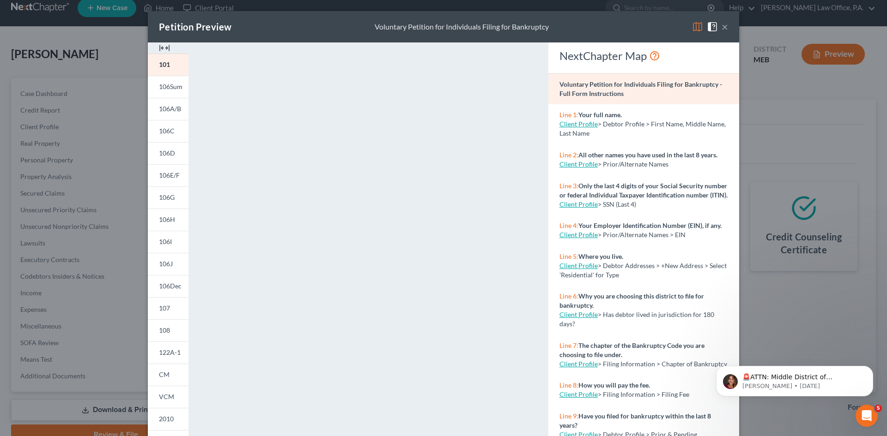
click at [721, 25] on button "×" at bounding box center [724, 26] width 6 height 11
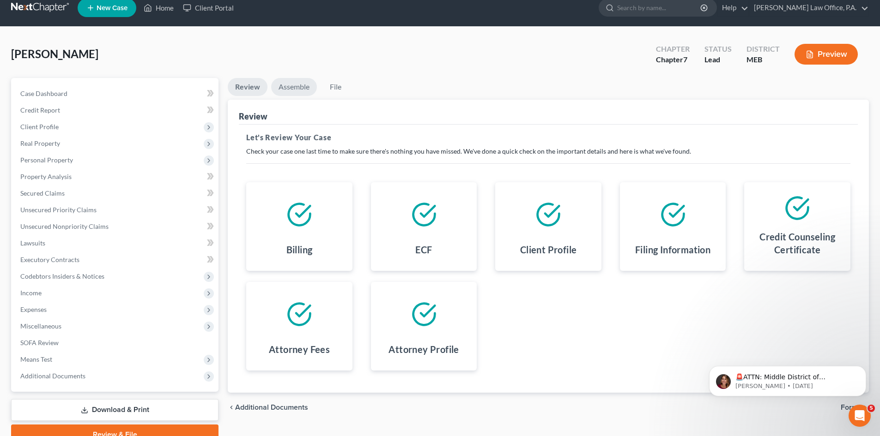
click at [296, 87] on link "Assemble" at bounding box center [294, 87] width 46 height 18
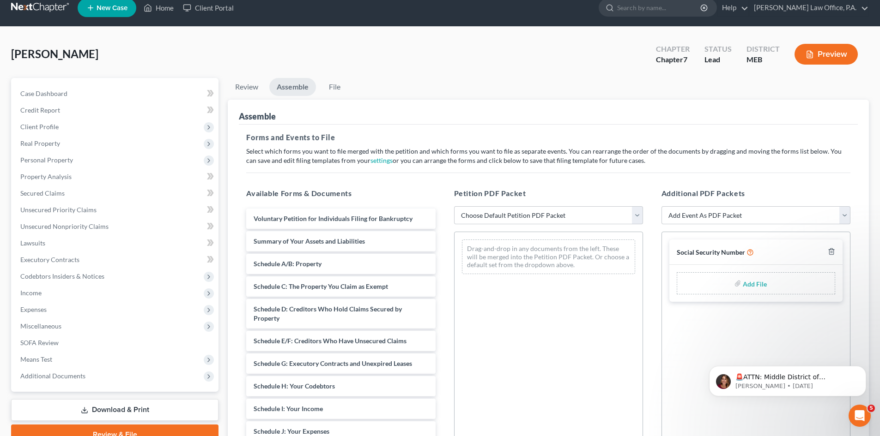
click at [743, 286] on label "Add File" at bounding box center [756, 285] width 26 height 17
click at [763, 284] on input "file" at bounding box center [754, 283] width 22 height 17
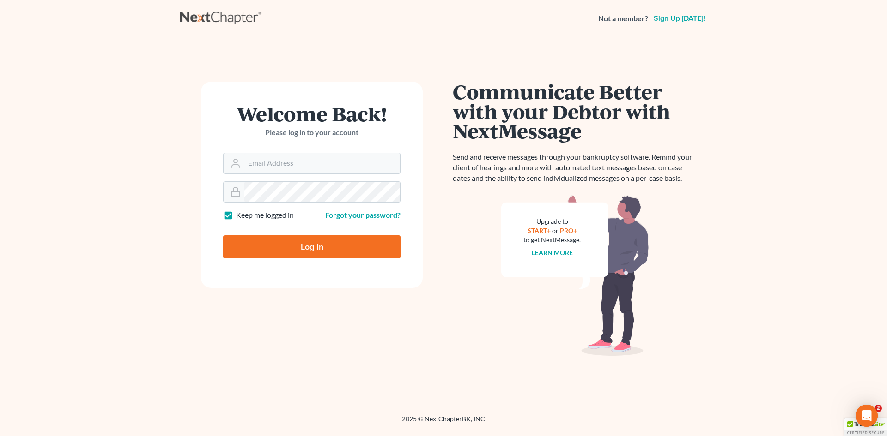
type input "[PERSON_NAME][EMAIL_ADDRESS][PERSON_NAME][DOMAIN_NAME]"
click at [314, 252] on input "Log In" at bounding box center [311, 246] width 177 height 23
type input "Thinking..."
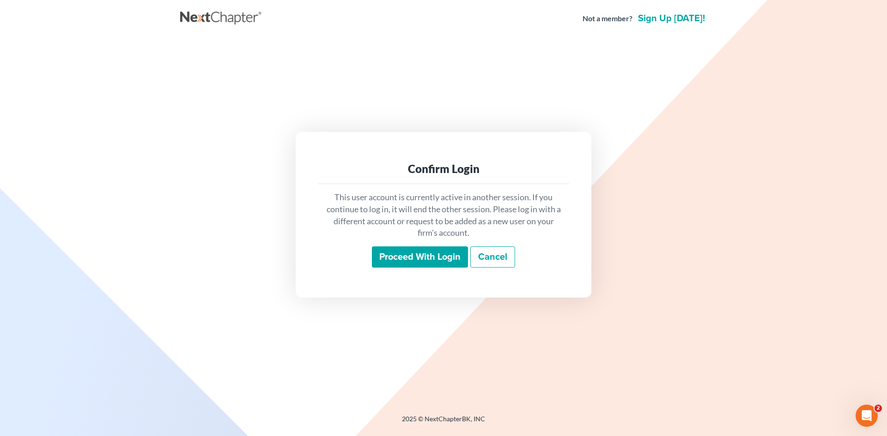
click at [423, 258] on input "Proceed with login" at bounding box center [420, 257] width 96 height 21
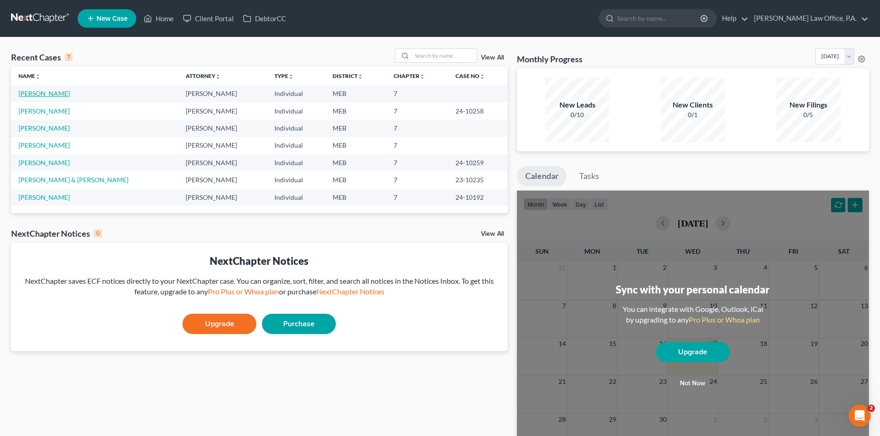
click at [49, 92] on link "[PERSON_NAME]" at bounding box center [43, 94] width 51 height 8
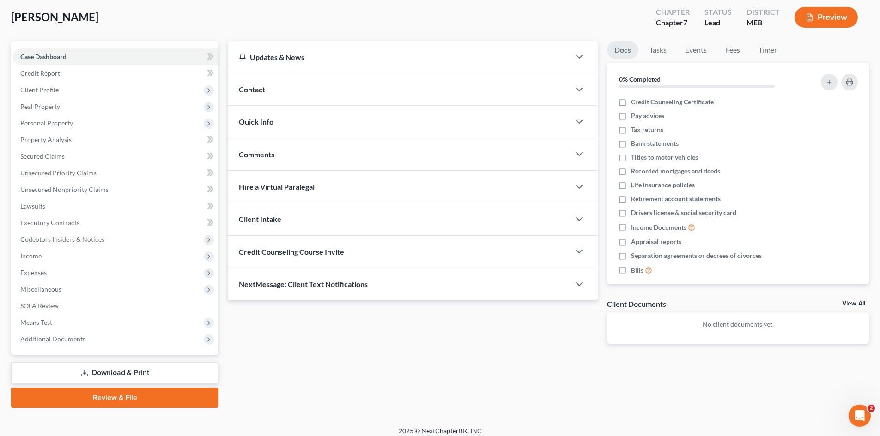
scroll to position [54, 0]
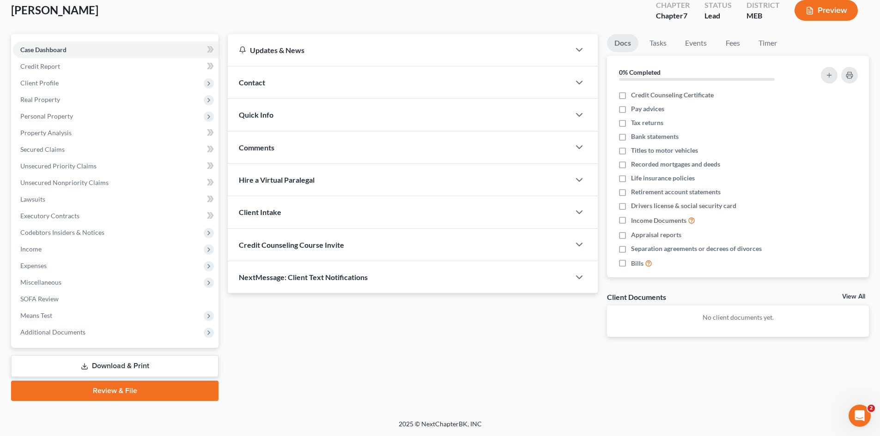
click at [109, 392] on link "Review & File" at bounding box center [114, 391] width 207 height 20
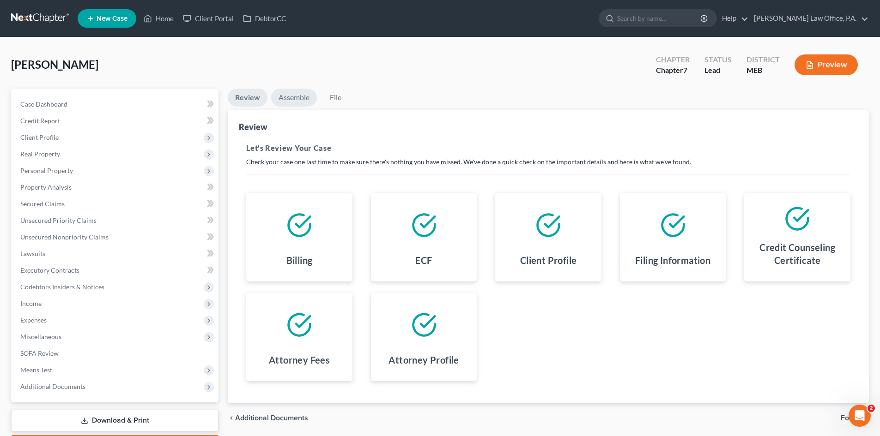
click at [299, 90] on link "Assemble" at bounding box center [294, 98] width 46 height 18
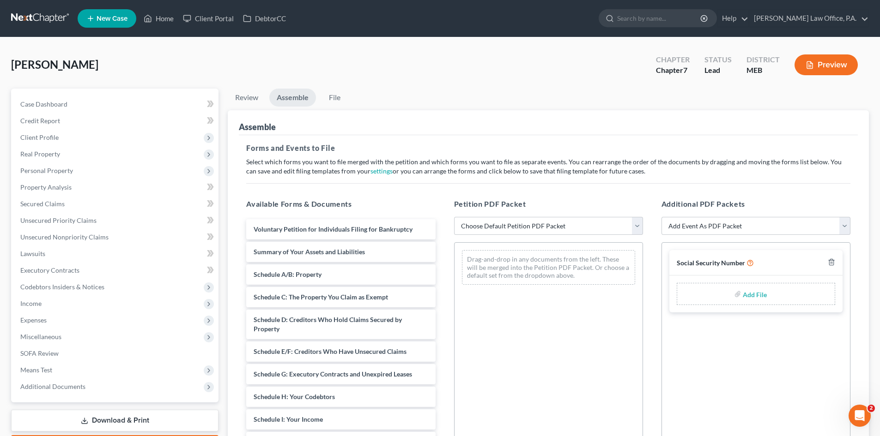
click at [715, 264] on span "Social Security Number" at bounding box center [710, 263] width 68 height 8
click at [634, 223] on select "Choose Default Petition PDF Packet Complete Bankruptcy Petition (all forms and …" at bounding box center [548, 226] width 189 height 18
select select "0"
click at [454, 217] on select "Choose Default Petition PDF Packet Complete Bankruptcy Petition (all forms and …" at bounding box center [548, 226] width 189 height 18
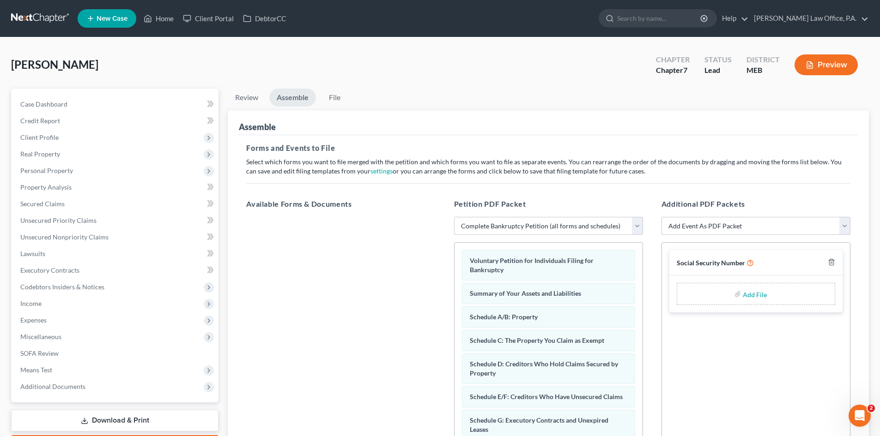
click at [843, 224] on select "Add Event As PDF Packet Certificate of Credit Counseling Social Security Number" at bounding box center [755, 226] width 189 height 18
select select "1"
click at [661, 217] on select "Add Event As PDF Packet Certificate of Credit Counseling Social Security Number" at bounding box center [755, 226] width 189 height 18
select select
click at [743, 293] on label "Add File" at bounding box center [756, 295] width 26 height 17
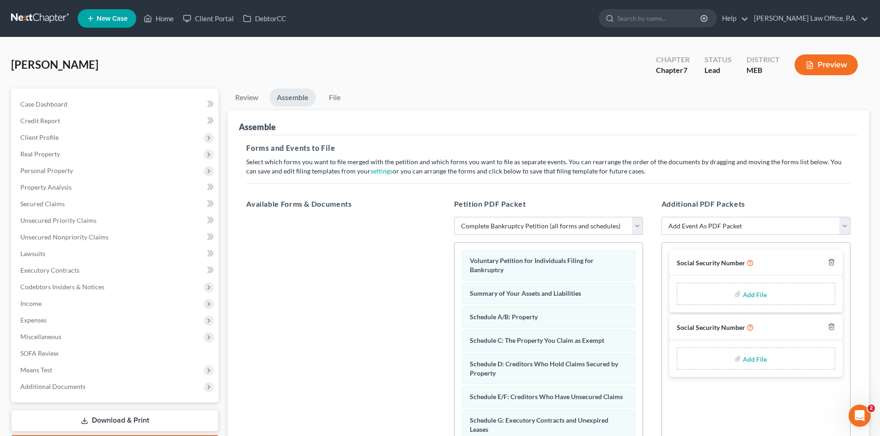
click at [743, 293] on label "Add File" at bounding box center [756, 295] width 26 height 17
click at [743, 292] on label "Add File" at bounding box center [756, 295] width 26 height 17
click at [743, 293] on label "Add File" at bounding box center [756, 295] width 26 height 17
click at [743, 292] on label "Add File" at bounding box center [756, 295] width 26 height 17
click at [746, 361] on input "file" at bounding box center [754, 358] width 22 height 17
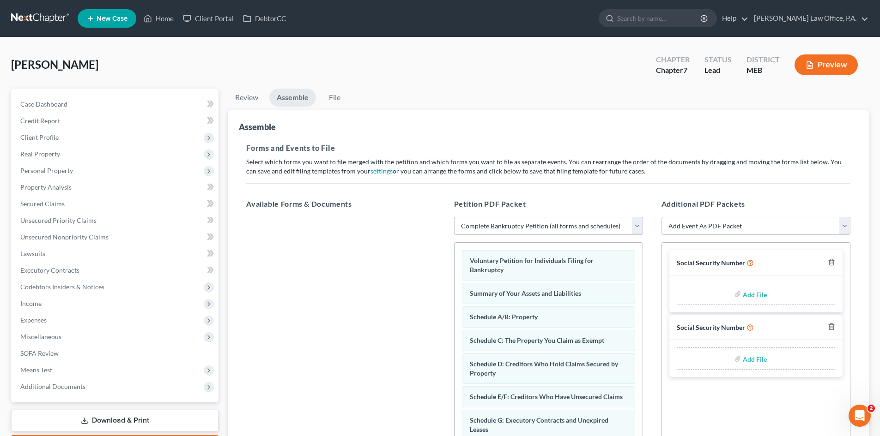
type input "C:\fakepath\c12e39c9-7fbf-47f7-b802-b5b3dbfa9deb.pdf"
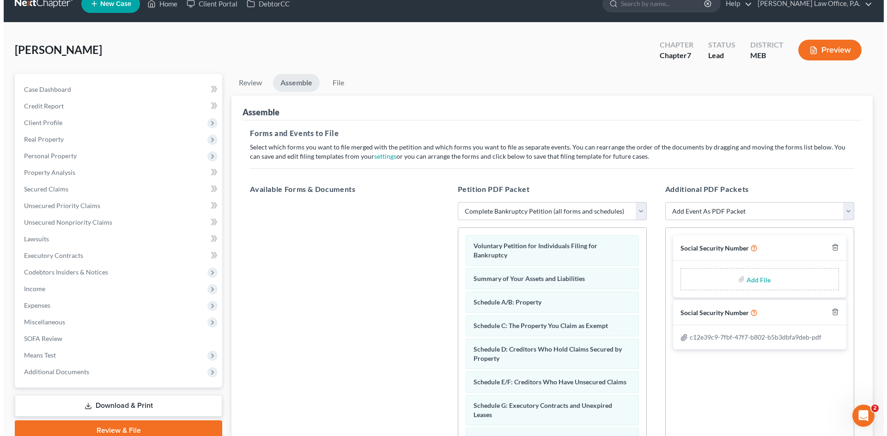
scroll to position [13, 0]
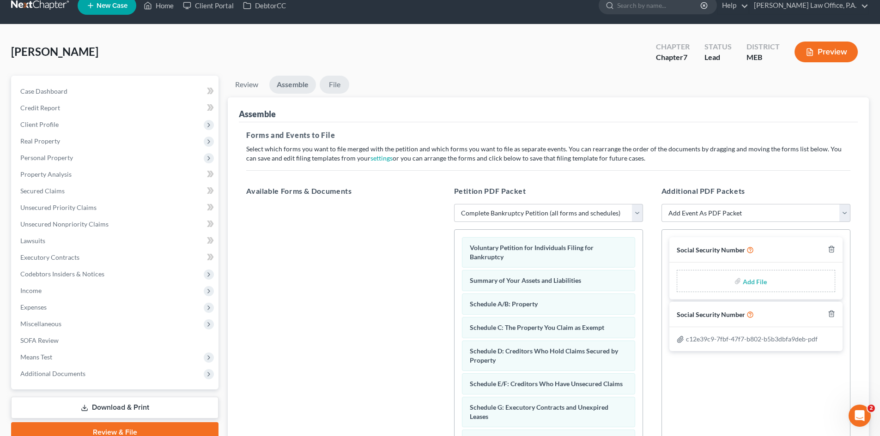
click at [331, 83] on link "File" at bounding box center [335, 85] width 30 height 18
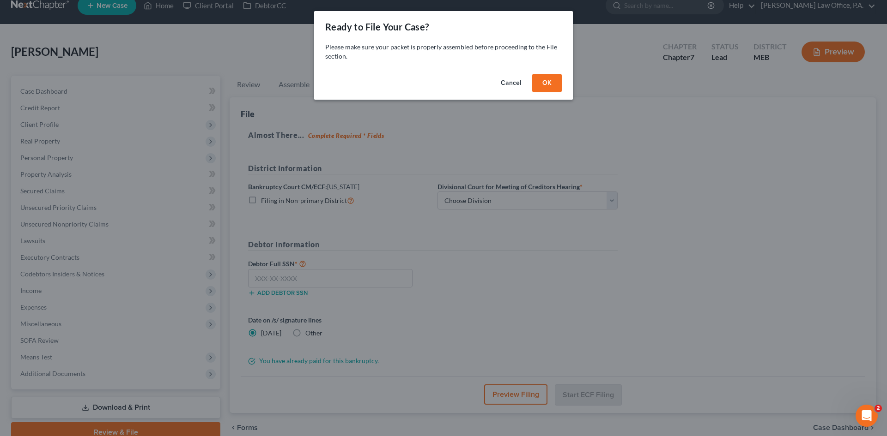
click at [545, 84] on button "OK" at bounding box center [547, 83] width 30 height 18
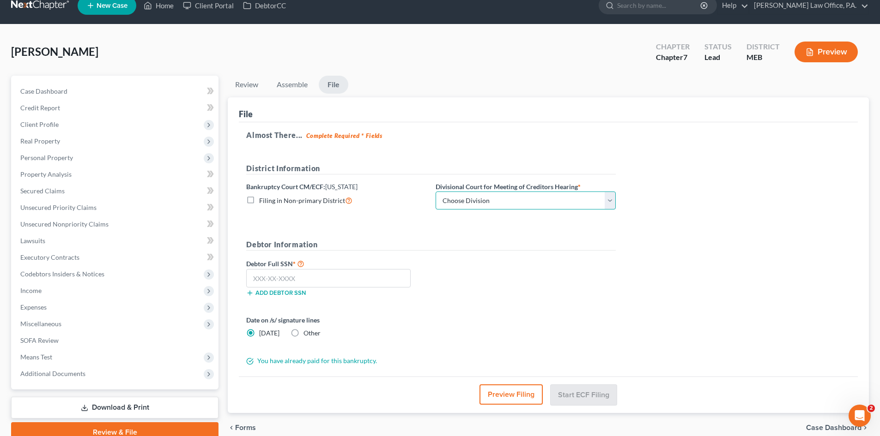
click at [599, 197] on select "Choose Division [GEOGRAPHIC_DATA] [GEOGRAPHIC_DATA]" at bounding box center [525, 201] width 180 height 18
select select "0"
click at [435, 192] on select "Choose Division [GEOGRAPHIC_DATA] [GEOGRAPHIC_DATA]" at bounding box center [525, 201] width 180 height 18
click at [272, 274] on input "text" at bounding box center [328, 278] width 164 height 18
type input "309-84-5290"
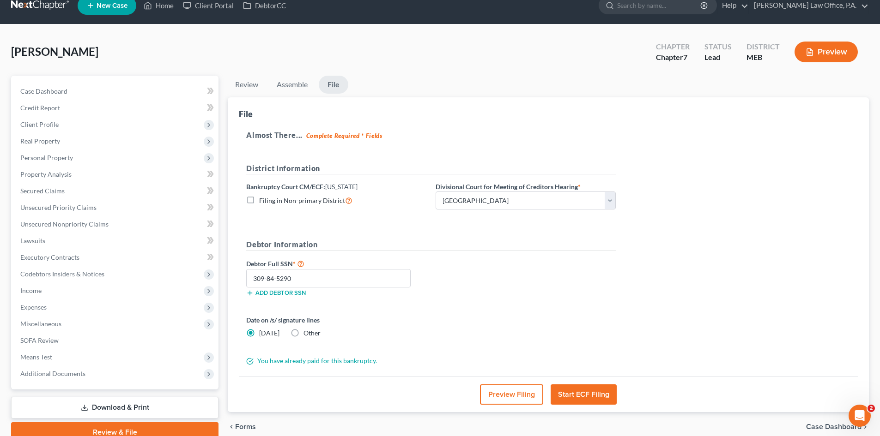
click at [586, 397] on button "Start ECF Filing" at bounding box center [583, 395] width 66 height 20
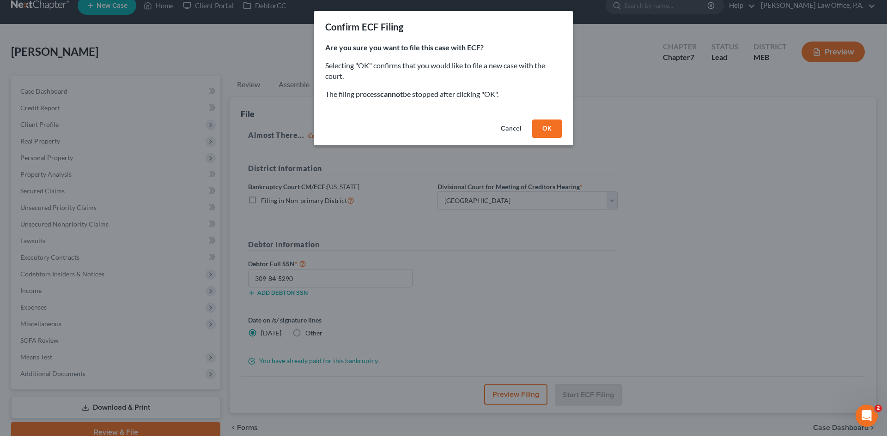
click at [547, 128] on button "OK" at bounding box center [547, 129] width 30 height 18
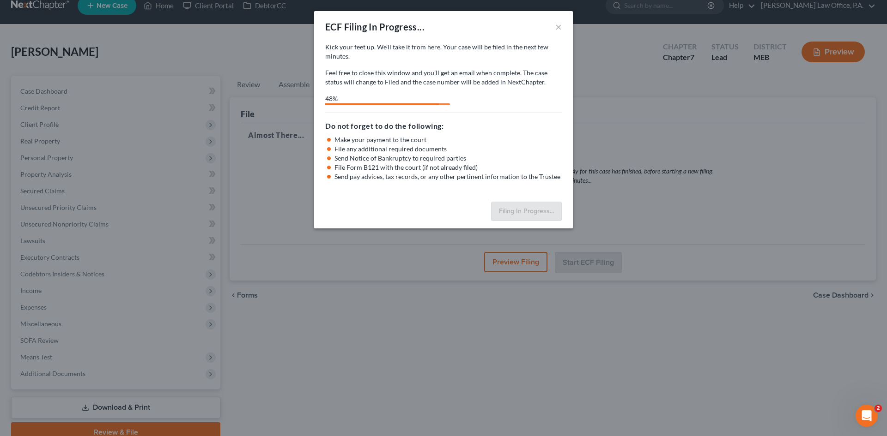
select select "0"
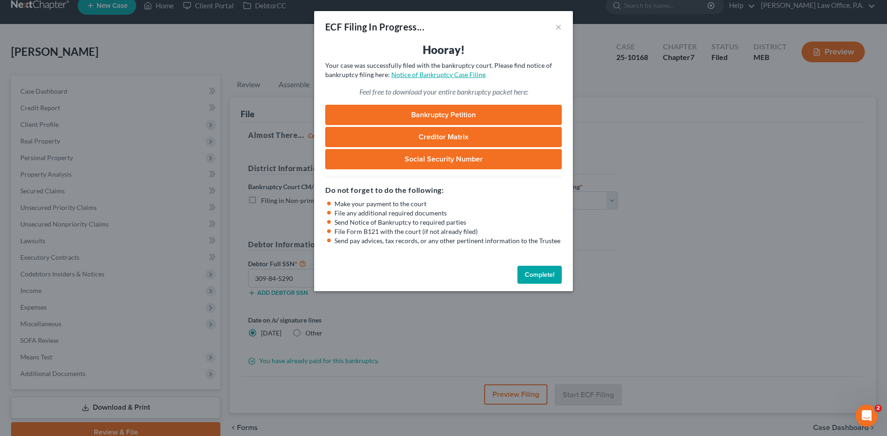
click at [446, 75] on link "Notice of Bankruptcy Case Filing" at bounding box center [438, 75] width 94 height 8
click at [421, 74] on link "Notice of Bankruptcy Case Filing" at bounding box center [438, 75] width 94 height 8
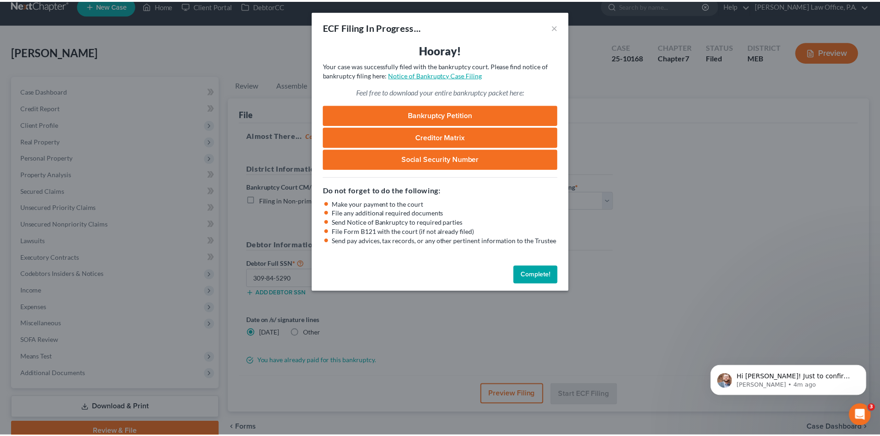
scroll to position [0, 0]
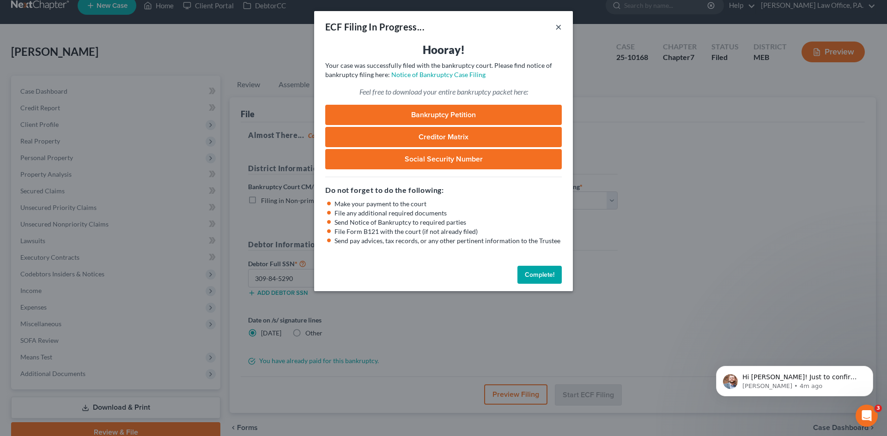
click at [558, 29] on button "×" at bounding box center [558, 26] width 6 height 11
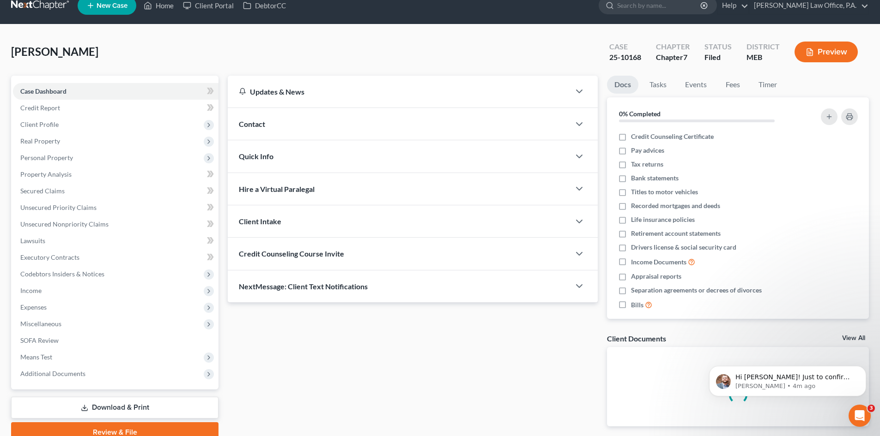
scroll to position [54, 0]
